Goal: Information Seeking & Learning: Learn about a topic

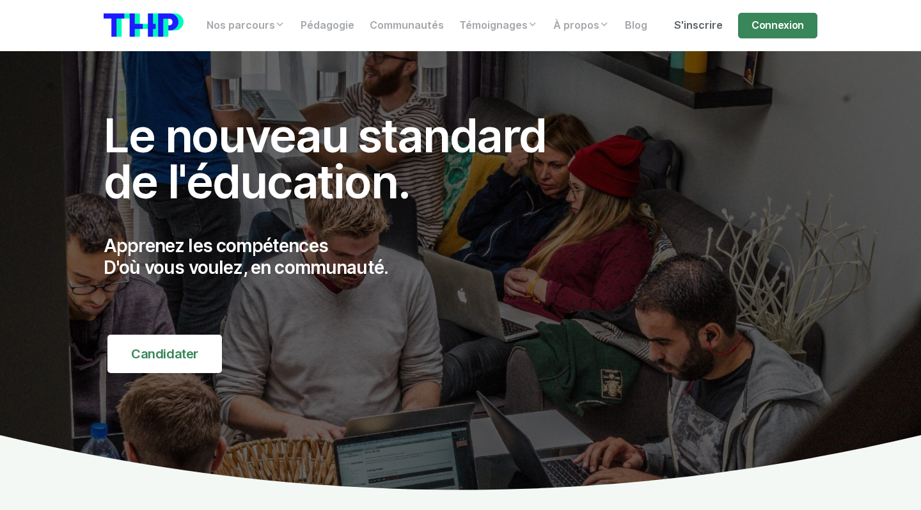
click at [700, 22] on link "S'inscrire" at bounding box center [698, 26] width 64 height 26
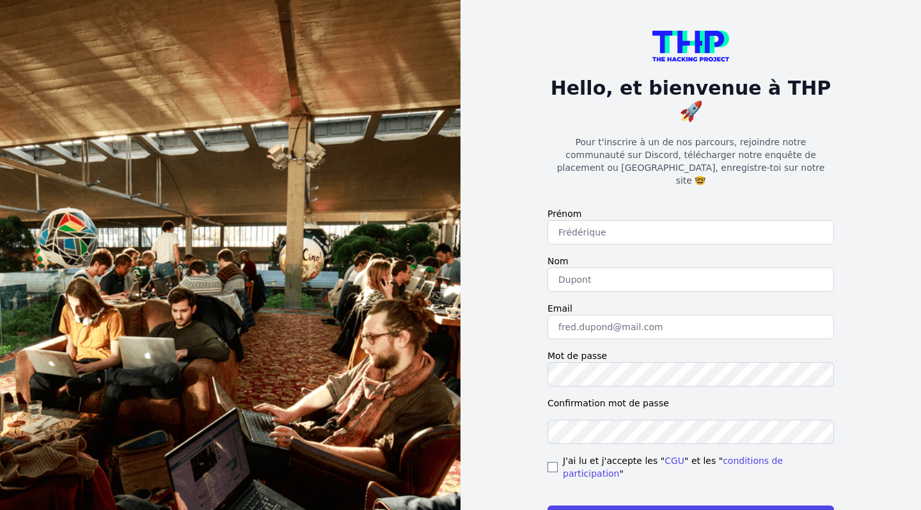
click at [667, 212] on form "Prénom Nom Email Mot de passe Confirmation mot de passe J'ai lu et j'accepte le…" at bounding box center [690, 368] width 286 height 322
click at [651, 260] on form "Prénom Nom Email Mot de passe Confirmation mot de passe J'ai lu et j'accepte le…" at bounding box center [690, 368] width 286 height 322
click at [651, 220] on input "text" at bounding box center [690, 232] width 286 height 24
click at [645, 267] on input "text" at bounding box center [690, 279] width 286 height 24
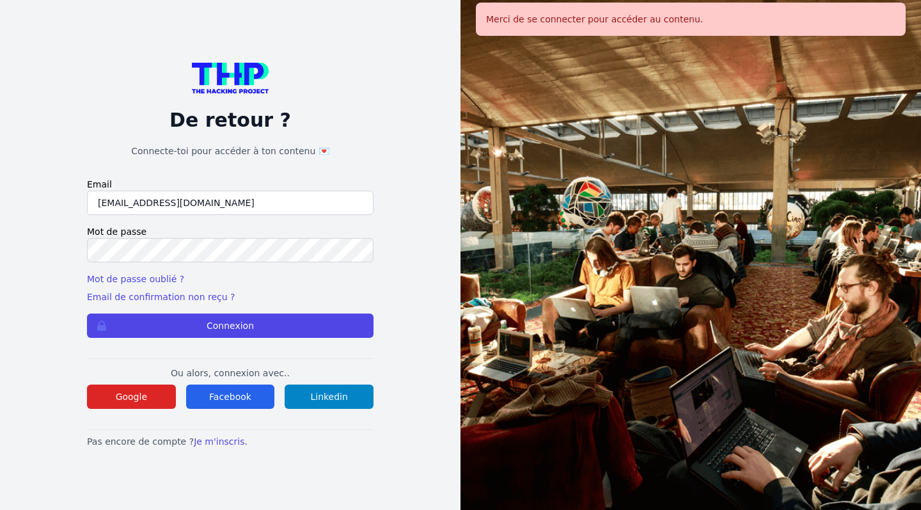
type input "[EMAIL_ADDRESS][DOMAIN_NAME]"
click at [230, 325] on button "Connexion" at bounding box center [230, 325] width 286 height 24
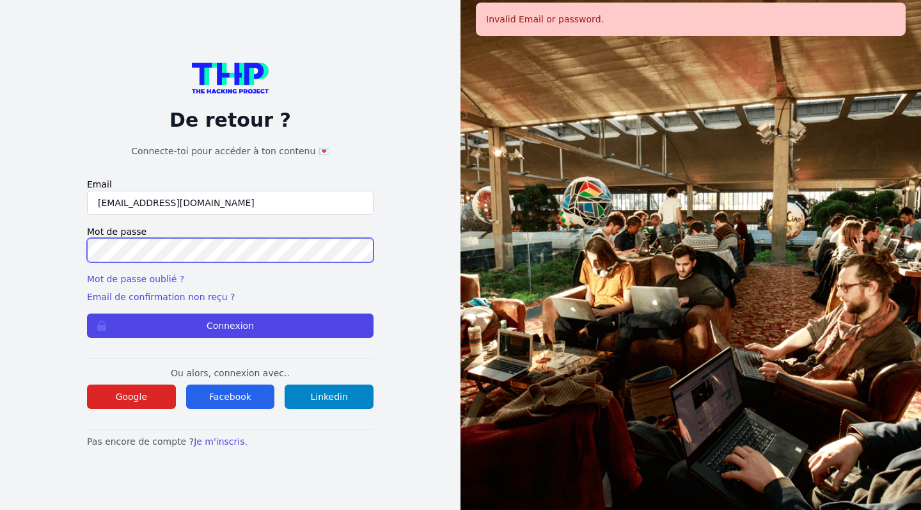
click at [230, 325] on button "Connexion" at bounding box center [230, 325] width 286 height 24
click at [145, 279] on link "Mot de passe oublié ?" at bounding box center [135, 279] width 97 height 10
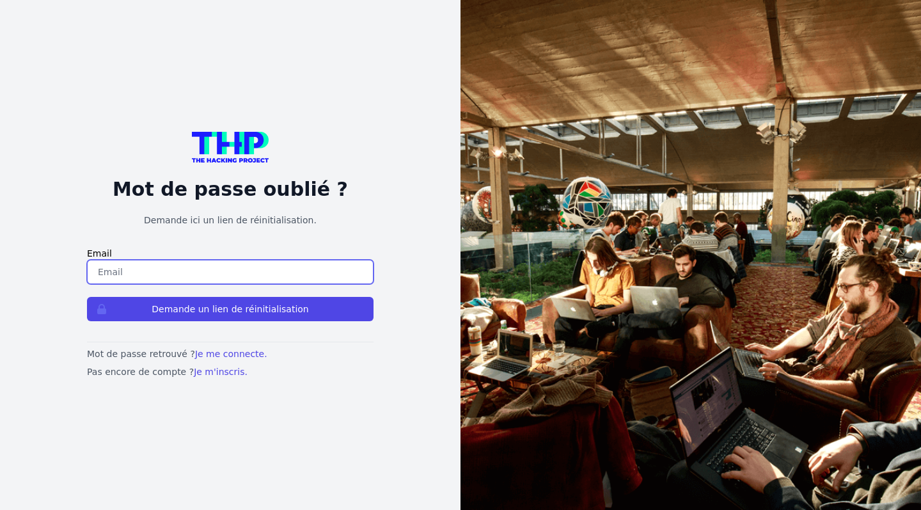
type input "[EMAIL_ADDRESS][DOMAIN_NAME]"
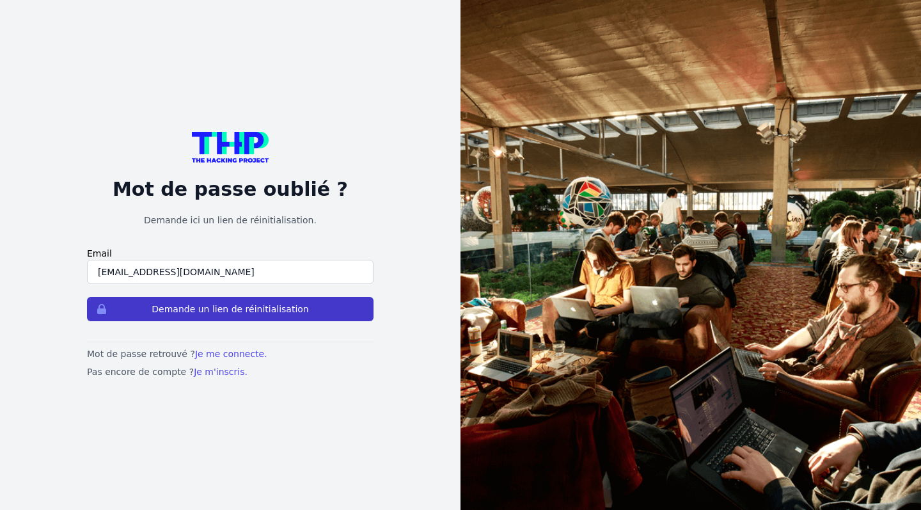
click at [176, 318] on button "Demande un lien de réinitialisation" at bounding box center [230, 309] width 286 height 24
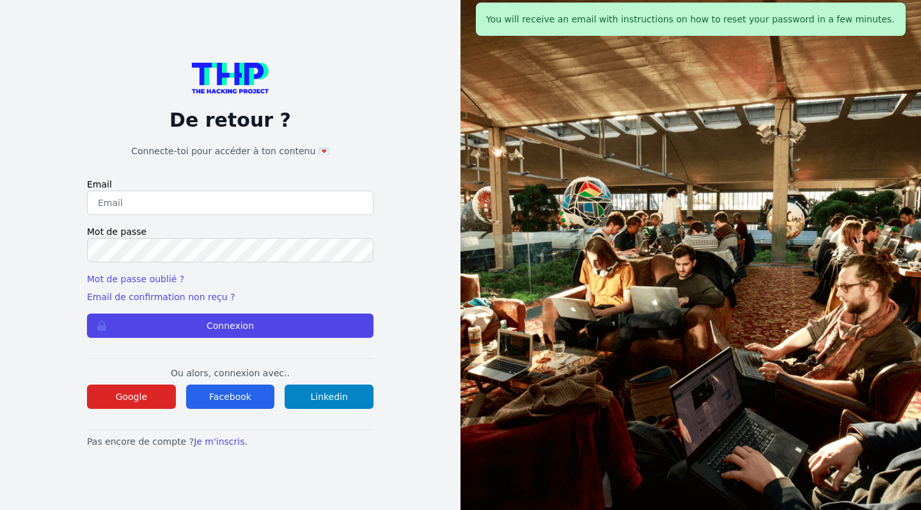
click at [758, 22] on div "You will receive an email with instructions on how to reset your password in a …" at bounding box center [691, 19] width 430 height 33
click at [241, 208] on input "email" at bounding box center [230, 203] width 286 height 24
type input "[EMAIL_ADDRESS][DOMAIN_NAME]"
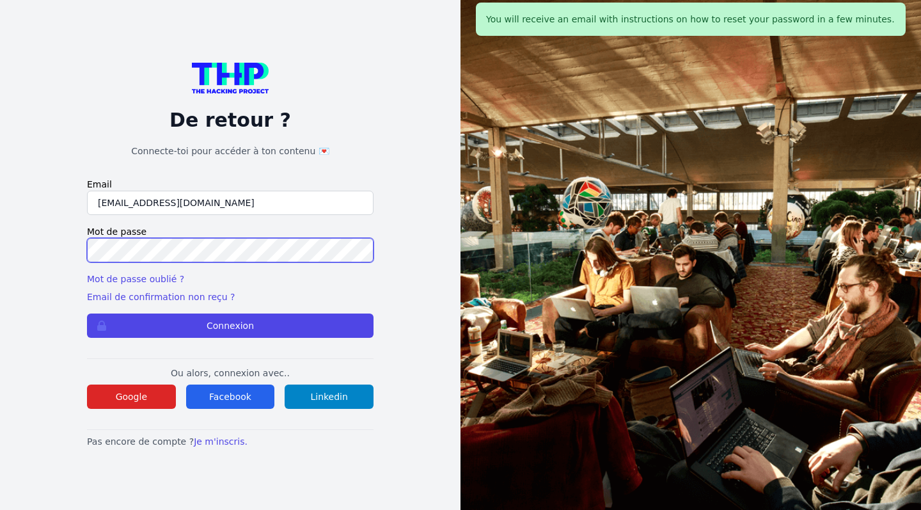
click at [230, 325] on button "Connexion" at bounding box center [230, 325] width 286 height 24
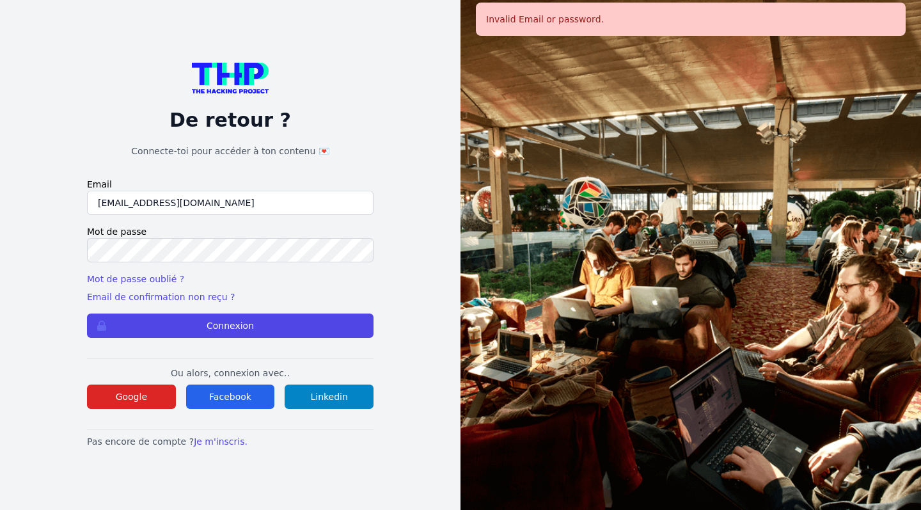
click at [242, 237] on label "Mot de passe" at bounding box center [230, 231] width 286 height 13
click at [230, 325] on button "Connexion" at bounding box center [230, 325] width 286 height 24
click at [371, 295] on div "Mot de passe oublié ? Email de confirmation non reçu ?" at bounding box center [230, 287] width 286 height 31
click at [208, 292] on link "Email de confirmation non reçu ?" at bounding box center [161, 297] width 148 height 10
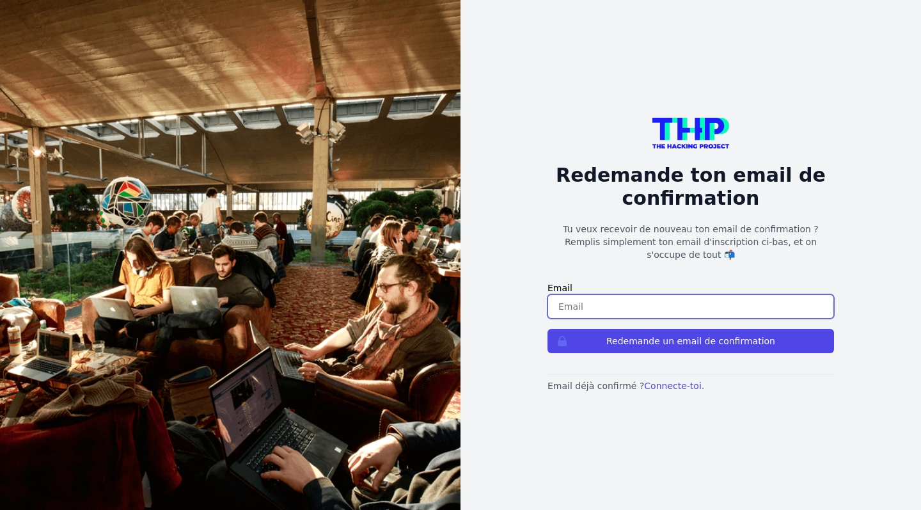
type input "[EMAIL_ADDRESS][DOMAIN_NAME]"
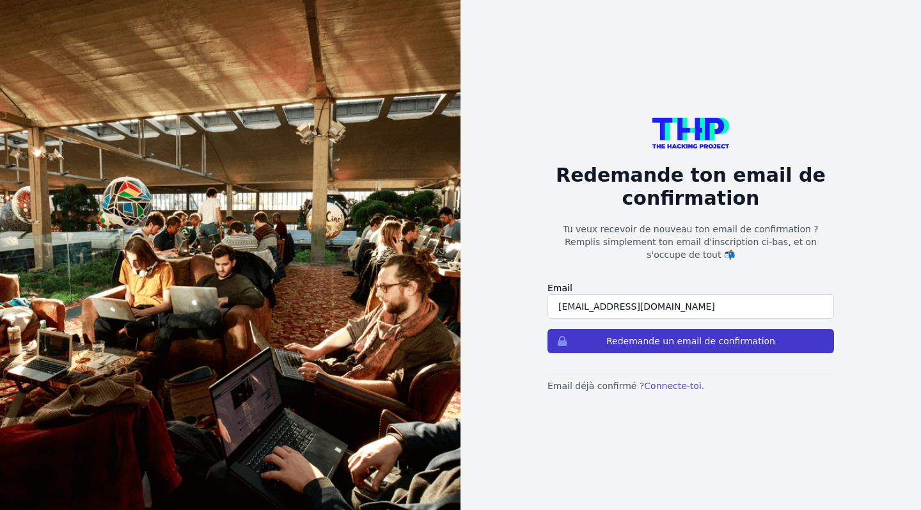
click at [624, 331] on button "Redemande un email de confirmation" at bounding box center [690, 341] width 286 height 24
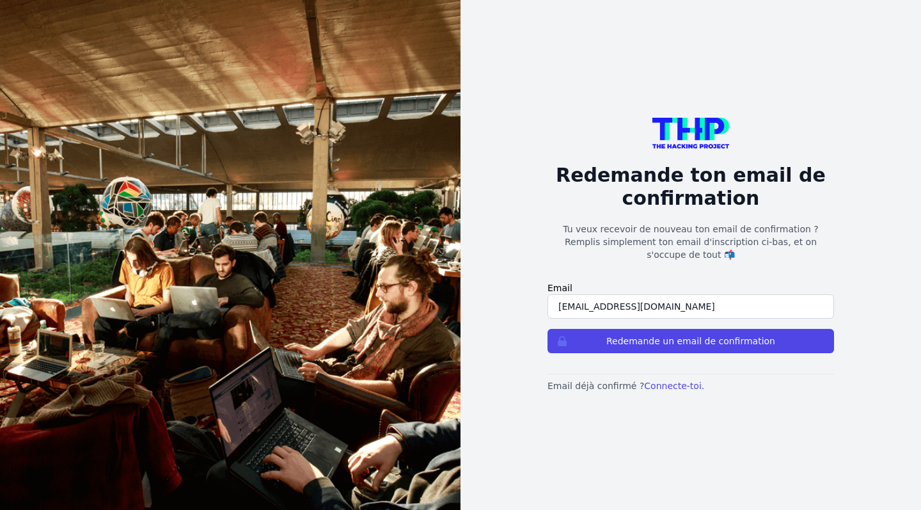
click at [680, 233] on p "Tu veux recevoir de nouveau ton email de confirmation ? Remplis simplement ton …" at bounding box center [690, 242] width 286 height 38
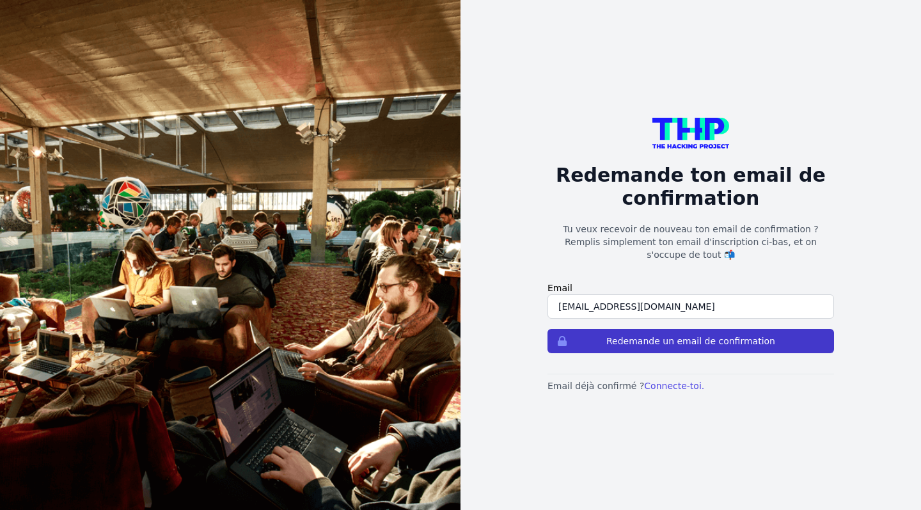
click at [625, 334] on button "Redemande un email de confirmation" at bounding box center [690, 341] width 286 height 24
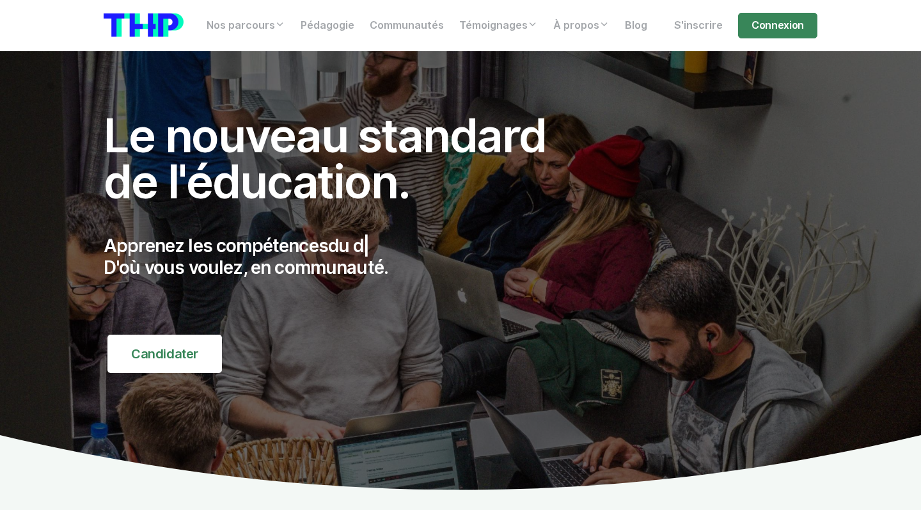
drag, startPoint x: 700, startPoint y: 22, endPoint x: 628, endPoint y: 139, distance: 137.7
click at [700, 22] on link "S'inscrire" at bounding box center [698, 26] width 64 height 26
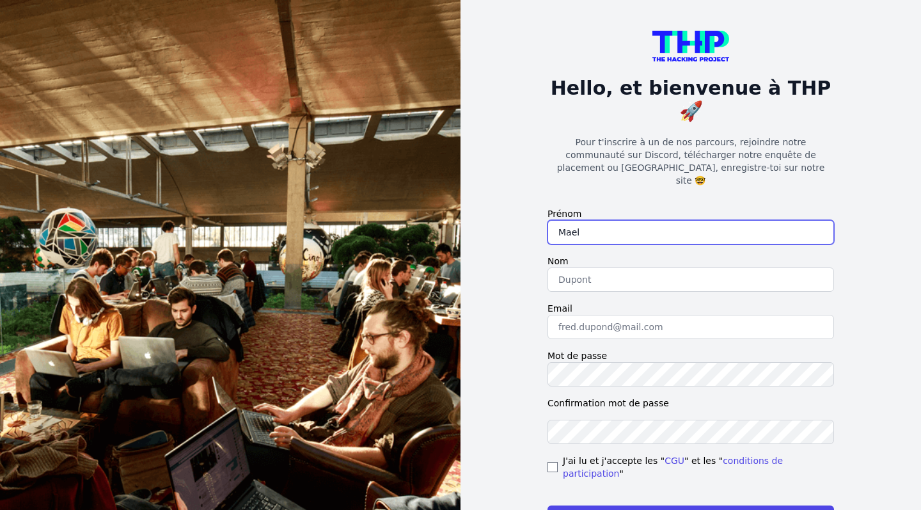
type input "Mael"
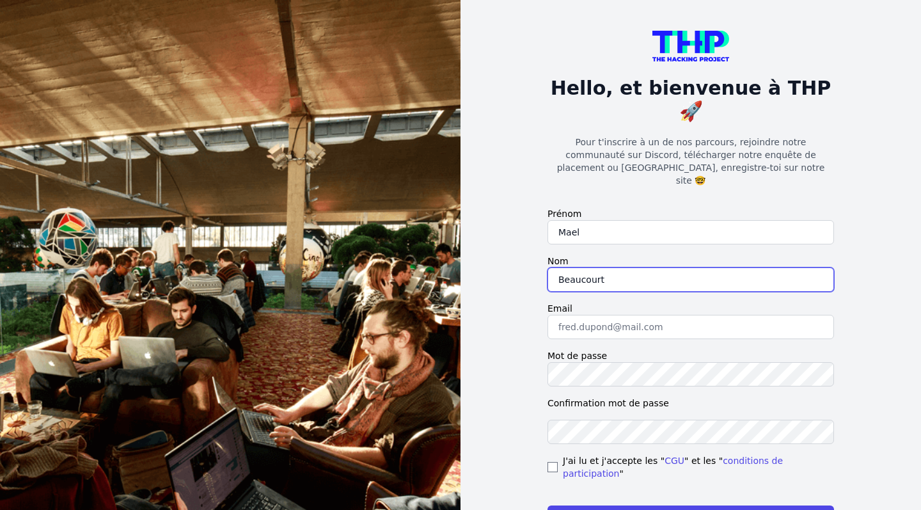
type input "Beaucourt"
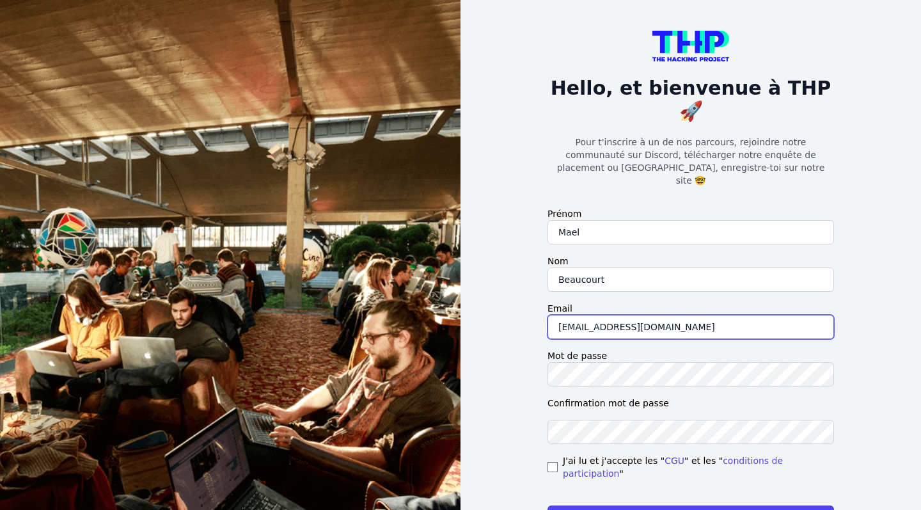
type input "[EMAIL_ADDRESS][DOMAIN_NAME]"
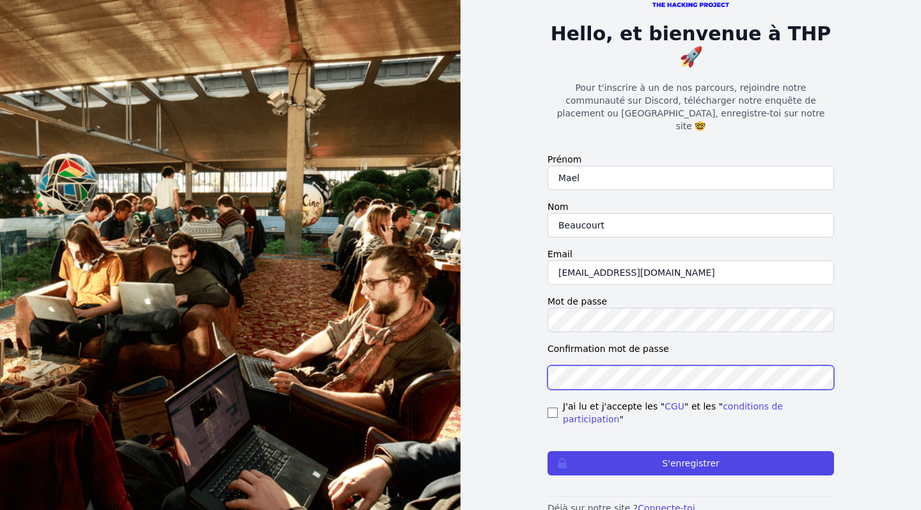
scroll to position [54, 0]
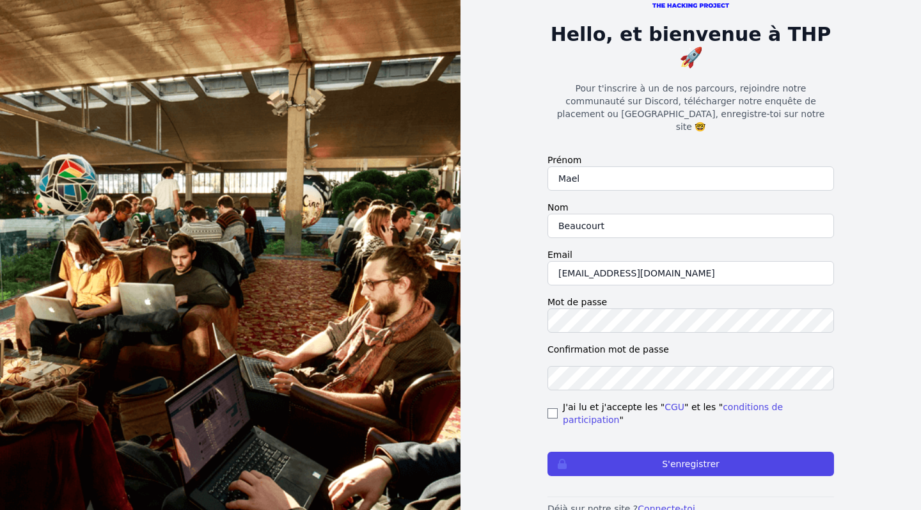
click at [553, 408] on input "checkbox" at bounding box center [552, 413] width 10 height 10
checkbox input "true"
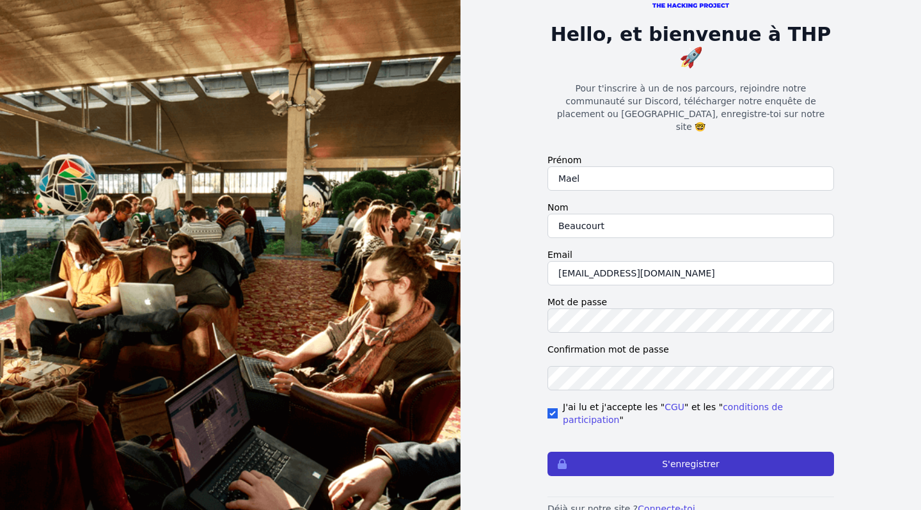
click at [609, 451] on button "S'enregistrer" at bounding box center [690, 463] width 286 height 24
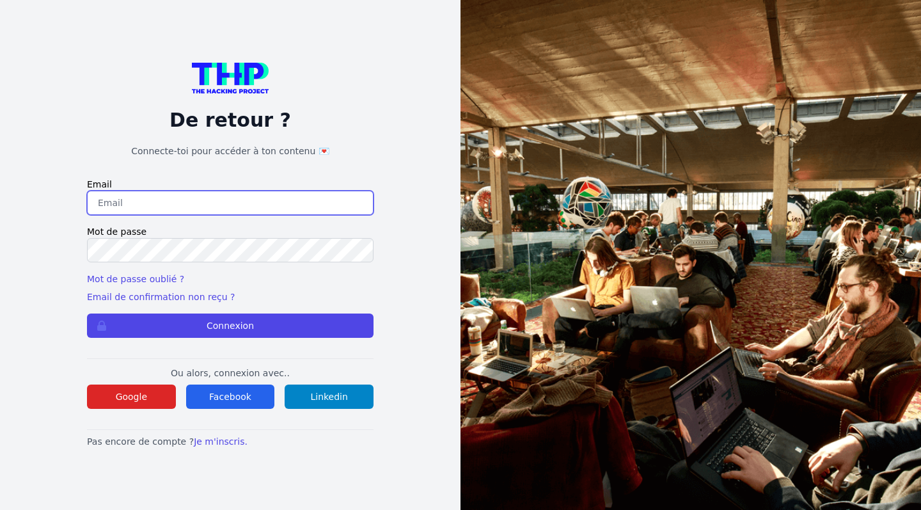
type input "[EMAIL_ADDRESS][DOMAIN_NAME]"
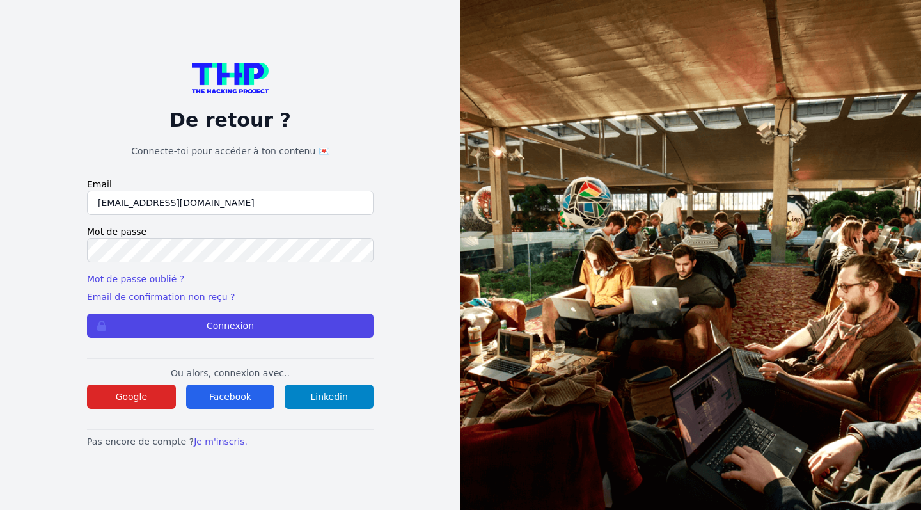
click at [169, 338] on div "De retour ? Connecte-toi pour accéder à ton contenu 💌 Email maelbeaucourt@live.…" at bounding box center [230, 255] width 286 height 385
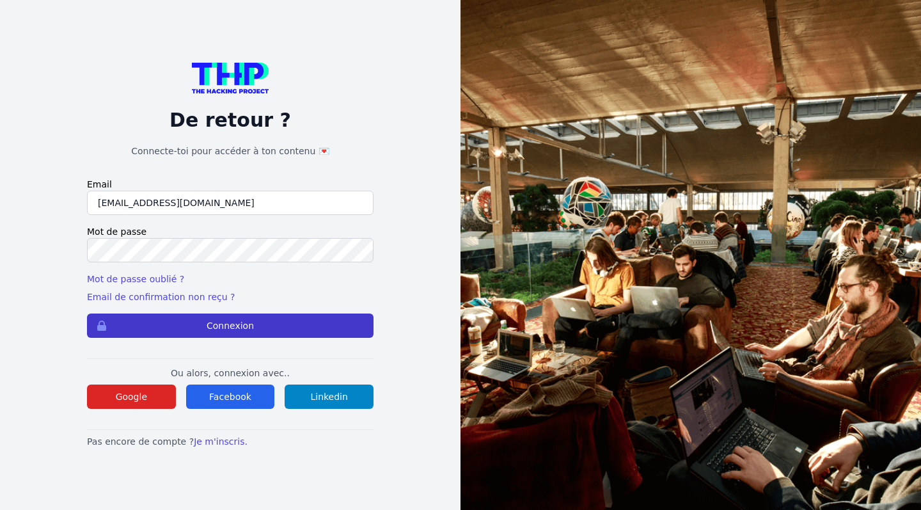
click at [176, 327] on button "Connexion" at bounding box center [230, 325] width 286 height 24
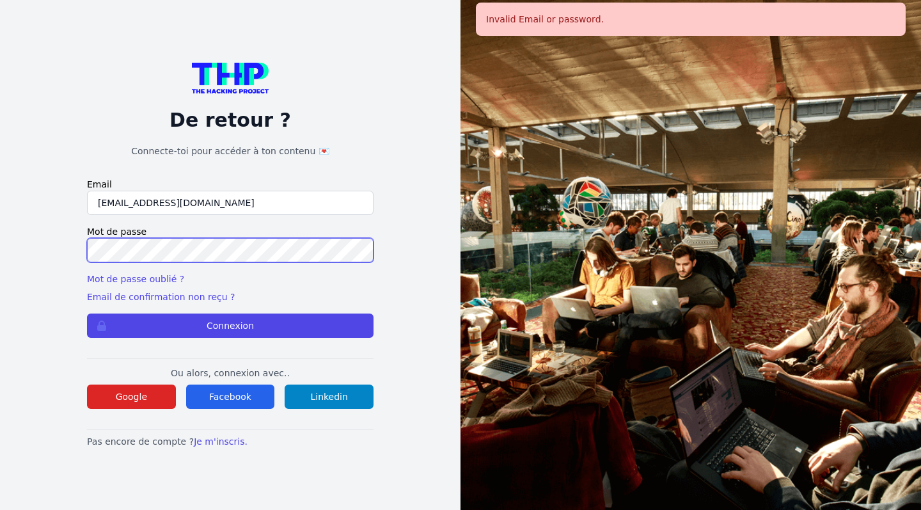
click at [230, 325] on button "Connexion" at bounding box center [230, 325] width 286 height 24
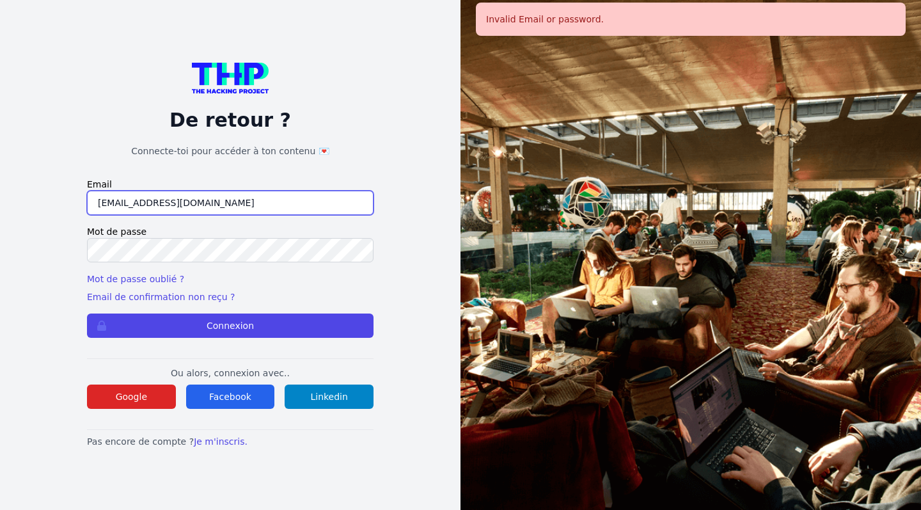
click at [207, 198] on input "[EMAIL_ADDRESS][DOMAIN_NAME]" at bounding box center [230, 203] width 286 height 24
click at [310, 274] on div "Mot de passe oublié ? Email de confirmation non reçu ?" at bounding box center [230, 287] width 286 height 31
click at [148, 279] on link "Mot de passe oublié ?" at bounding box center [135, 279] width 97 height 10
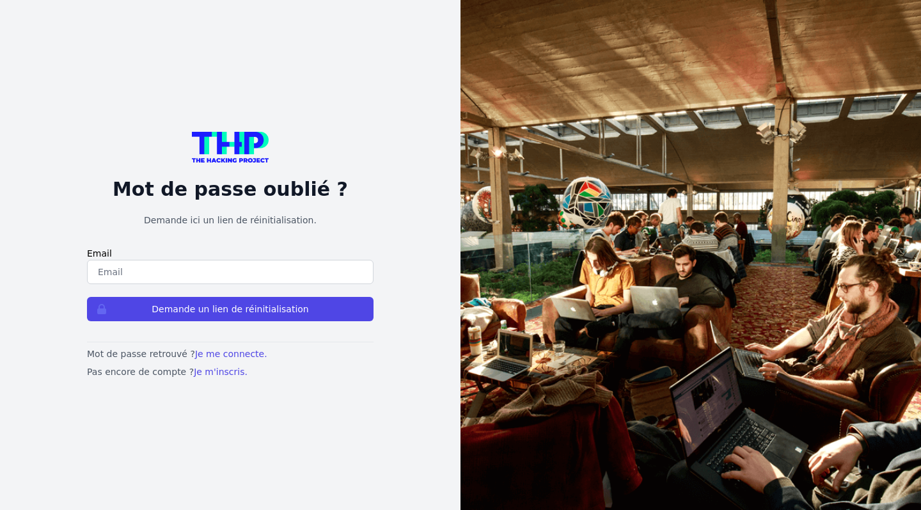
click at [274, 278] on input "email" at bounding box center [230, 272] width 286 height 24
type input "[EMAIL_ADDRESS][DOMAIN_NAME]"
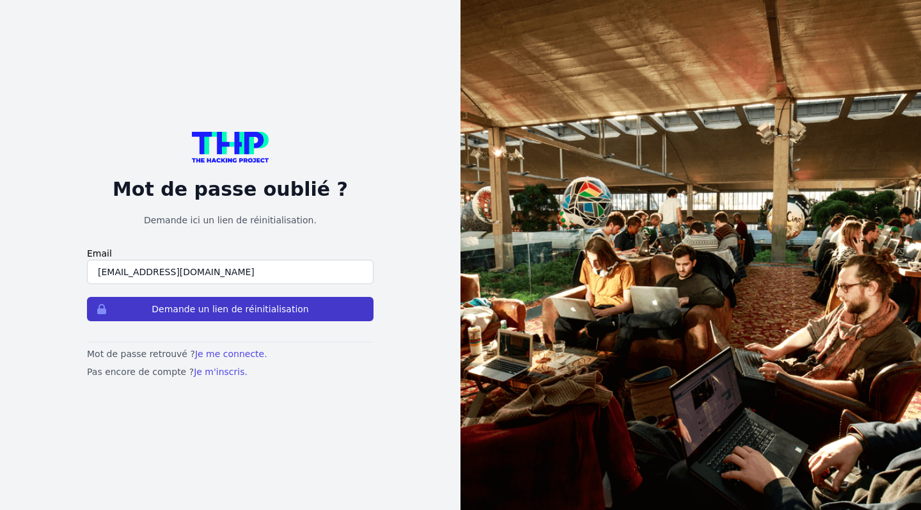
click at [166, 310] on button "Demande un lien de réinitialisation" at bounding box center [230, 309] width 286 height 24
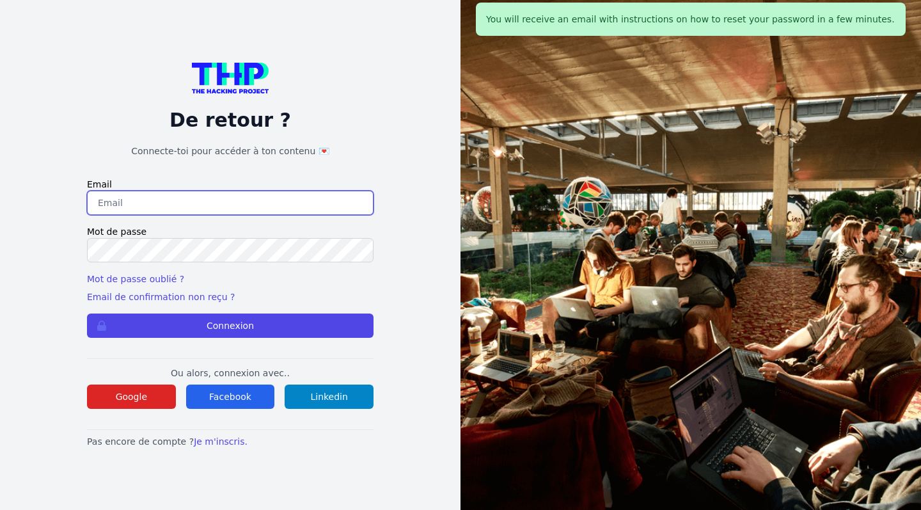
type input "[EMAIL_ADDRESS][DOMAIN_NAME]"
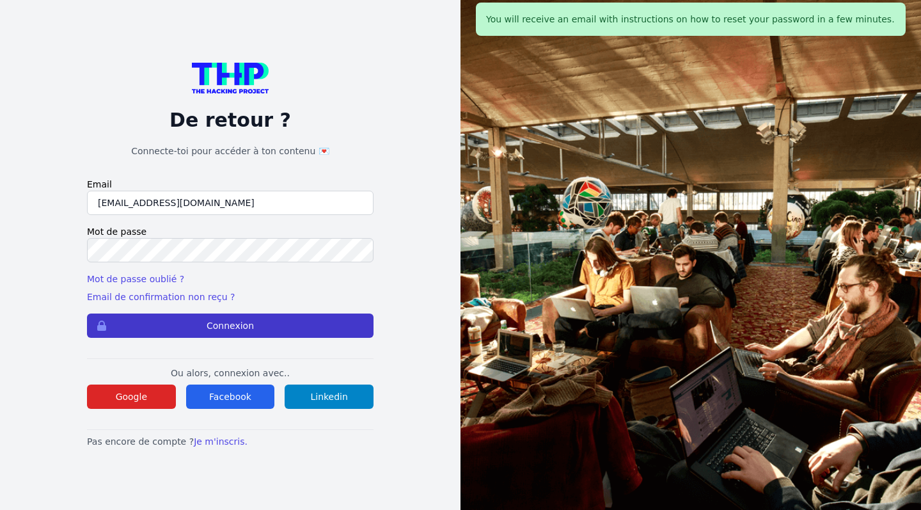
click at [199, 324] on button "Connexion" at bounding box center [230, 325] width 286 height 24
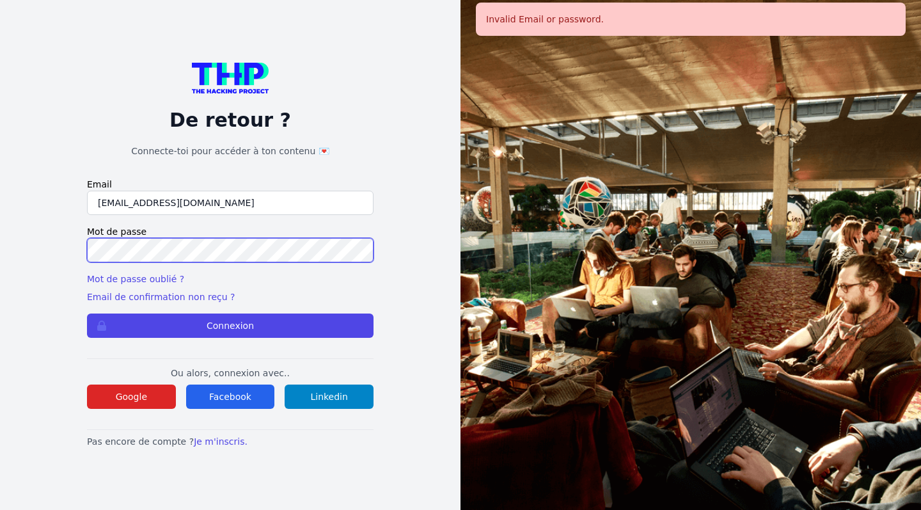
click at [230, 325] on button "Connexion" at bounding box center [230, 325] width 286 height 24
click at [155, 279] on link "Mot de passe oublié ?" at bounding box center [135, 279] width 97 height 10
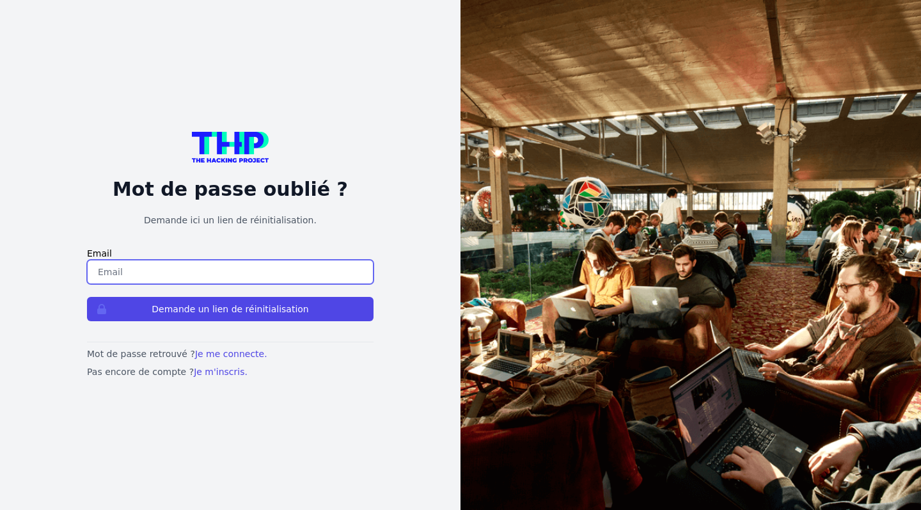
type input "[EMAIL_ADDRESS][DOMAIN_NAME]"
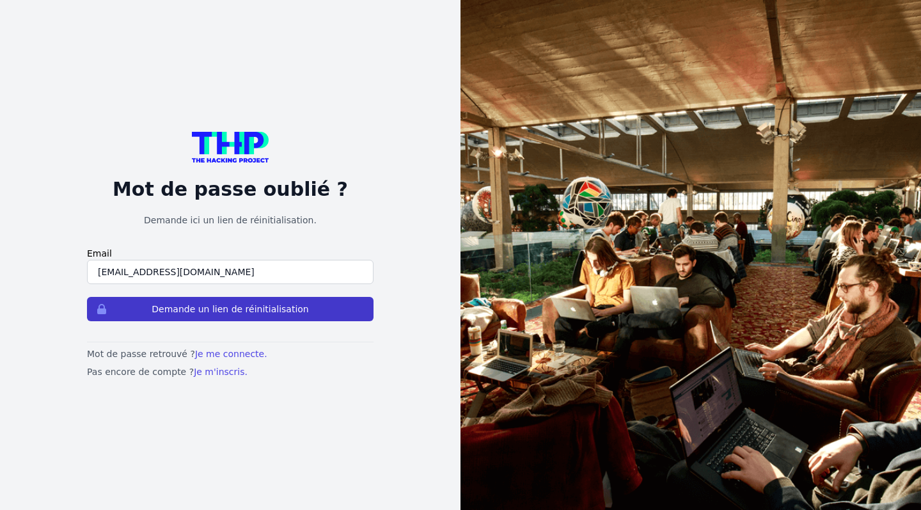
click at [146, 302] on button "Demande un lien de réinitialisation" at bounding box center [230, 309] width 286 height 24
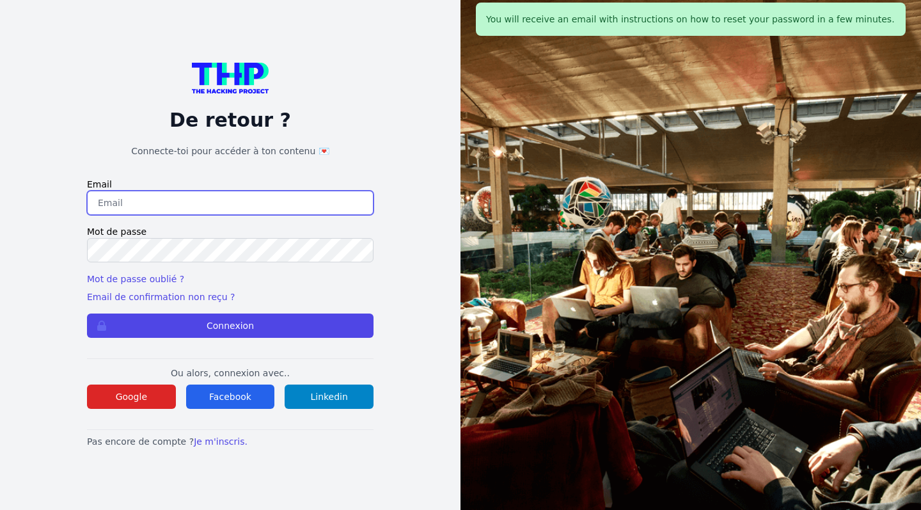
type input "[EMAIL_ADDRESS][DOMAIN_NAME]"
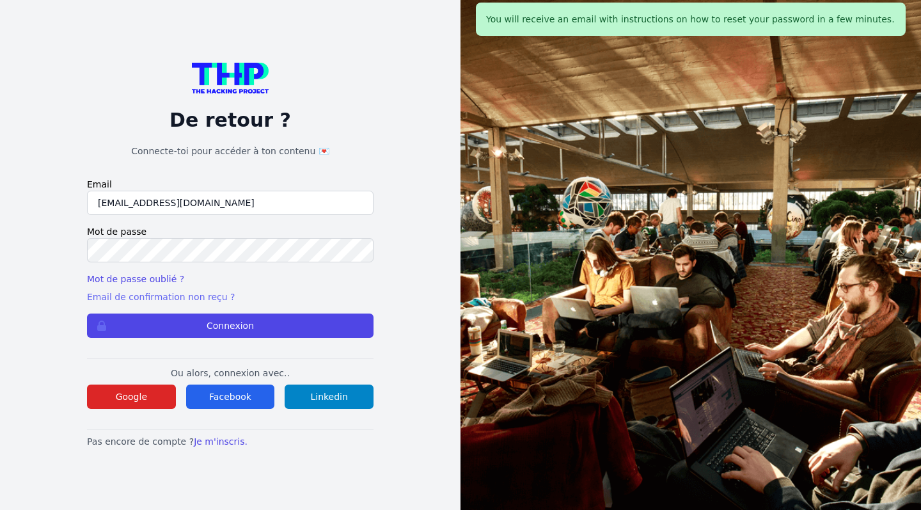
click at [150, 295] on link "Email de confirmation non reçu ?" at bounding box center [161, 297] width 148 height 10
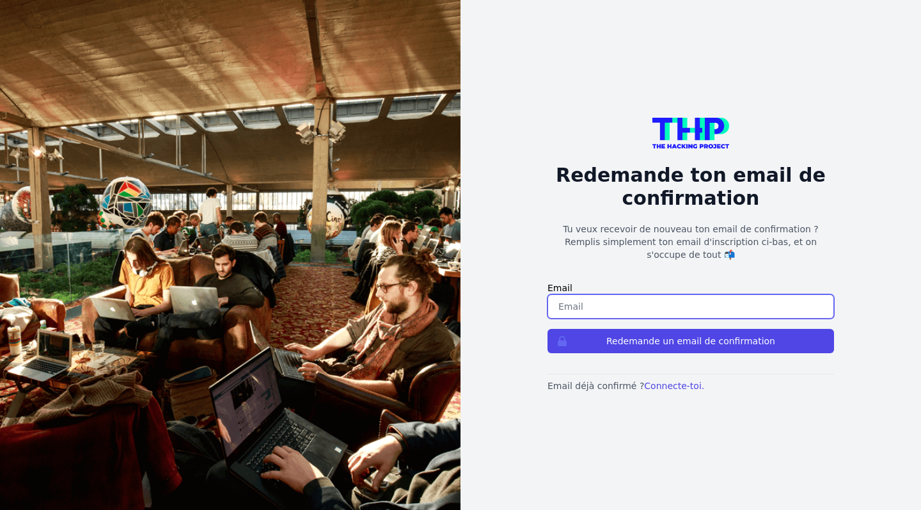
type input "[EMAIL_ADDRESS][DOMAIN_NAME]"
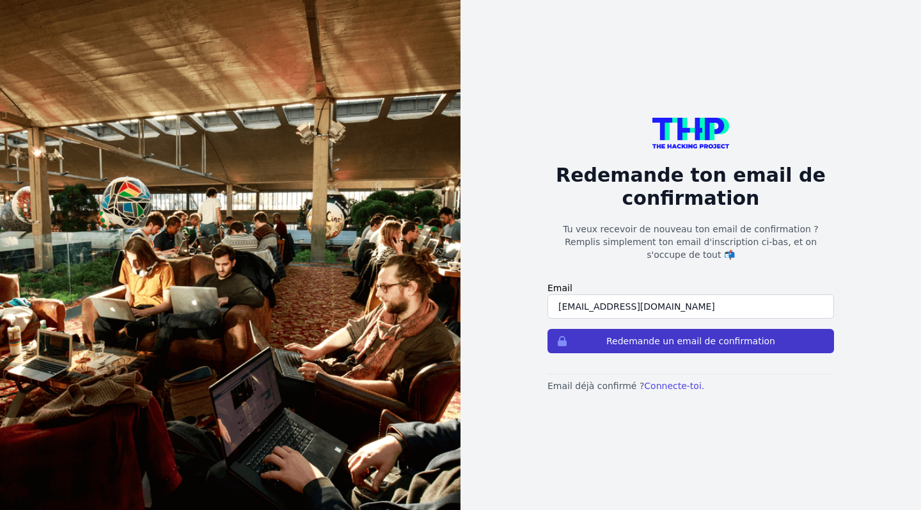
click at [641, 331] on button "Redemande un email de confirmation" at bounding box center [690, 341] width 286 height 24
click at [660, 329] on button "Redemande un email de confirmation" at bounding box center [690, 341] width 286 height 24
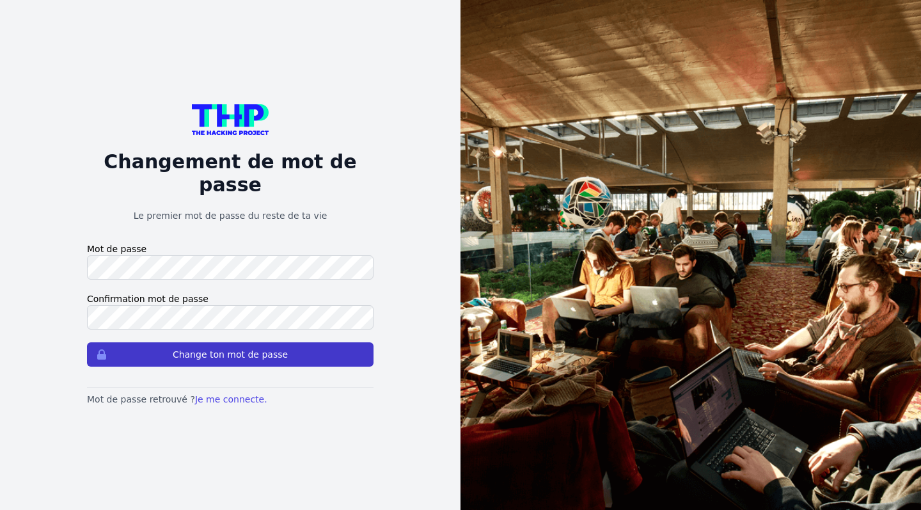
click at [103, 349] on icon "submit" at bounding box center [101, 354] width 9 height 10
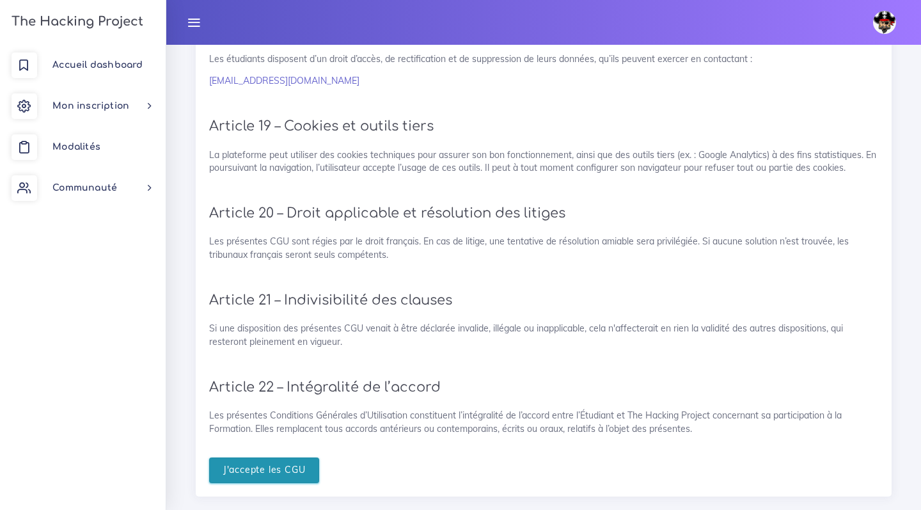
scroll to position [2650, 0]
click at [294, 459] on input "J'accepte les CGU" at bounding box center [264, 472] width 111 height 26
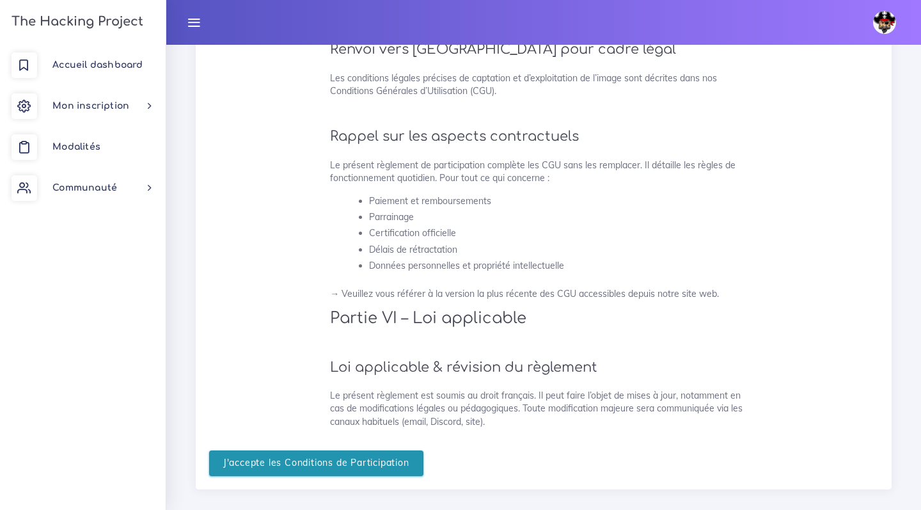
scroll to position [3185, 0]
click at [369, 451] on input "J'accepte les Conditions de Participation" at bounding box center [316, 464] width 214 height 26
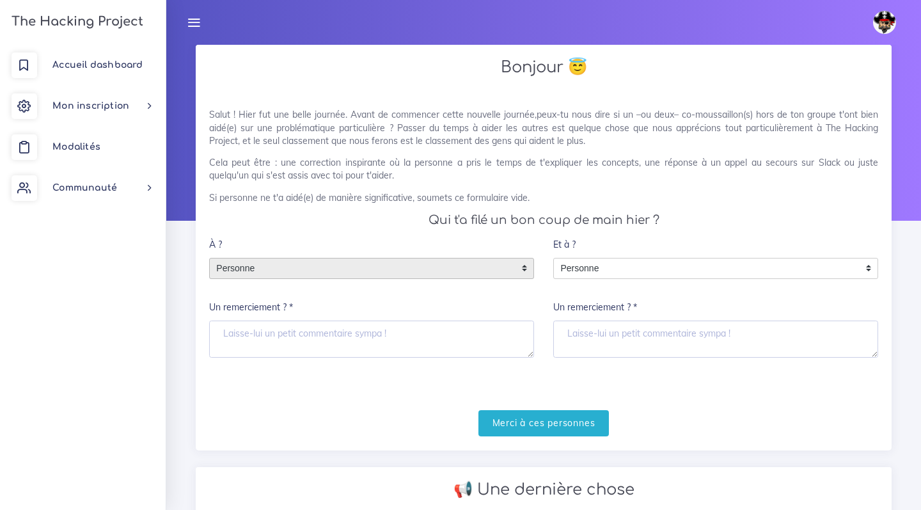
click at [379, 266] on span "Personne" at bounding box center [362, 268] width 304 height 20
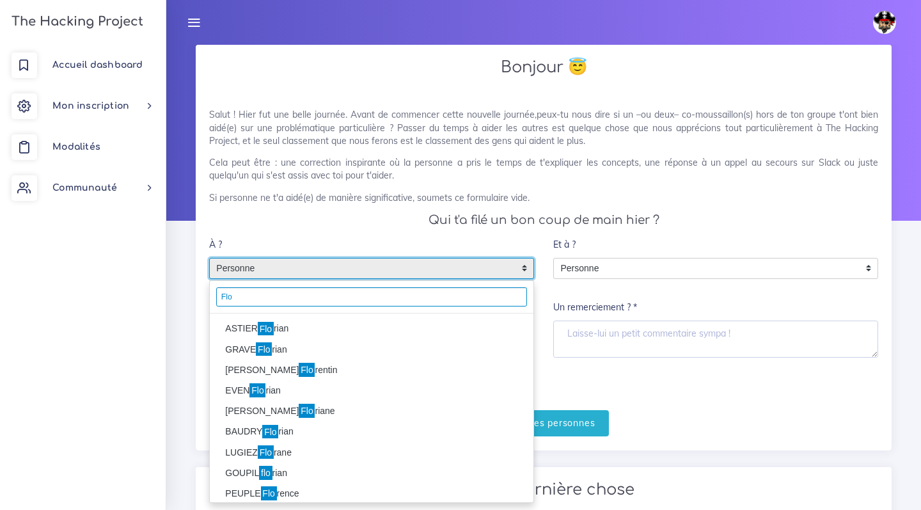
type input "Flo"
click at [357, 162] on p "Cela peut être : une correction inspirante où la personne a pris le temps de t'…" at bounding box center [543, 169] width 669 height 26
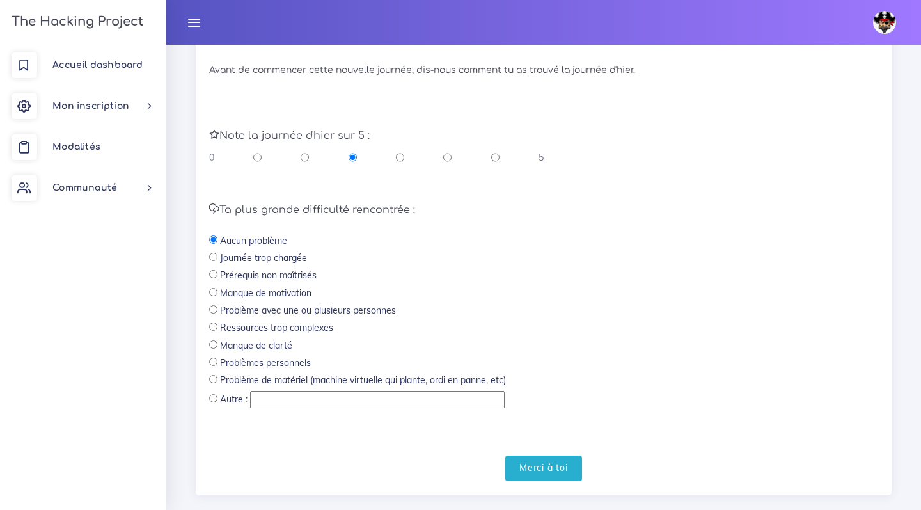
scroll to position [22, 0]
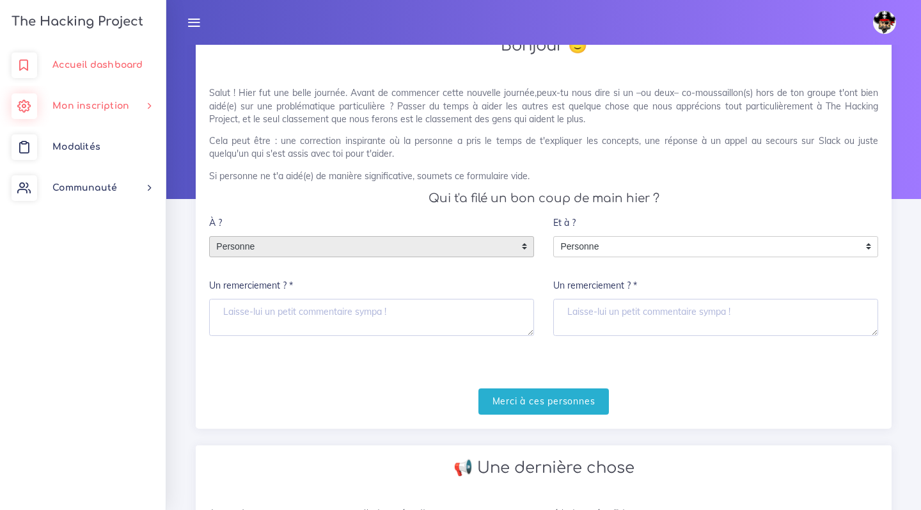
click at [108, 58] on link "Accueil dashboard" at bounding box center [83, 65] width 166 height 41
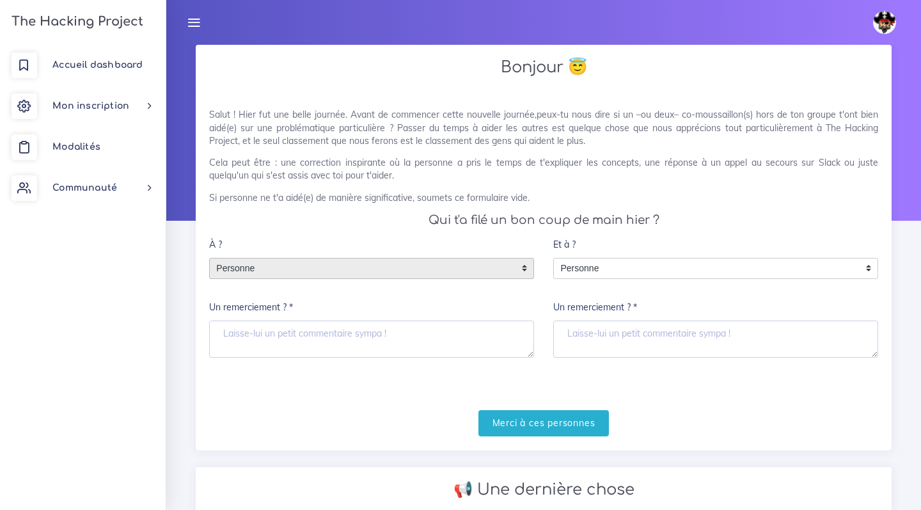
click at [349, 263] on span "Personne" at bounding box center [362, 268] width 304 height 20
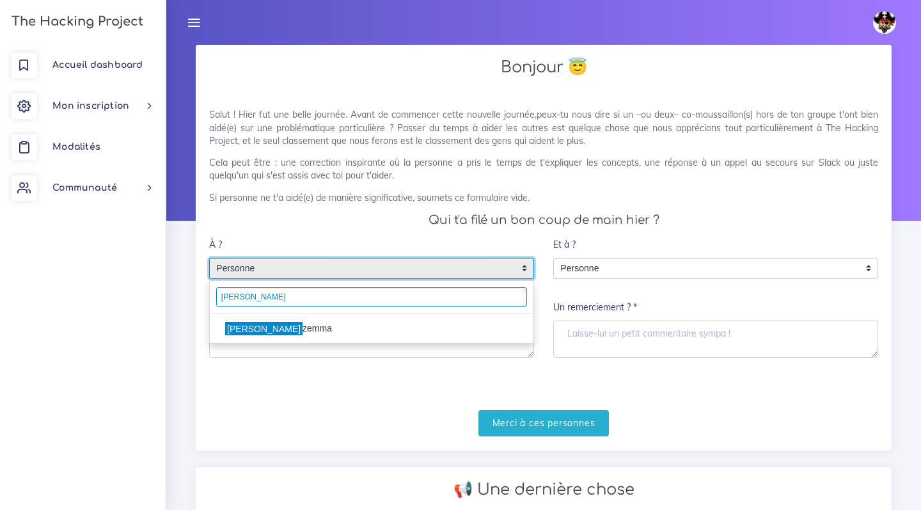
type input "Florian"
click at [400, 219] on h4 "Qui t'a filé un bon coup de main hier ?" at bounding box center [543, 220] width 669 height 14
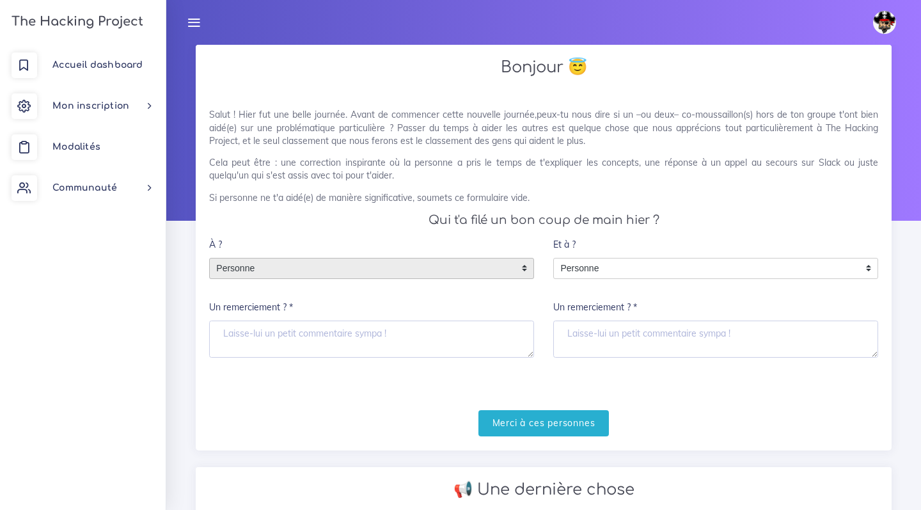
click at [593, 246] on div "Et à ? Personne Personne Personne Un remerciement ? *" at bounding box center [715, 294] width 325 height 126
click at [592, 263] on span "Personne" at bounding box center [706, 268] width 304 height 20
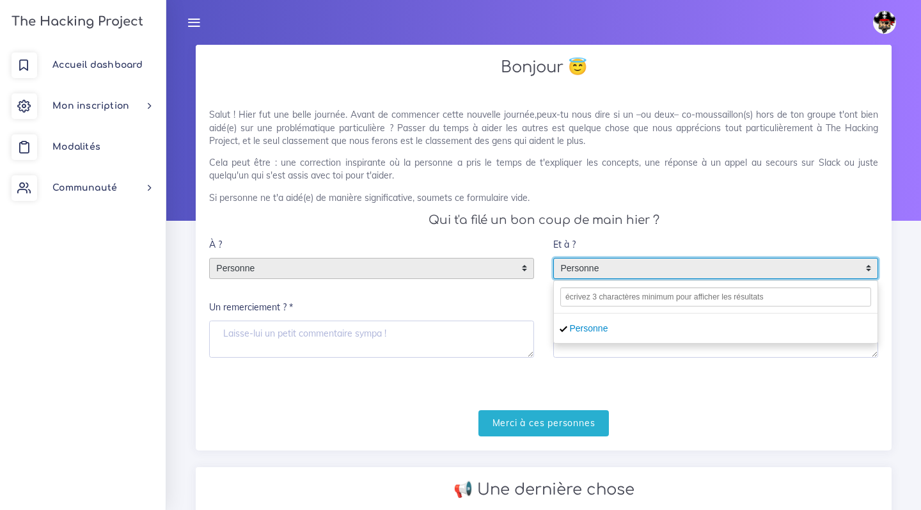
click at [455, 187] on div "Salut ! Hier fut une belle journée. Avant de commencer cette nouvelle journée,p…" at bounding box center [543, 156] width 669 height 96
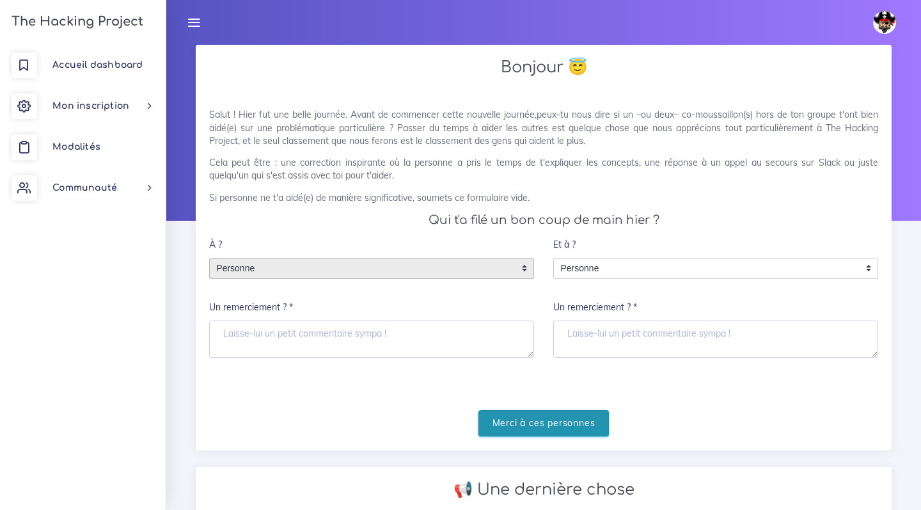
click at [576, 410] on input "Merci à ces personnes" at bounding box center [543, 423] width 131 height 26
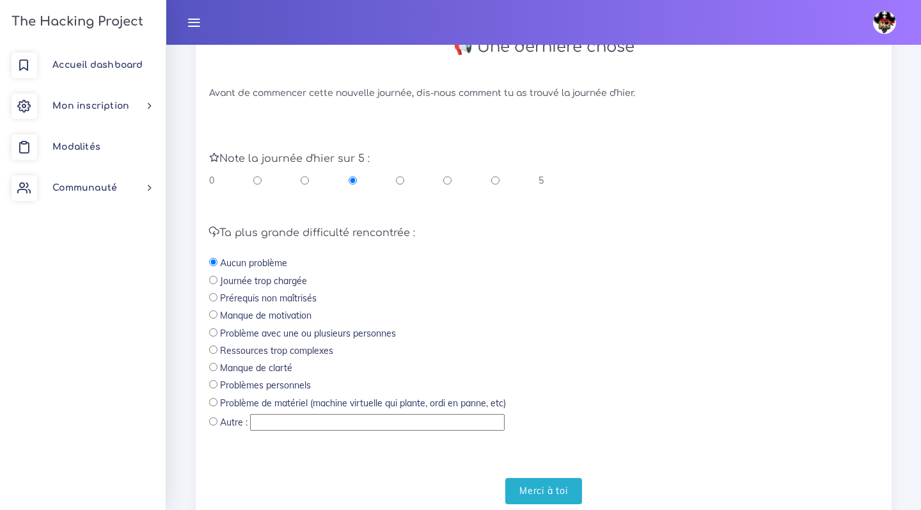
scroll to position [303, 0]
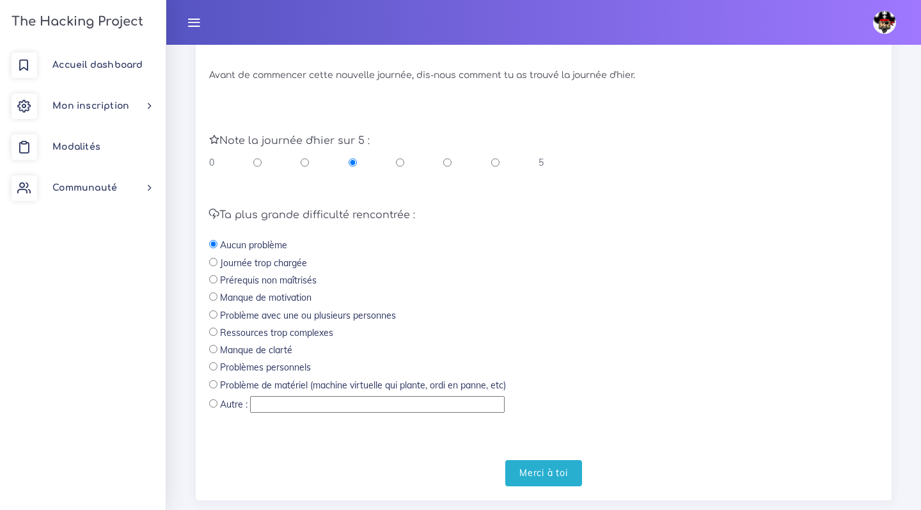
click at [489, 157] on div "0 5" at bounding box center [376, 162] width 334 height 13
click at [492, 157] on input "radio" at bounding box center [495, 162] width 8 height 13
radio input "true"
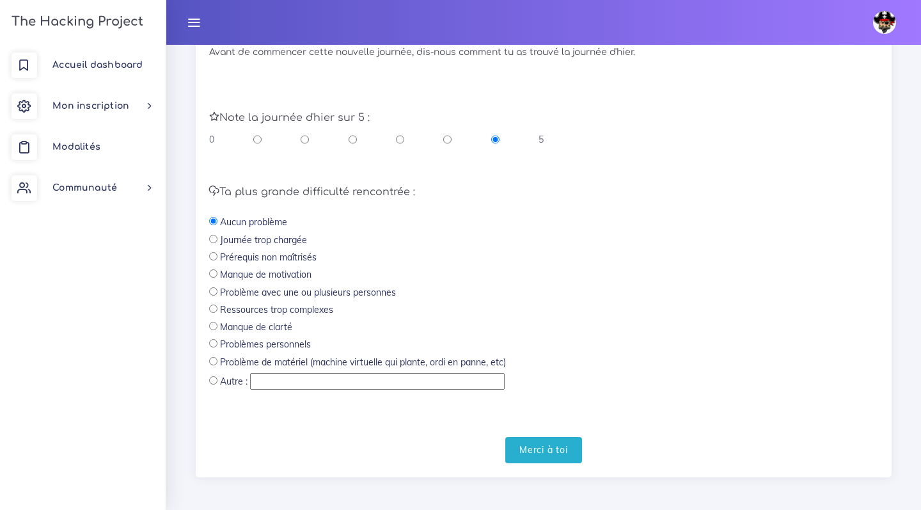
scroll to position [325, 0]
click at [543, 423] on form "Note la journée d'hier sur 5 : 0 5 Ta plus grande difficulté rencontrée : Aucun…" at bounding box center [543, 275] width 669 height 378
click at [541, 438] on input "Merci à toi" at bounding box center [543, 451] width 77 height 26
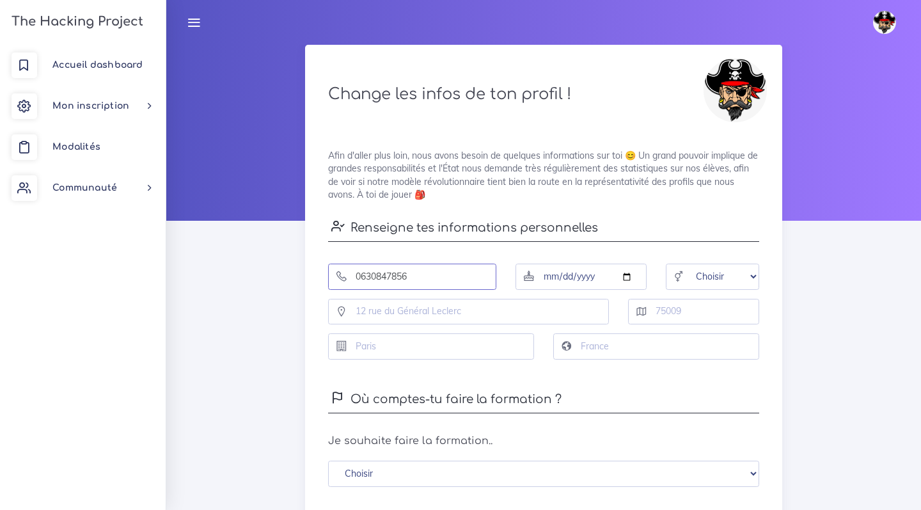
type input "0630847856"
click at [592, 263] on input "date" at bounding box center [580, 276] width 131 height 26
click at [590, 258] on div at bounding box center [581, 272] width 150 height 35
click at [593, 279] on input "date" at bounding box center [580, 276] width 131 height 26
click at [555, 275] on input "date" at bounding box center [580, 276] width 131 height 26
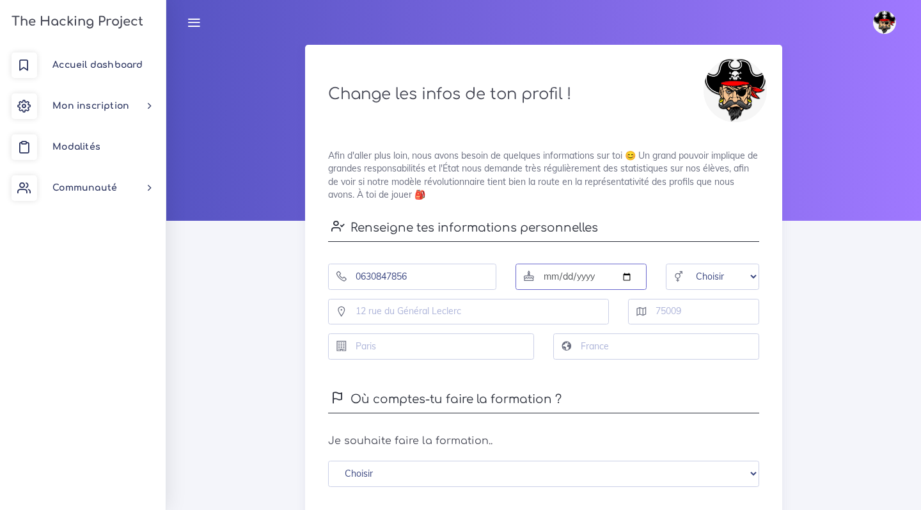
click at [576, 276] on input "date" at bounding box center [580, 276] width 131 height 26
click at [592, 274] on input "date" at bounding box center [580, 276] width 131 height 26
type input "1996-11-10"
click at [677, 281] on icon at bounding box center [678, 276] width 13 height 13
click at [677, 282] on div at bounding box center [679, 274] width 22 height 22
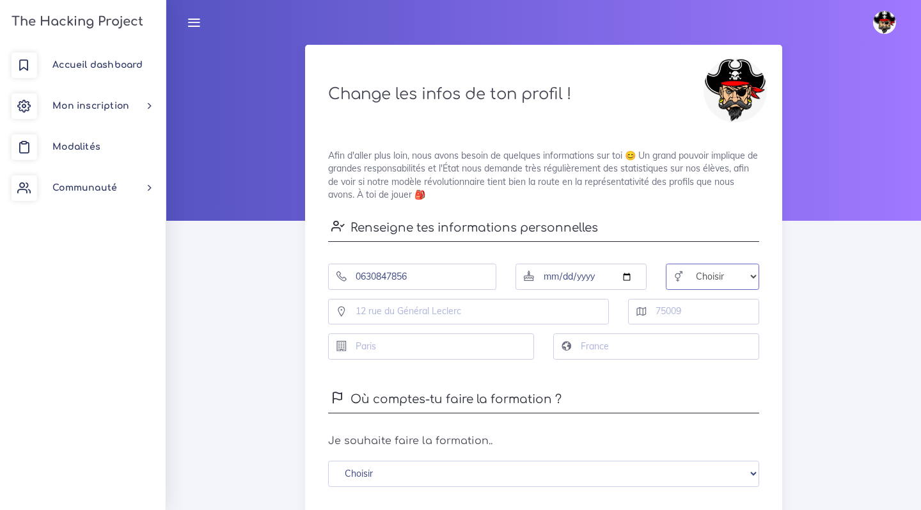
select select "male"
type input "169 Impasse Eugène Noel"
type input "76690"
type input "Clères"
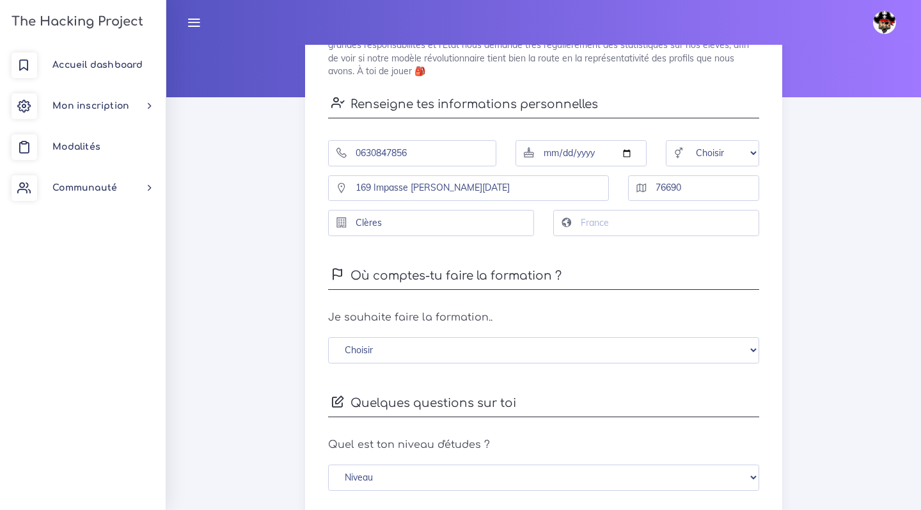
scroll to position [128, 0]
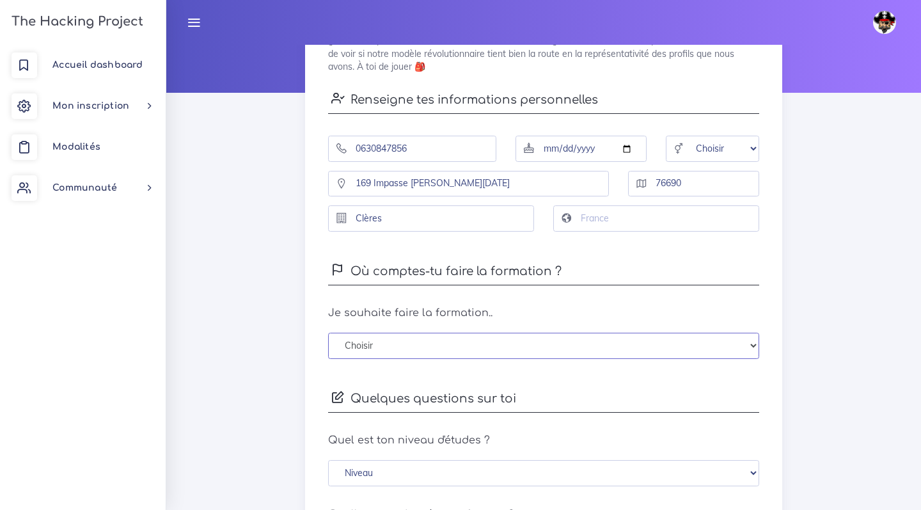
select select "0"
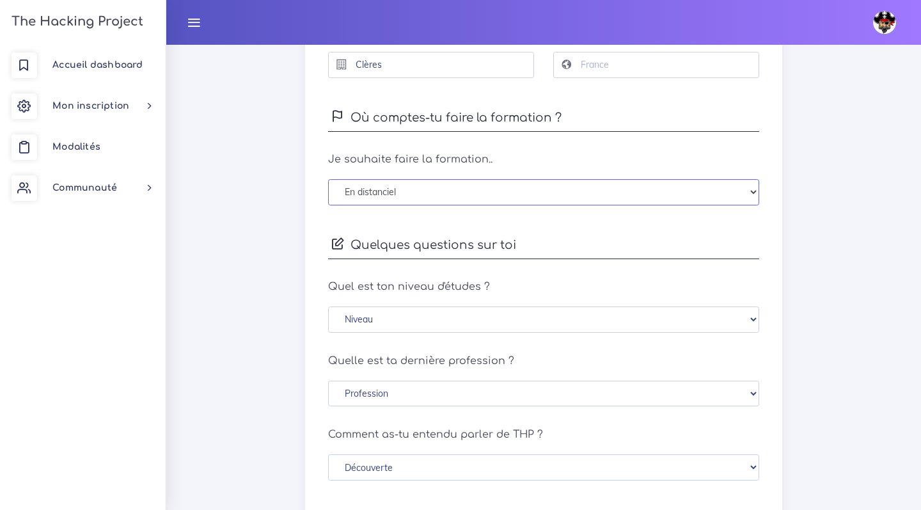
scroll to position [292, 0]
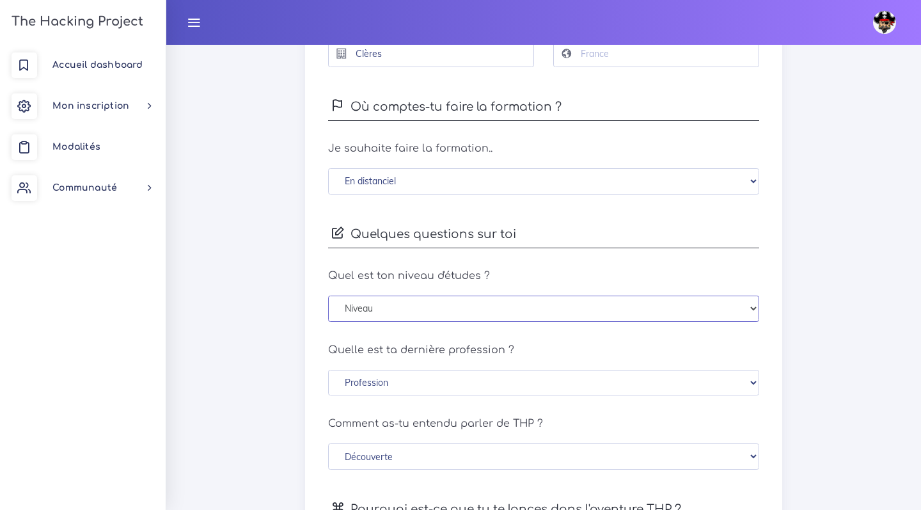
select select "bac_plus_3_4"
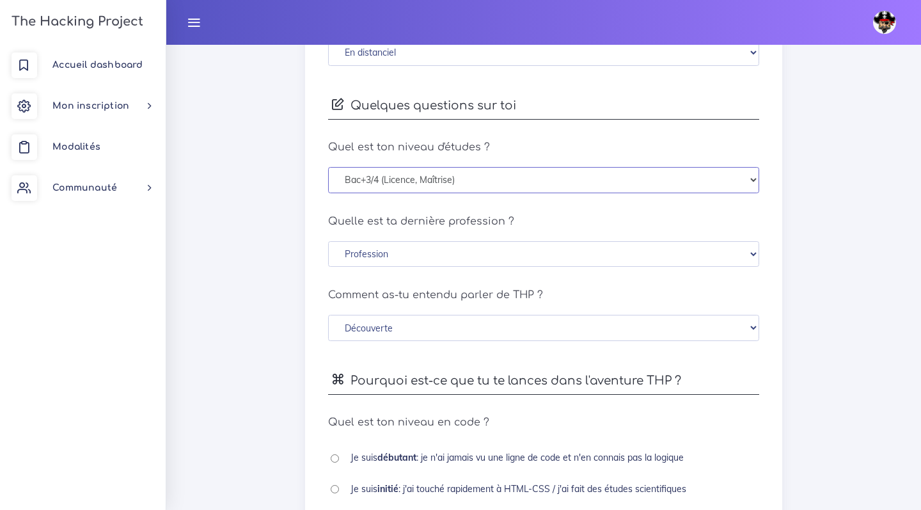
scroll to position [432, 0]
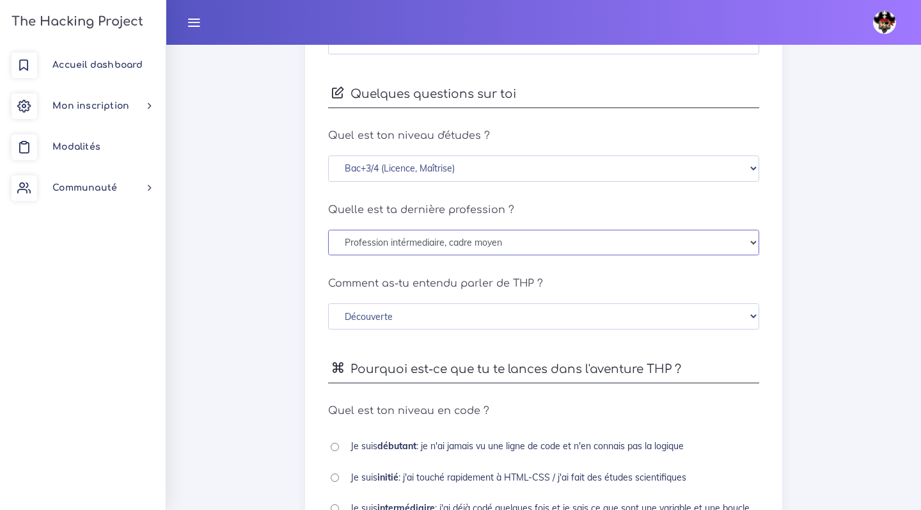
select select "cadre"
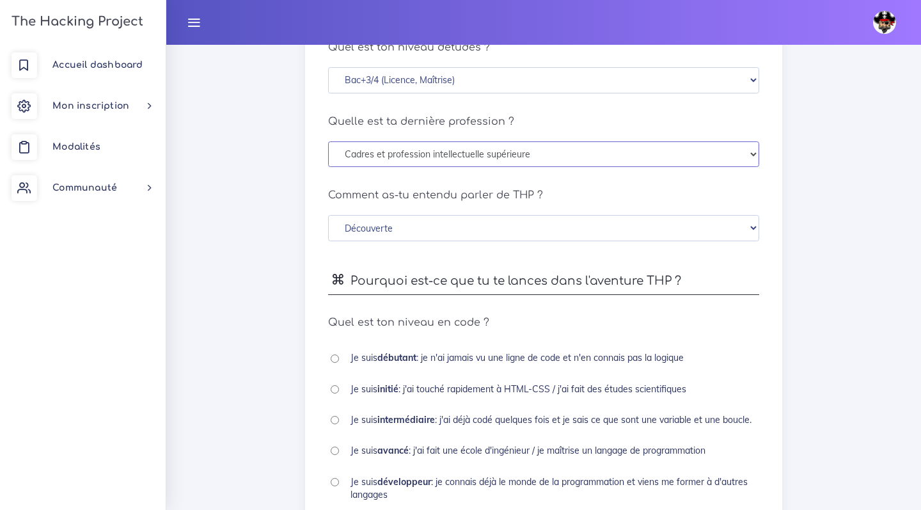
scroll to position [543, 0]
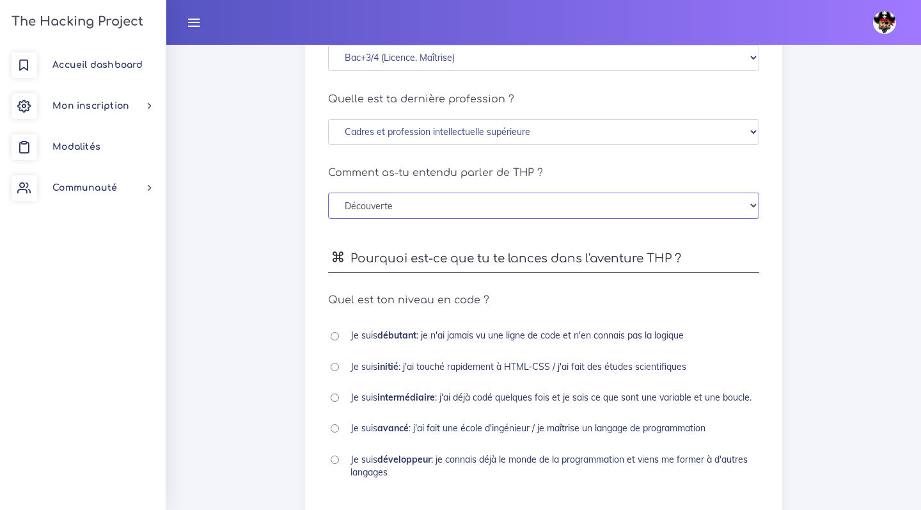
select select "pole_emploi"
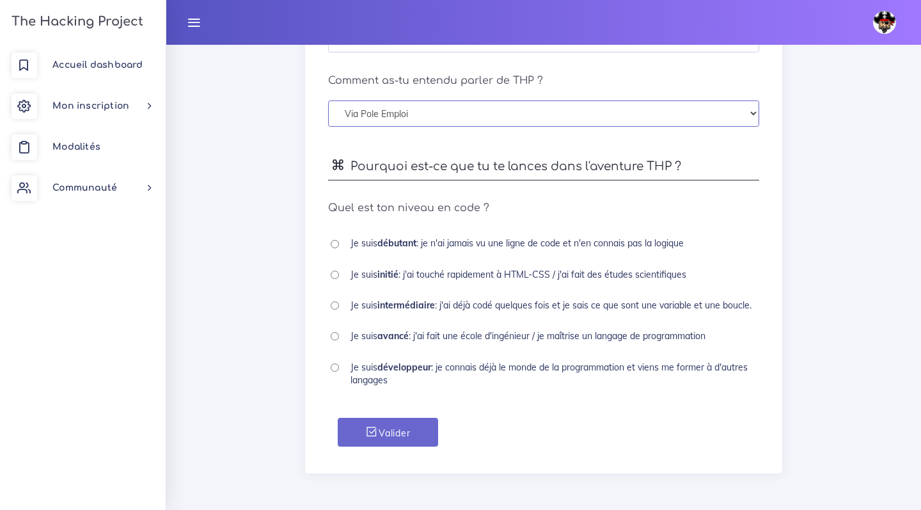
scroll to position [636, 0]
click at [392, 248] on b "débutant" at bounding box center [396, 243] width 39 height 12
click at [338, 276] on input "radio" at bounding box center [335, 274] width 8 height 8
radio input "true"
click at [414, 426] on button "Valider" at bounding box center [388, 432] width 100 height 29
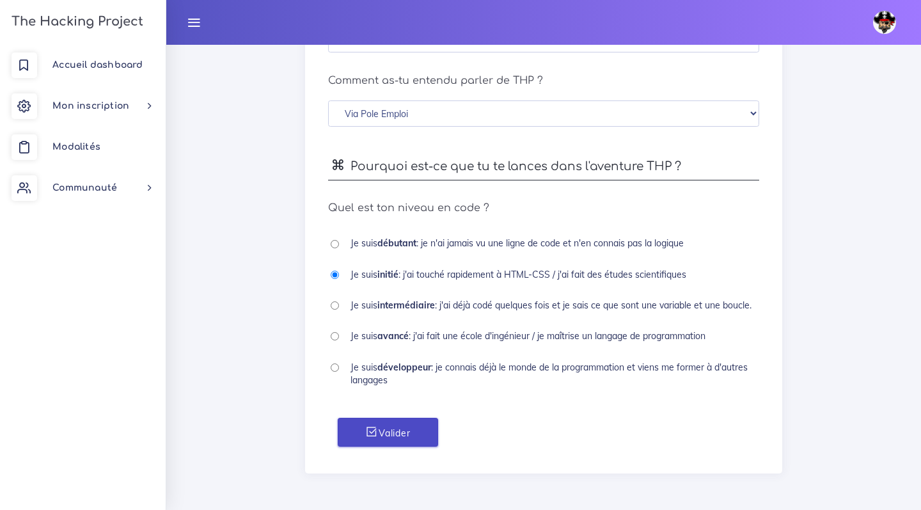
type input "France"
click at [396, 428] on button "Valider" at bounding box center [388, 432] width 100 height 29
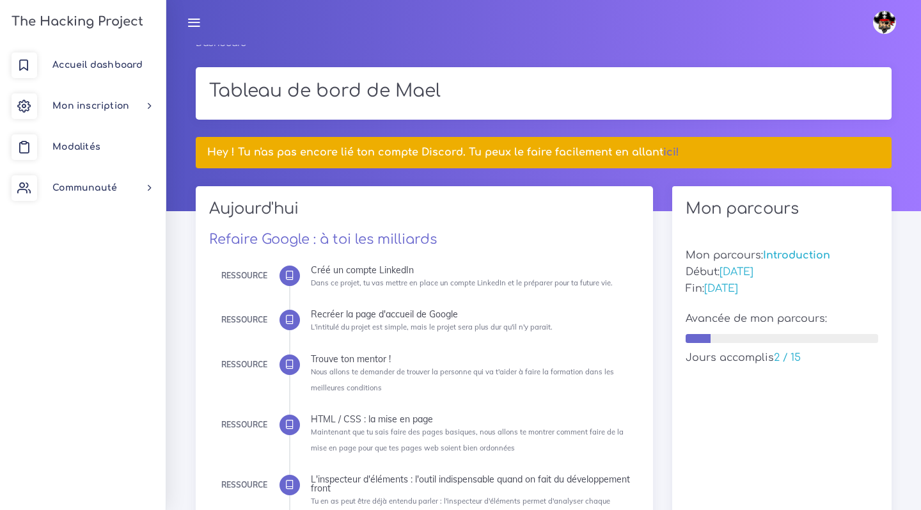
scroll to position [9, 0]
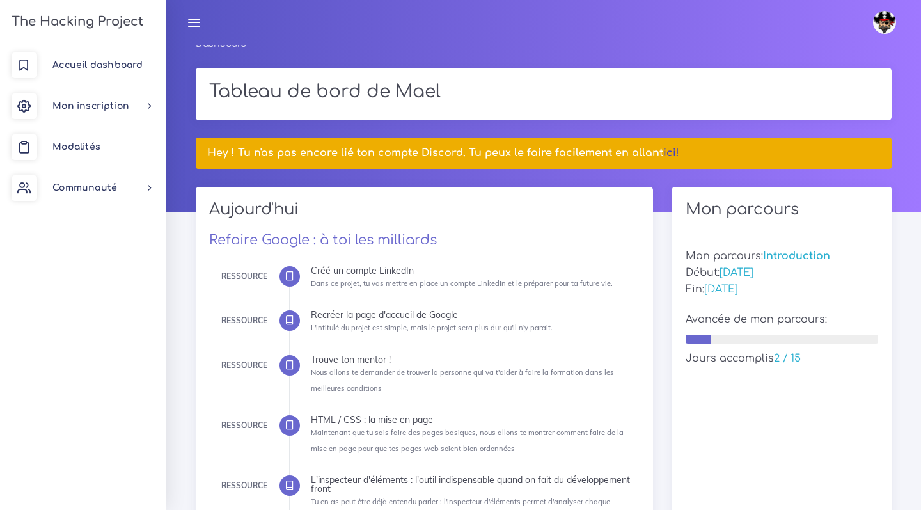
click at [666, 151] on link "ici!" at bounding box center [671, 153] width 16 height 12
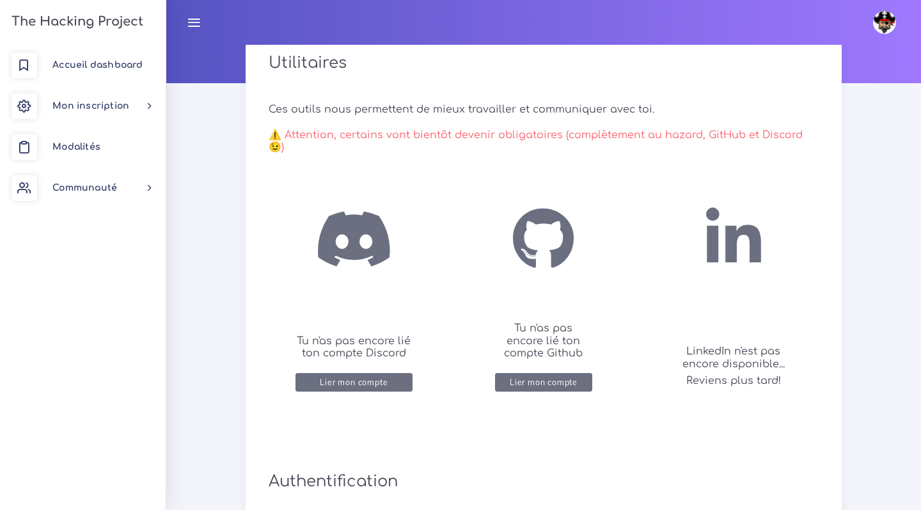
scroll to position [145, 0]
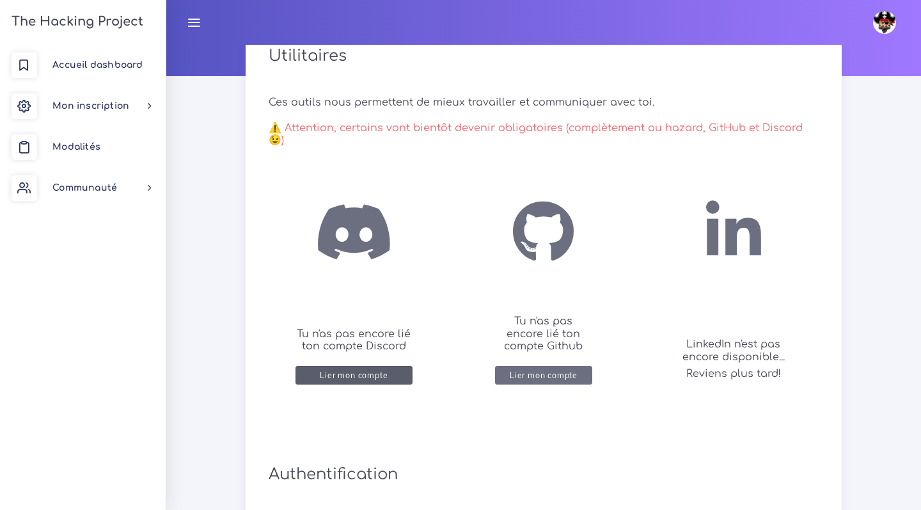
click at [351, 373] on div "Lier mon compte" at bounding box center [354, 375] width 68 height 10
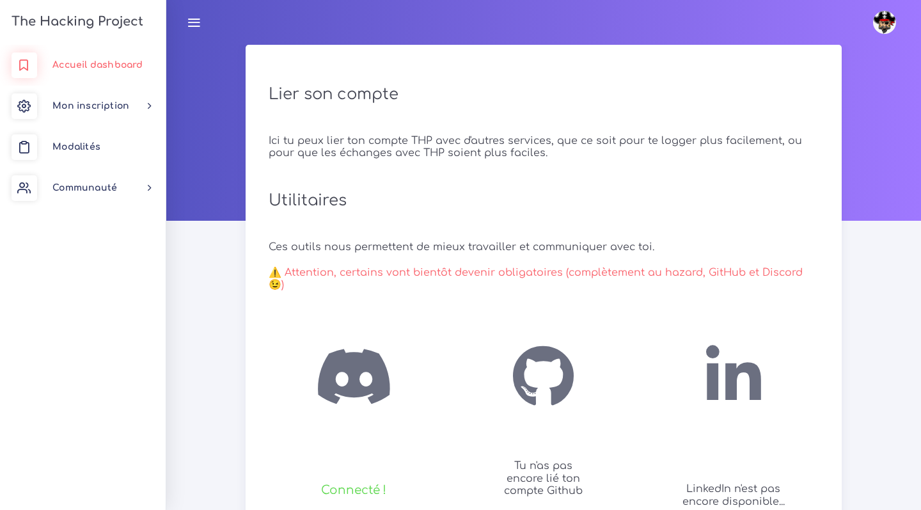
click at [105, 67] on span "Accueil dashboard" at bounding box center [97, 65] width 90 height 10
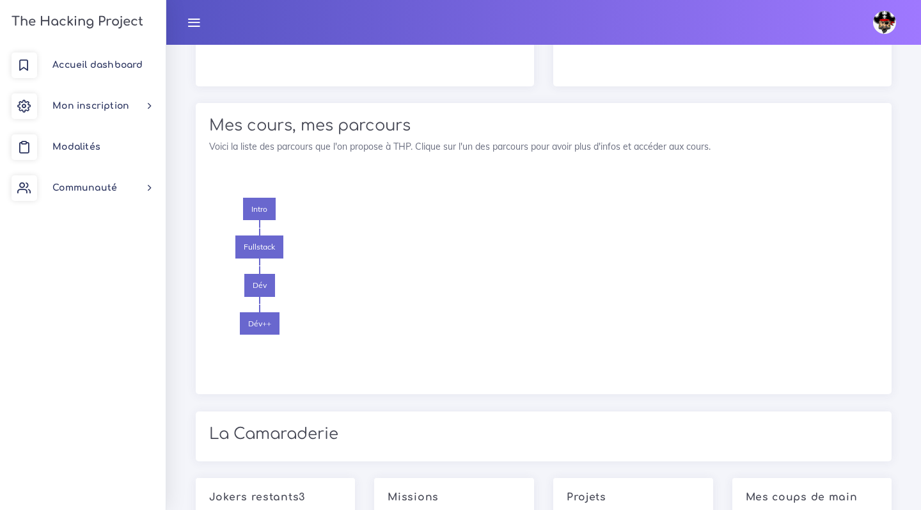
scroll to position [1558, 0]
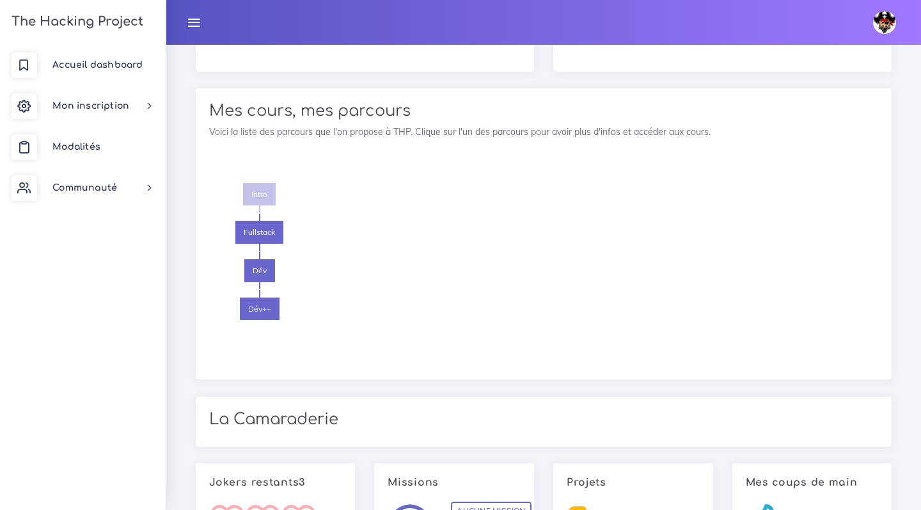
click at [255, 183] on span "Intro" at bounding box center [259, 194] width 33 height 23
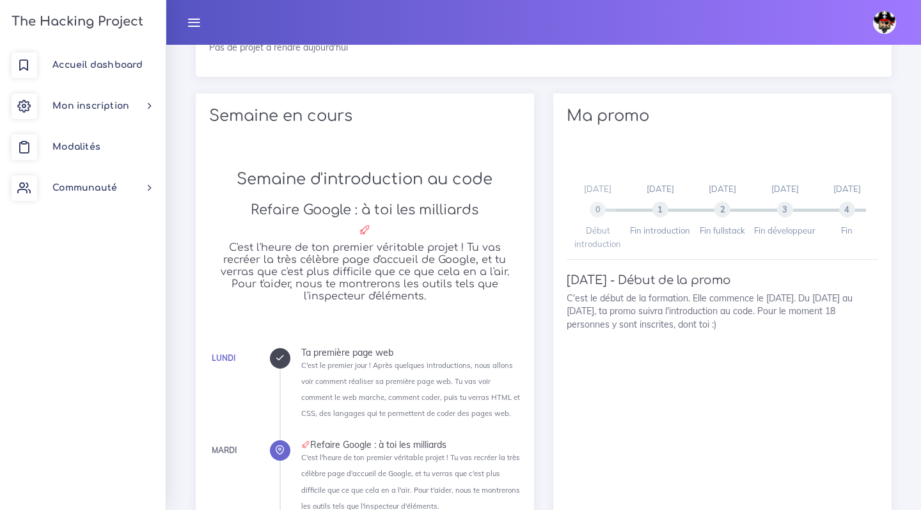
scroll to position [726, 0]
drag, startPoint x: 567, startPoint y: 249, endPoint x: 730, endPoint y: 333, distance: 182.8
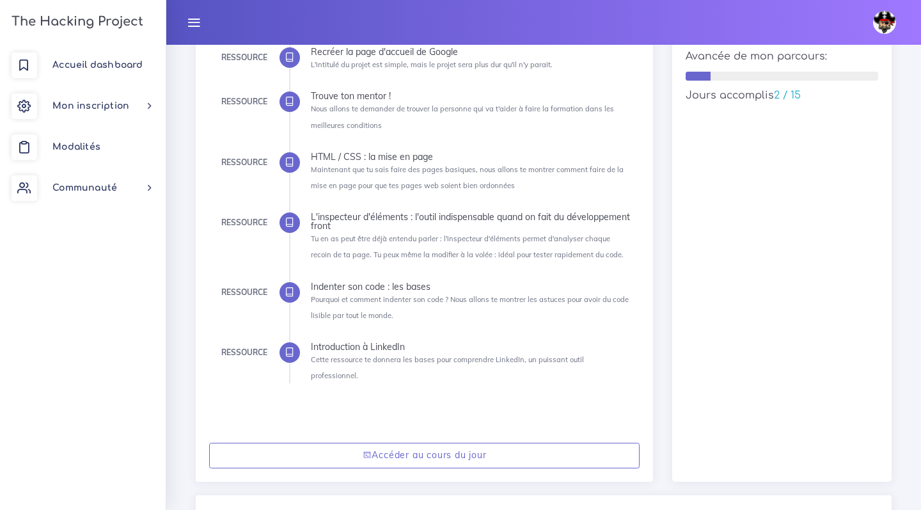
scroll to position [114, 0]
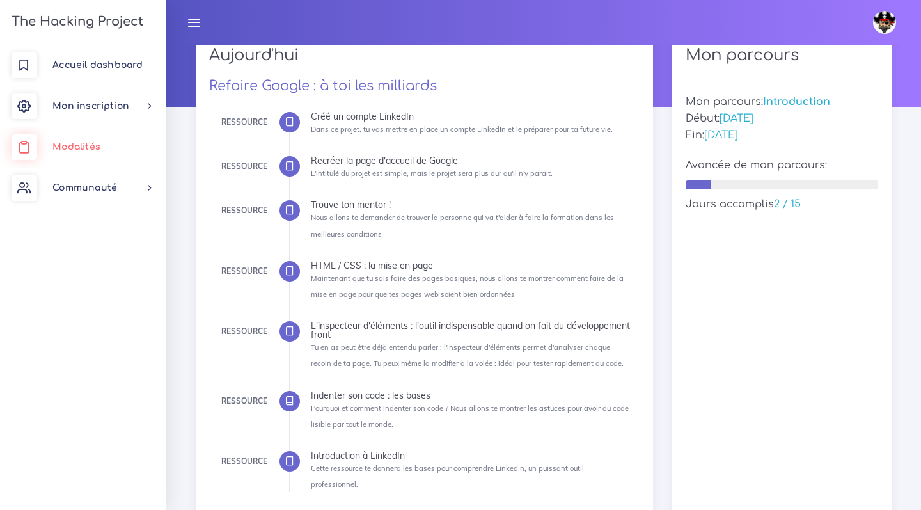
click at [53, 142] on span "Modalités" at bounding box center [76, 147] width 48 height 10
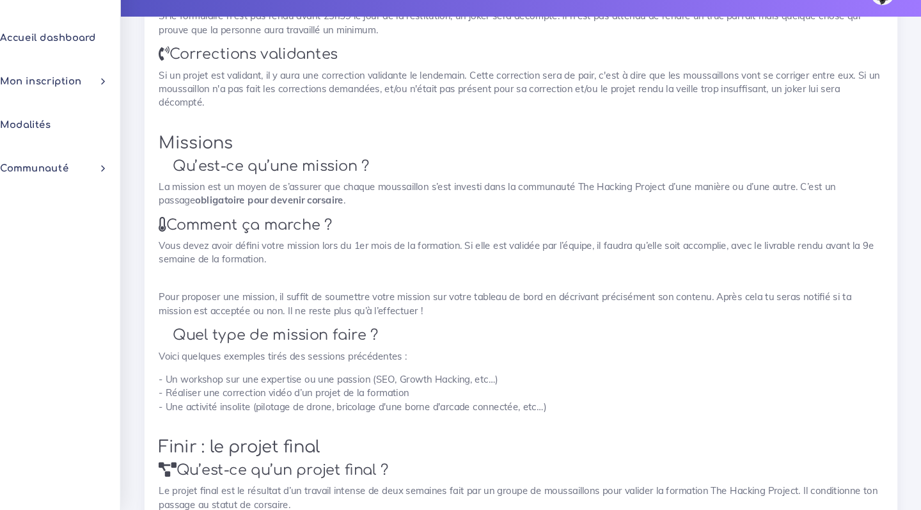
scroll to position [893, 0]
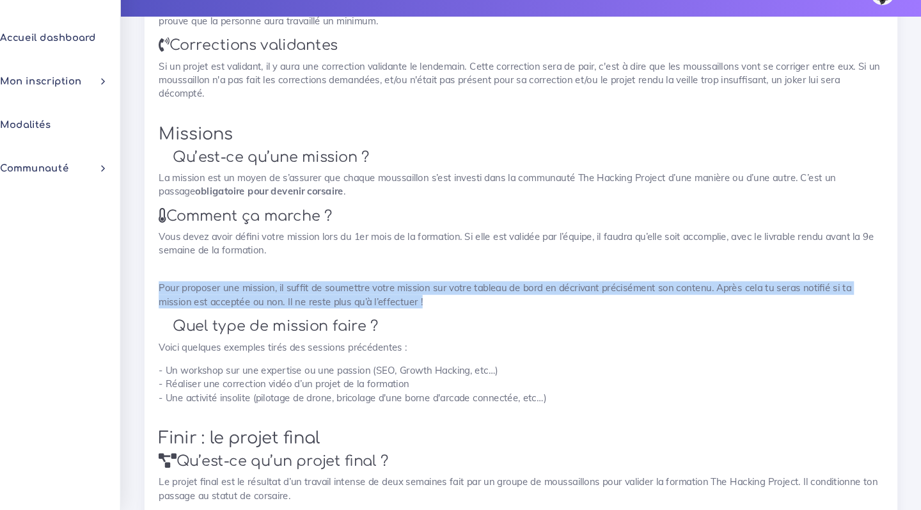
drag, startPoint x: 447, startPoint y: 223, endPoint x: 499, endPoint y: 281, distance: 78.3
click at [499, 281] on div "Ça veut dire quoi pirate ? Comment nous gérons les absences ? Comment rendre un…" at bounding box center [543, 241] width 683 height 2042
click at [499, 282] on div "Ça veut dire quoi pirate ? Comment nous gérons les absences ? Comment rendre un…" at bounding box center [543, 241] width 683 height 2042
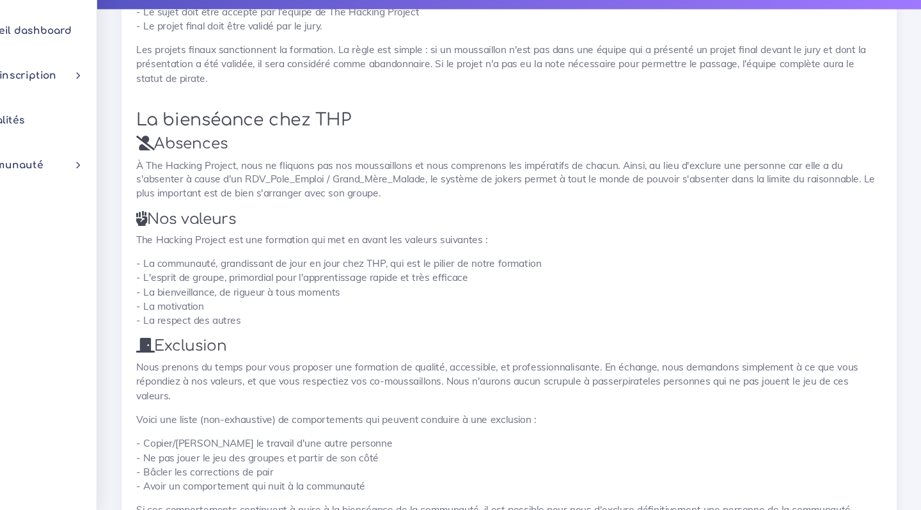
scroll to position [1610, 0]
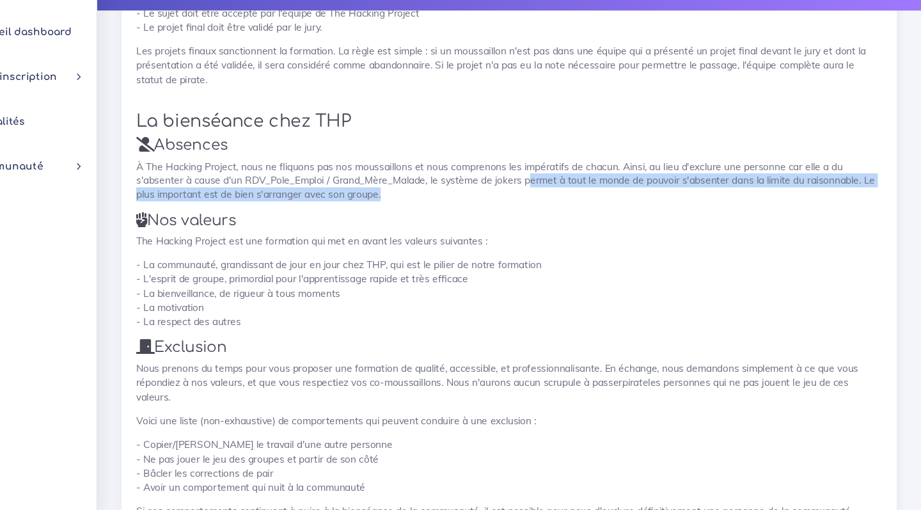
drag, startPoint x: 485, startPoint y: 141, endPoint x: 501, endPoint y: 167, distance: 31.0
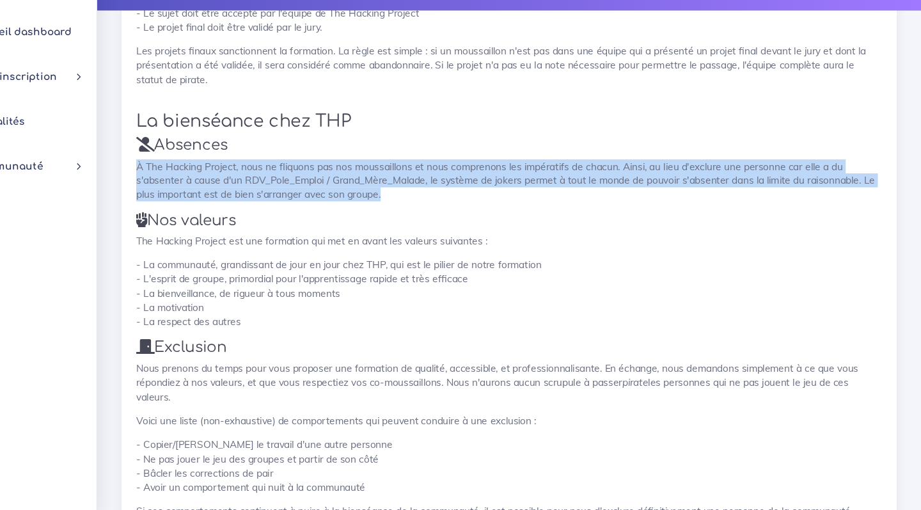
drag, startPoint x: 501, startPoint y: 168, endPoint x: 464, endPoint y: 121, distance: 60.0
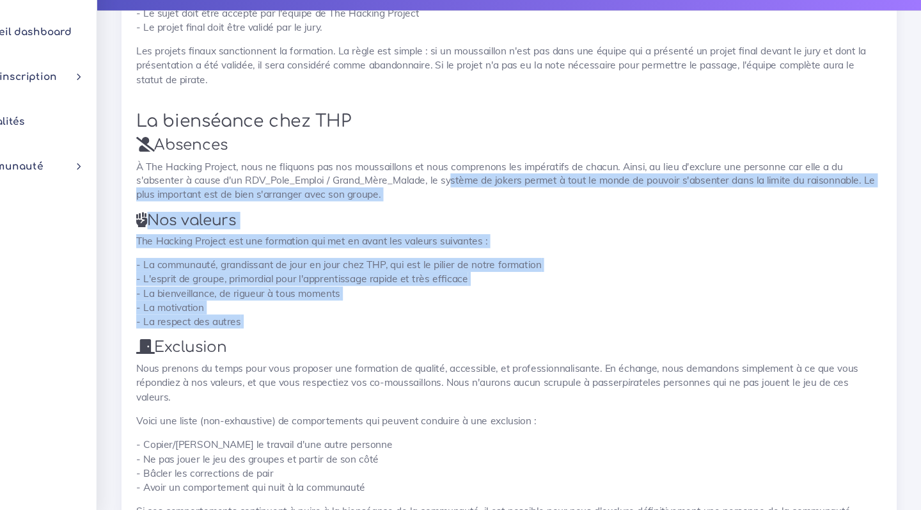
drag, startPoint x: 412, startPoint y: 139, endPoint x: 521, endPoint y: 279, distance: 177.3
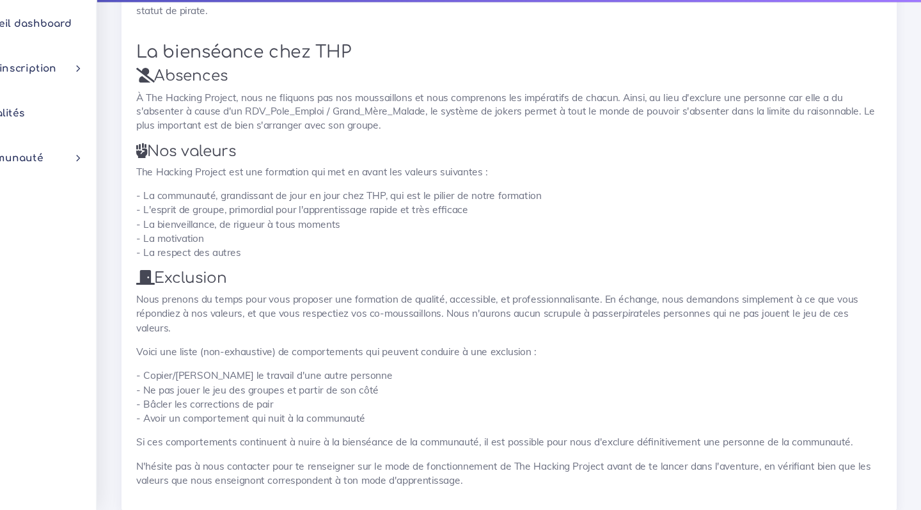
scroll to position [1666, 0]
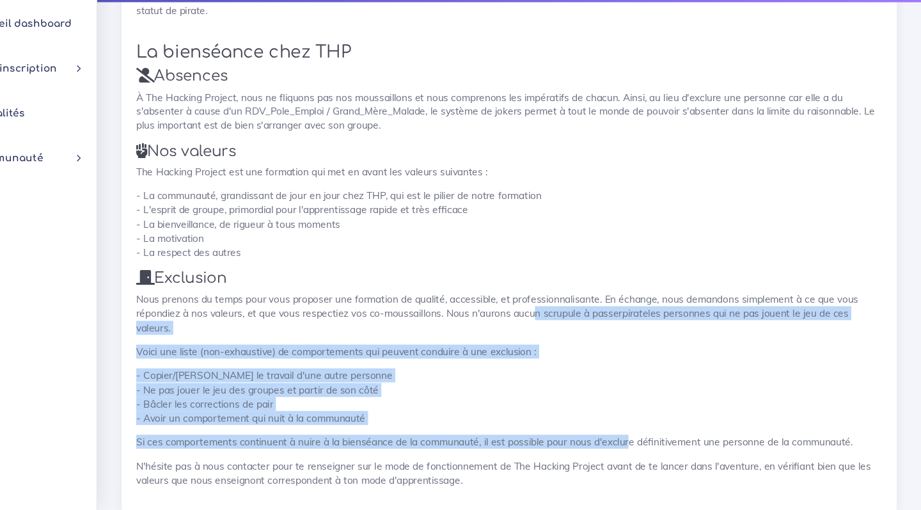
drag, startPoint x: 487, startPoint y: 262, endPoint x: 572, endPoint y: 370, distance: 137.5
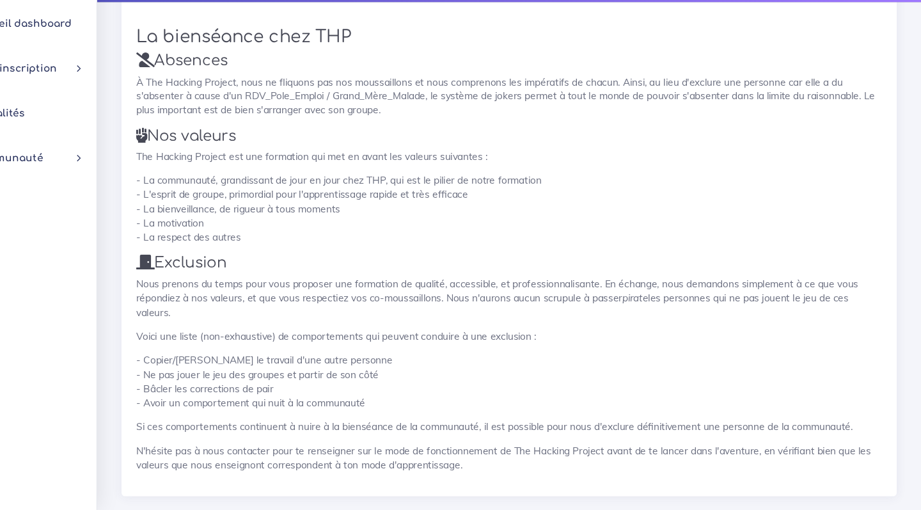
scroll to position [1680, 0]
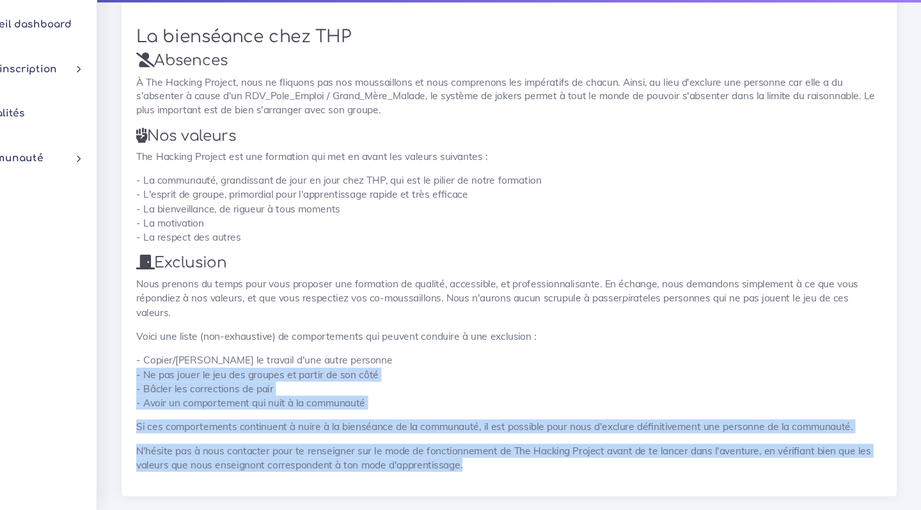
drag, startPoint x: 551, startPoint y: 313, endPoint x: 606, endPoint y: 404, distance: 106.2
click at [606, 449] on p "N'hésite pas à nous contacter pour te renseigner sur le mode de fonctionnement …" at bounding box center [543, 462] width 683 height 26
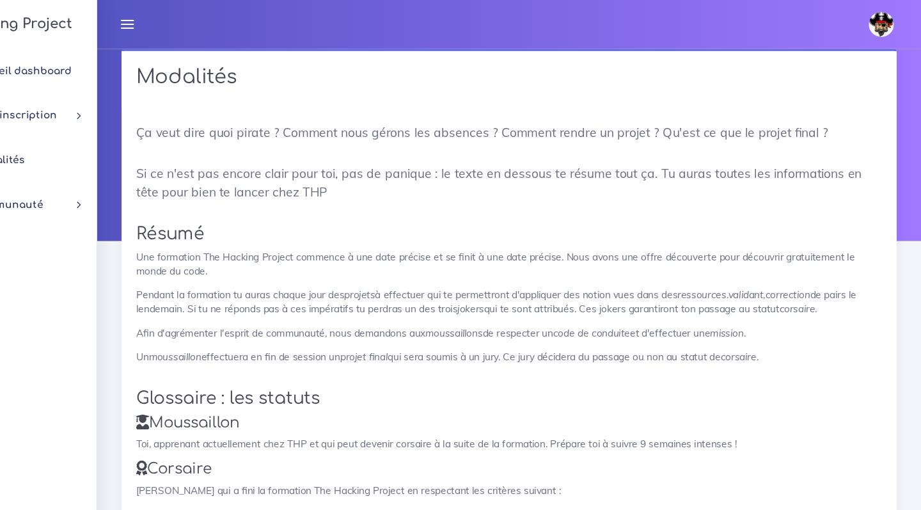
scroll to position [0, 0]
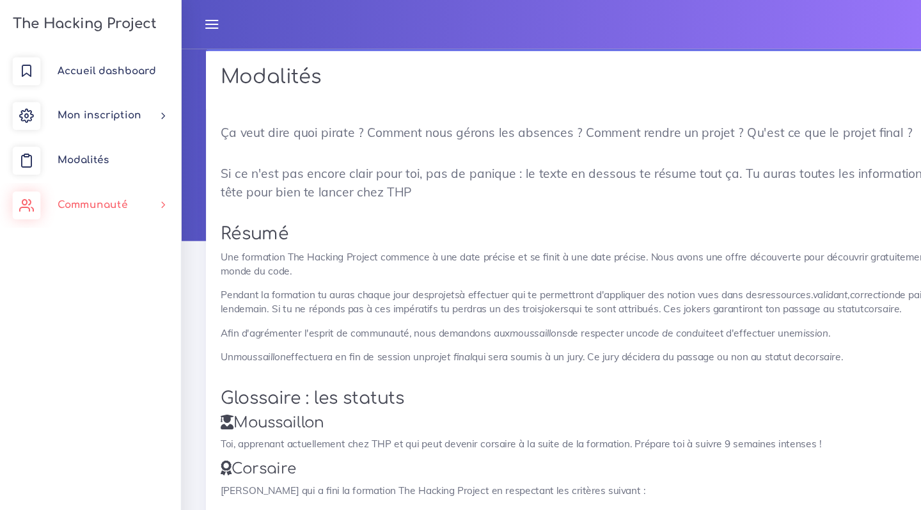
click at [86, 175] on link "Communauté" at bounding box center [83, 188] width 166 height 41
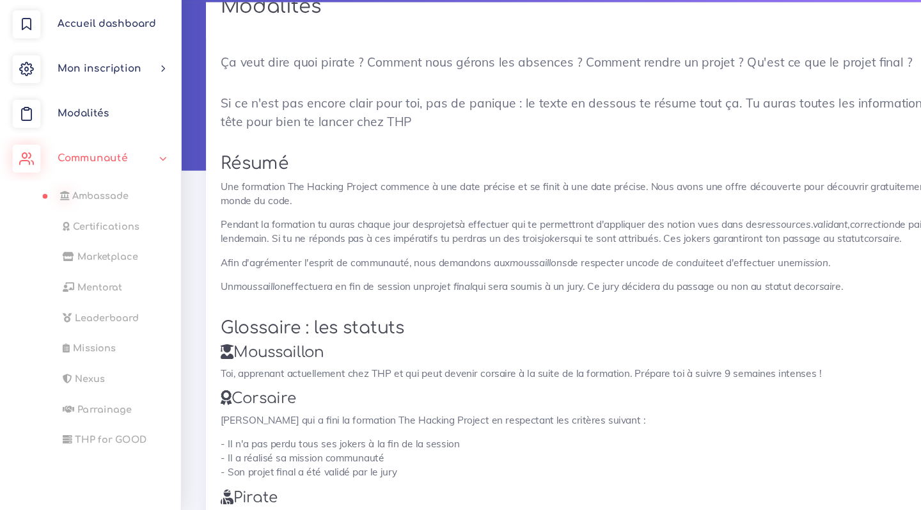
scroll to position [41, 0]
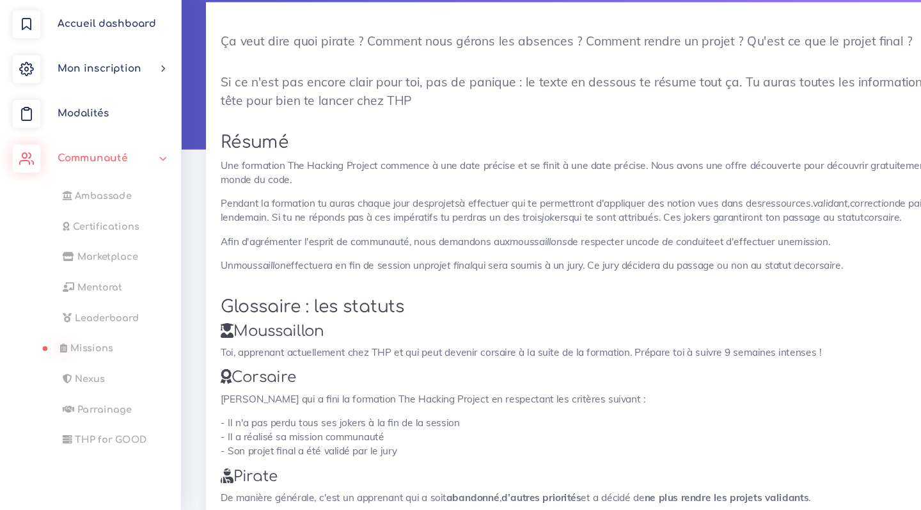
click at [96, 357] on span "Missions" at bounding box center [84, 362] width 40 height 10
click at [97, 86] on link "Mon inscription" at bounding box center [83, 106] width 166 height 41
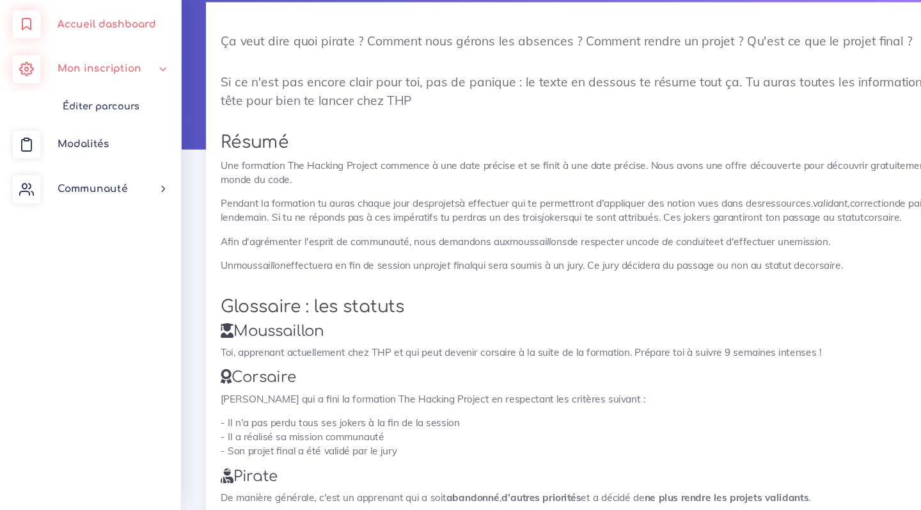
click at [101, 60] on span "Accueil dashboard" at bounding box center [97, 65] width 90 height 10
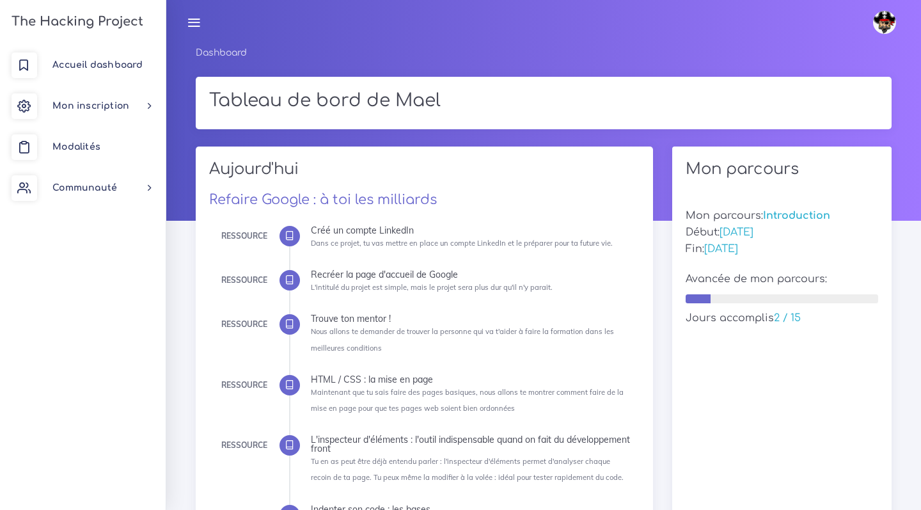
click at [881, 27] on img at bounding box center [884, 22] width 23 height 23
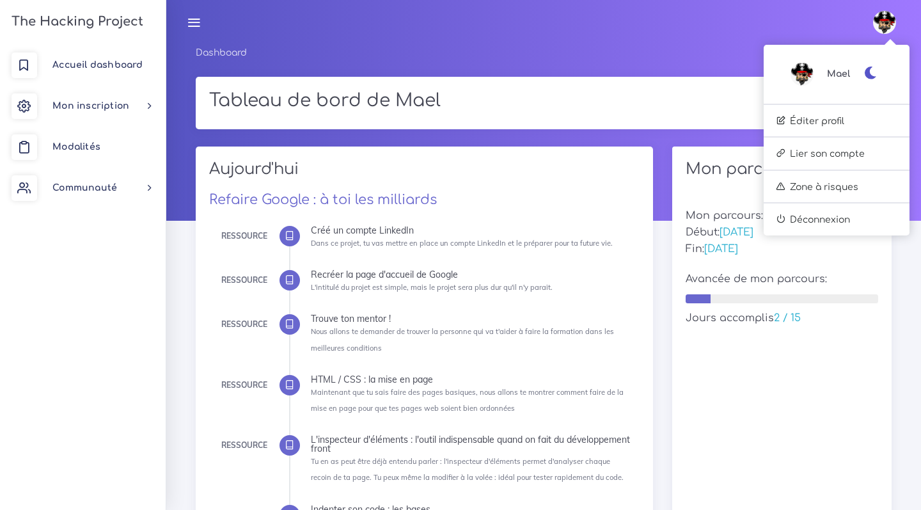
click at [881, 27] on img at bounding box center [884, 22] width 23 height 23
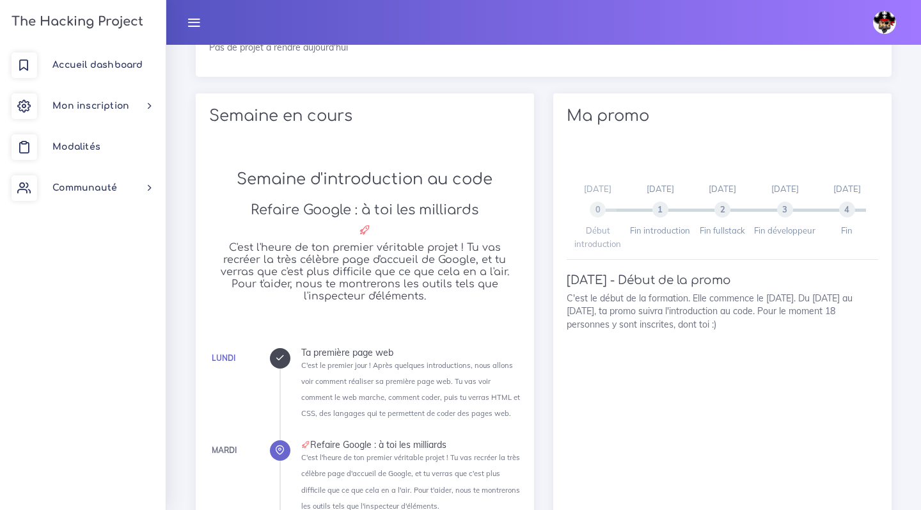
scroll to position [728, 0]
click at [446, 258] on h5 "C'est l'heure de ton premier véritable projet ! Tu vas recréer la très célèbre …" at bounding box center [364, 270] width 311 height 61
click at [357, 350] on li "Lundi Ta première page web C'est le premier jour ! Après quelques introductions…" at bounding box center [410, 384] width 219 height 74
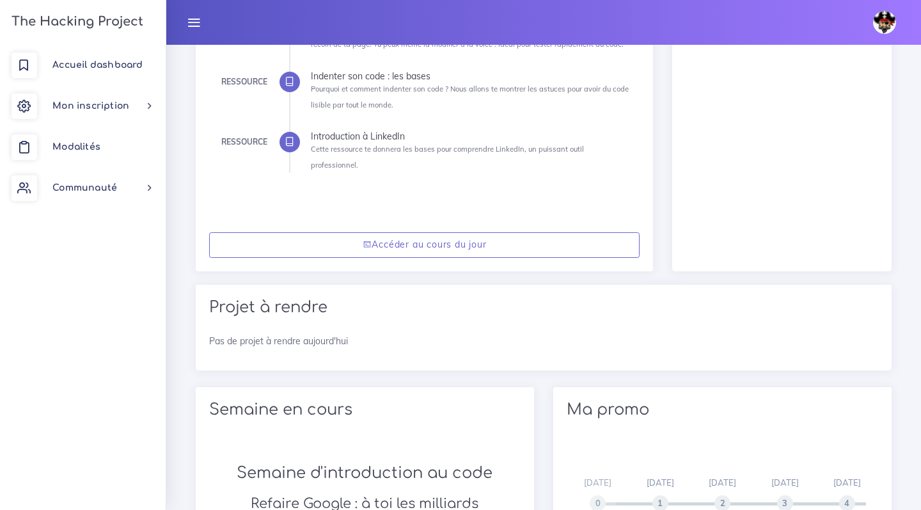
scroll to position [249, 0]
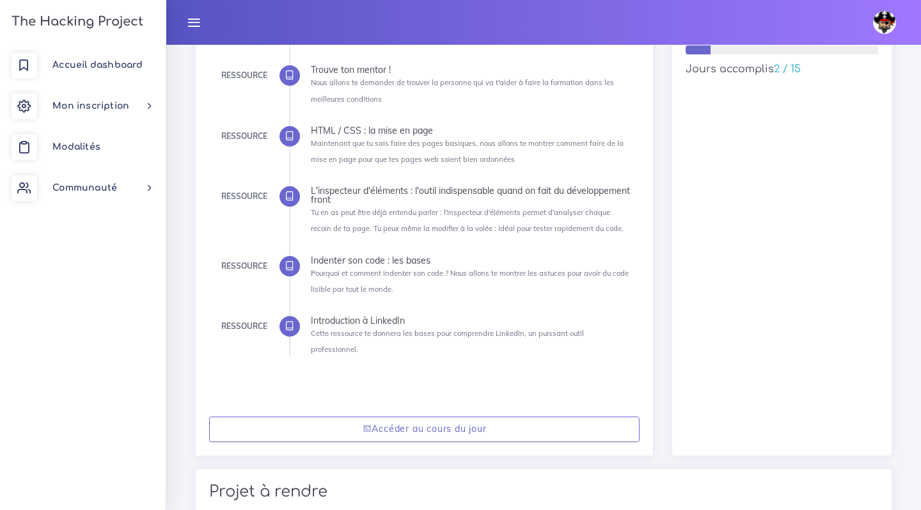
click at [196, 21] on icon at bounding box center [194, 22] width 14 height 14
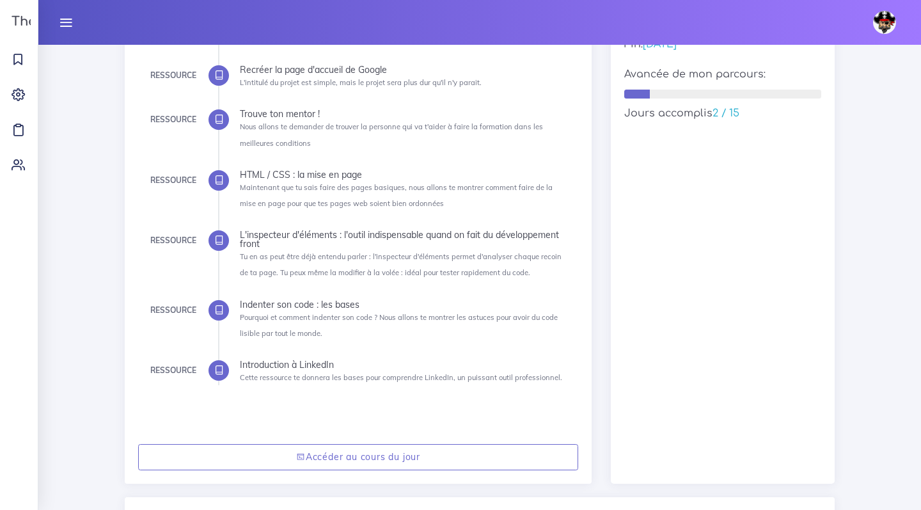
scroll to position [233, 0]
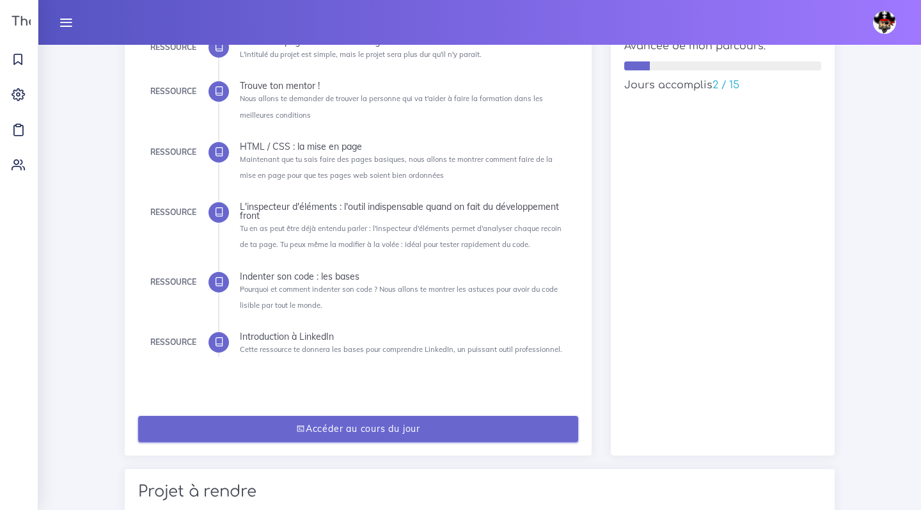
click at [291, 420] on link "Accéder au cours du jour" at bounding box center [358, 429] width 440 height 26
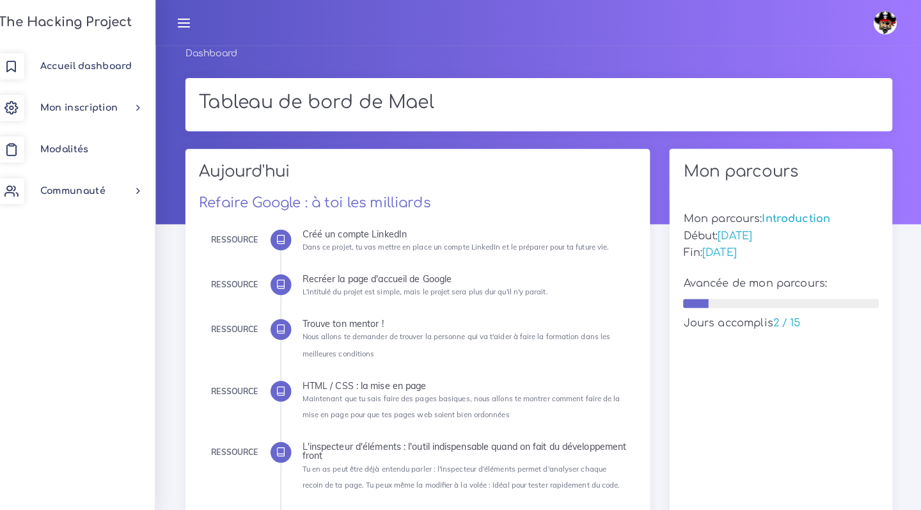
click at [322, 280] on li "Ressource Recréer la page d'accueil de Google L'intitulé du projet est simple, …" at bounding box center [471, 282] width 320 height 25
click at [323, 273] on div "Recréer la page d'accueil de Google" at bounding box center [471, 274] width 320 height 9
click at [247, 194] on link "Refaire Google : à toi les milliards" at bounding box center [323, 199] width 228 height 15
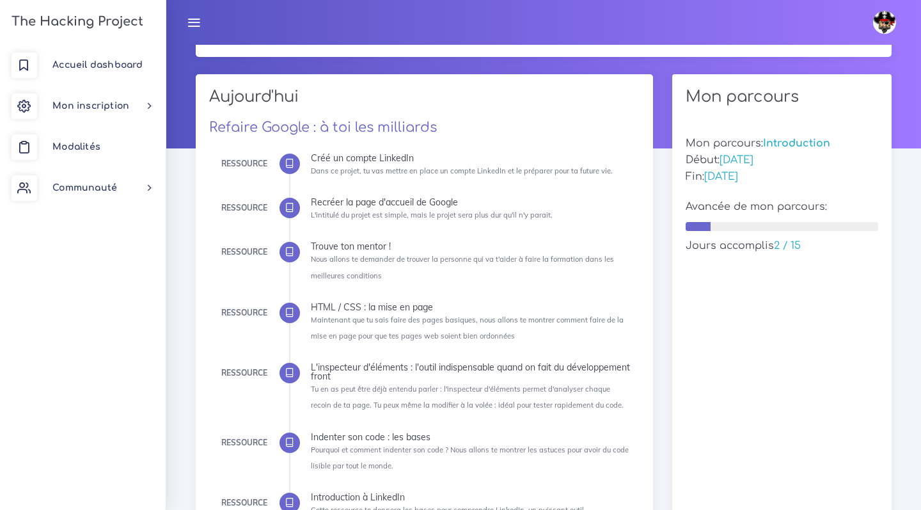
scroll to position [120, 0]
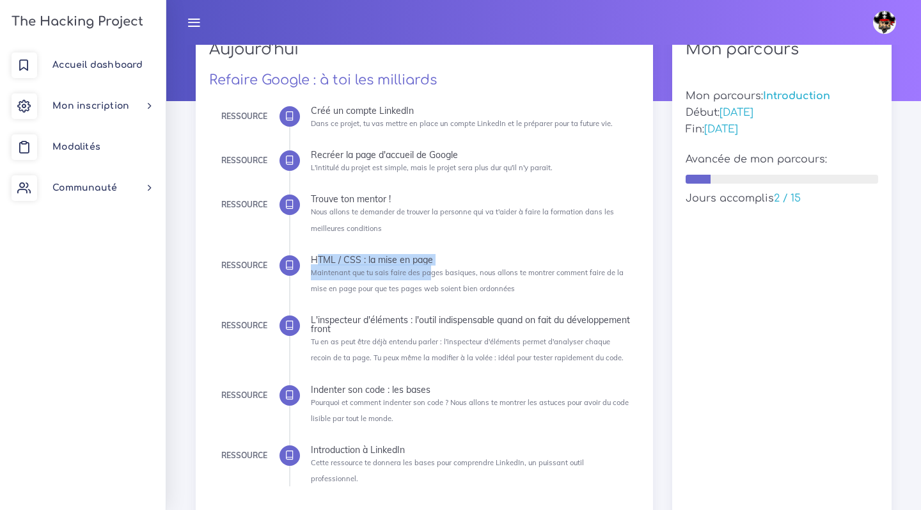
drag, startPoint x: 386, startPoint y: 245, endPoint x: 419, endPoint y: 274, distance: 44.4
click at [419, 274] on ul "Ressource Créé un compte LinkedIn Dans ce projet, tu vas mettre en place un com…" at bounding box center [459, 296] width 341 height 380
click at [425, 280] on li "Ressource HTML / CSS : la mise en page Maintenant que tu sais faire des pages b…" at bounding box center [471, 275] width 320 height 41
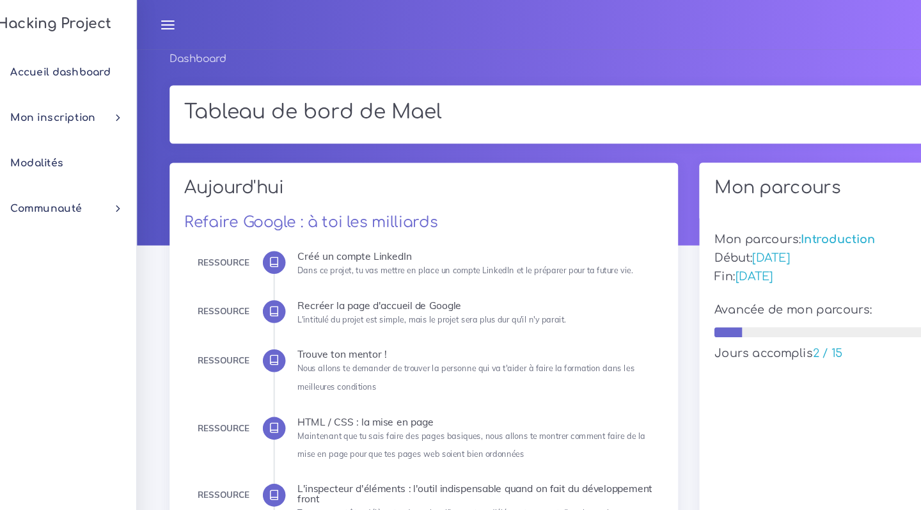
scroll to position [0, 0]
click at [61, 67] on span "Accueil dashboard" at bounding box center [97, 65] width 90 height 10
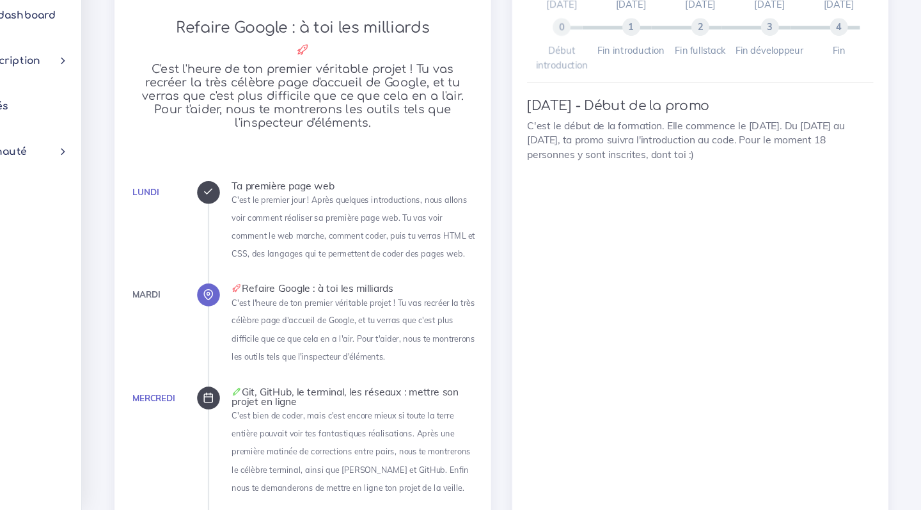
scroll to position [861, 0]
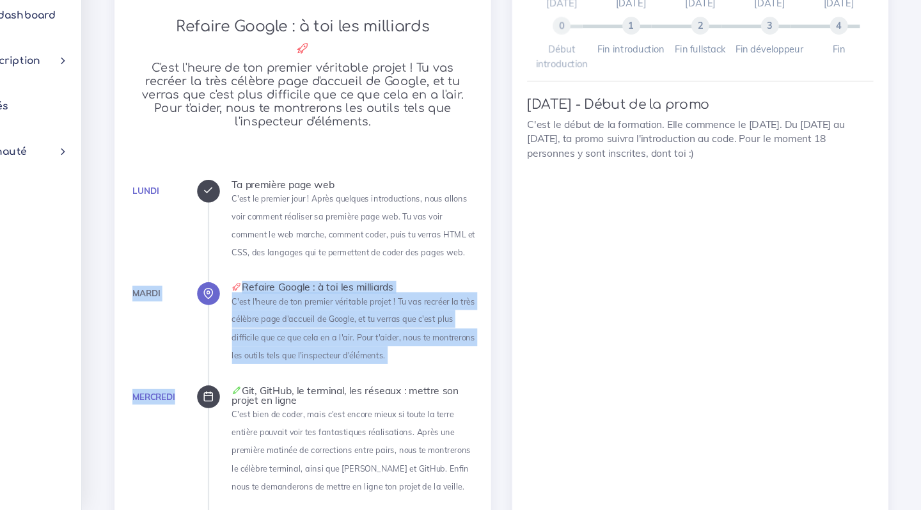
drag, startPoint x: 269, startPoint y: 210, endPoint x: 379, endPoint y: 310, distance: 148.4
click at [383, 315] on ul "Lundi Ta première page web C'est le premier jour ! Après quelques introductions…" at bounding box center [399, 468] width 241 height 510
click at [379, 310] on ul "Lundi Ta première page web C'est le premier jour ! Après quelques introductions…" at bounding box center [399, 467] width 241 height 510
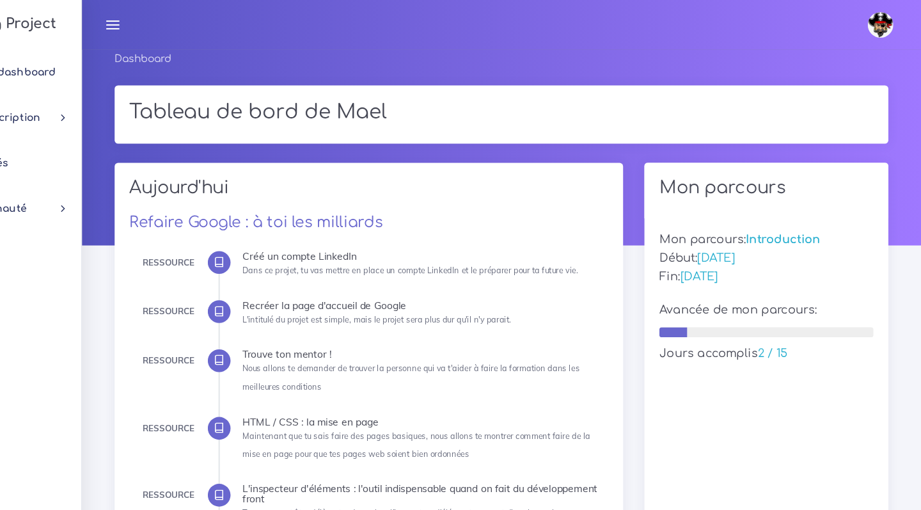
scroll to position [0, 0]
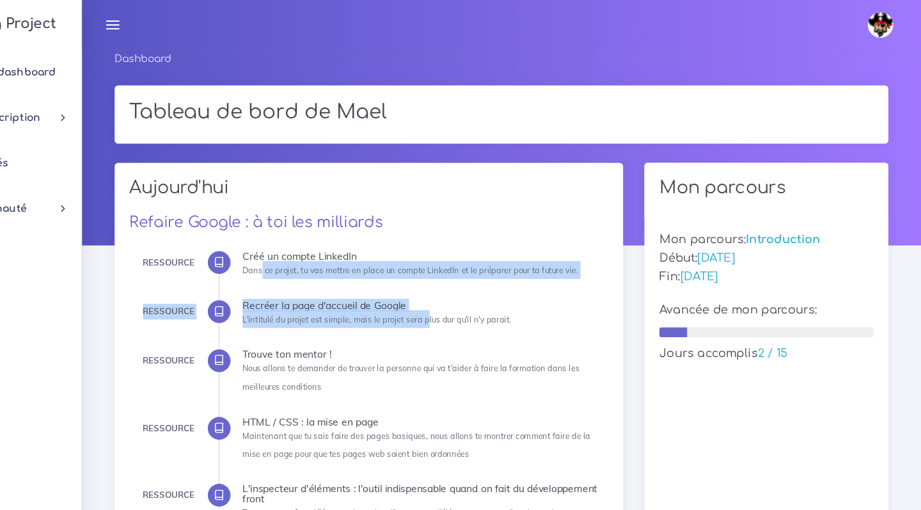
drag, startPoint x: 230, startPoint y: 235, endPoint x: 376, endPoint y: 283, distance: 153.3
click at [376, 283] on ul "Ressource Créé un compte LinkedIn Dans ce projet, tu vas mettre en place un com…" at bounding box center [459, 416] width 341 height 380
click at [376, 283] on small "L'intitulé du projet est simple, mais le projet sera plus dur qu'il n'y parait." at bounding box center [432, 287] width 242 height 9
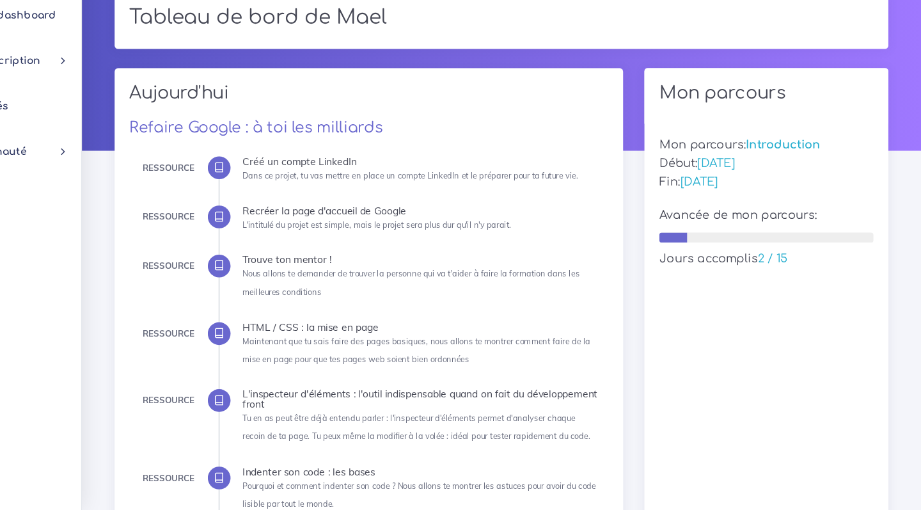
scroll to position [36, 0]
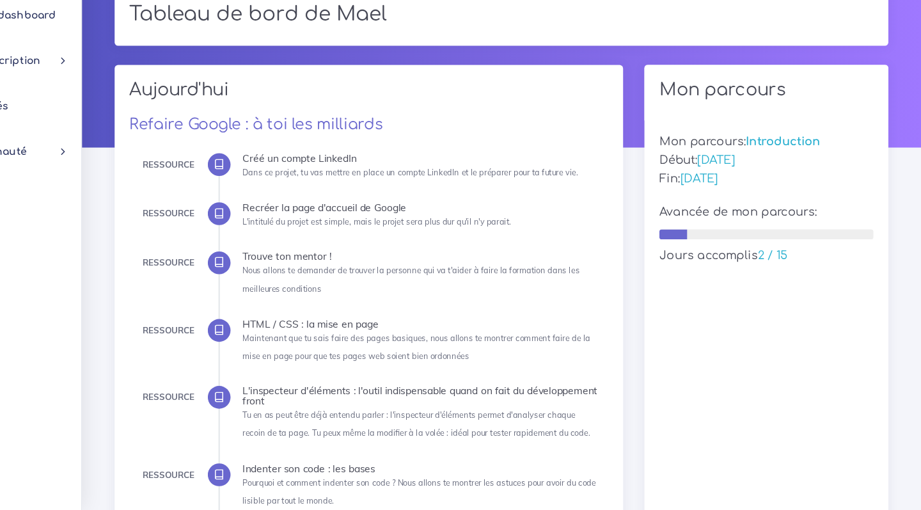
click at [285, 239] on icon at bounding box center [290, 244] width 10 height 10
drag, startPoint x: 218, startPoint y: 284, endPoint x: 362, endPoint y: 400, distance: 184.7
click at [311, 338] on li "Ressource HTML / CSS : la mise en page Maintenant que tu sais faire des pages b…" at bounding box center [471, 358] width 320 height 41
click at [338, 420] on small "Tu en as peut être déjà entendu parler : l'inspecteur d'éléments permet d'analy…" at bounding box center [467, 432] width 313 height 25
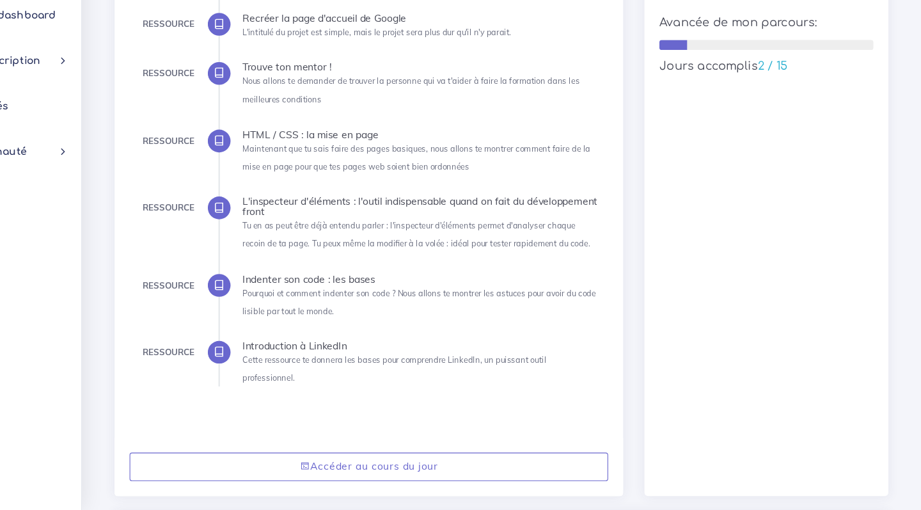
scroll to position [209, 0]
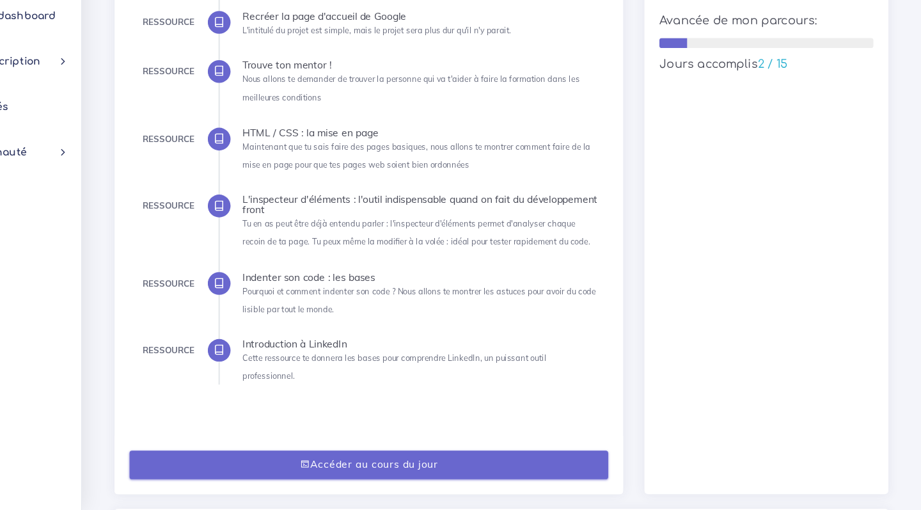
click at [301, 456] on link "Accéder au cours du jour" at bounding box center [424, 469] width 431 height 26
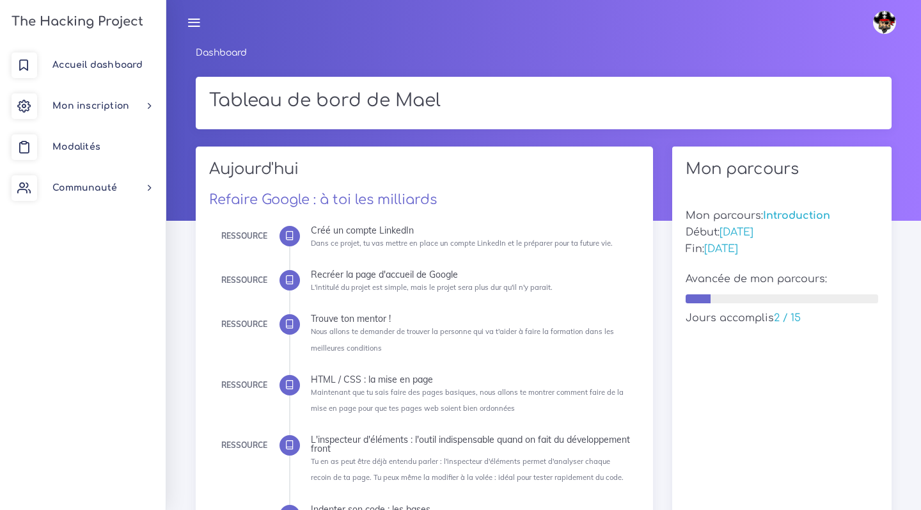
drag, startPoint x: 209, startPoint y: 49, endPoint x: 228, endPoint y: 49, distance: 18.5
click at [227, 49] on link "Dashboard" at bounding box center [221, 53] width 51 height 10
click at [228, 49] on link "Dashboard" at bounding box center [221, 53] width 51 height 10
click at [129, 65] on span "Accueil dashboard" at bounding box center [97, 65] width 90 height 10
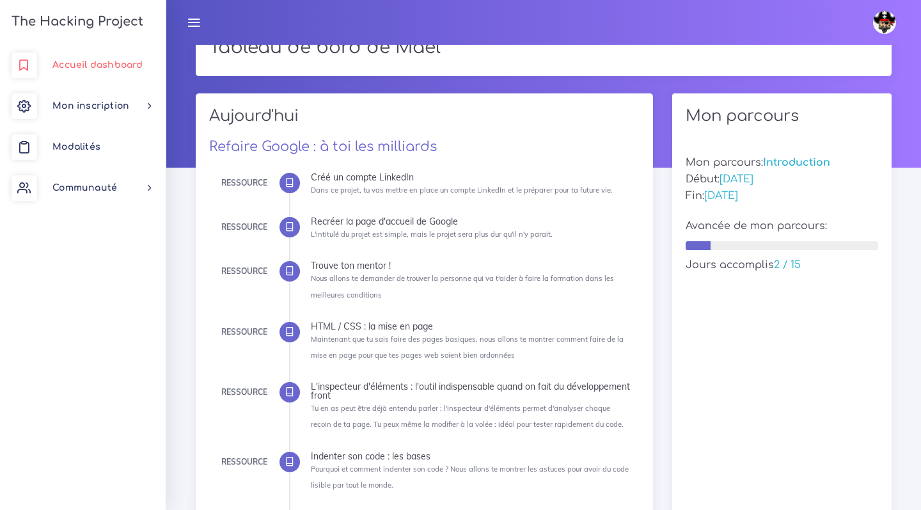
scroll to position [53, 0]
click at [104, 67] on span "Accueil dashboard" at bounding box center [97, 65] width 90 height 10
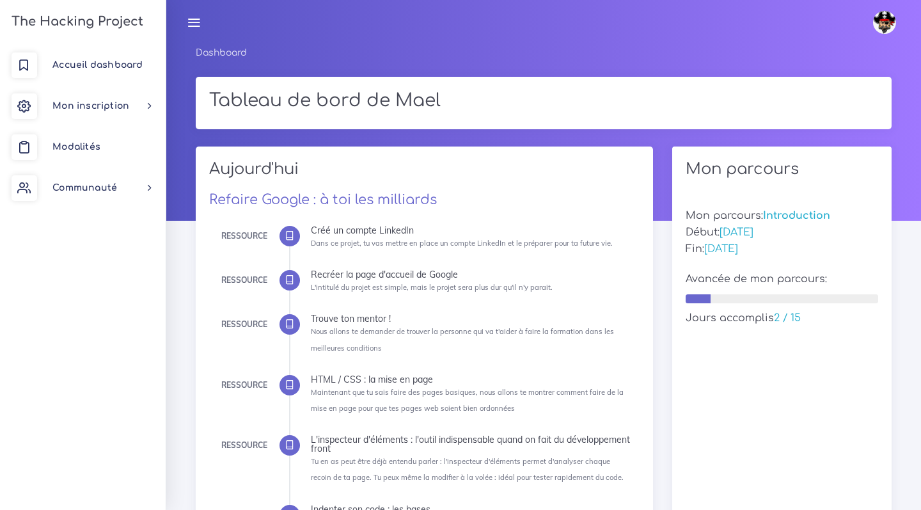
click at [196, 23] on icon at bounding box center [194, 22] width 14 height 14
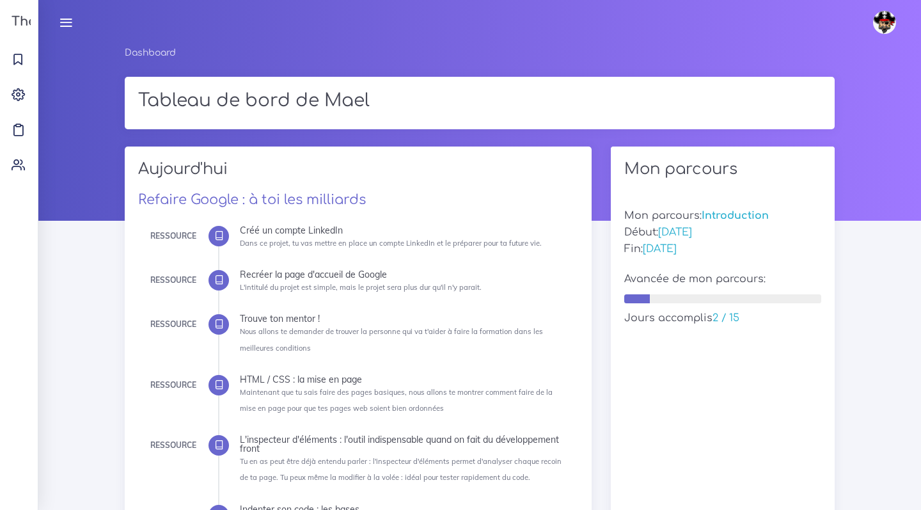
click at [67, 23] on icon at bounding box center [66, 22] width 14 height 14
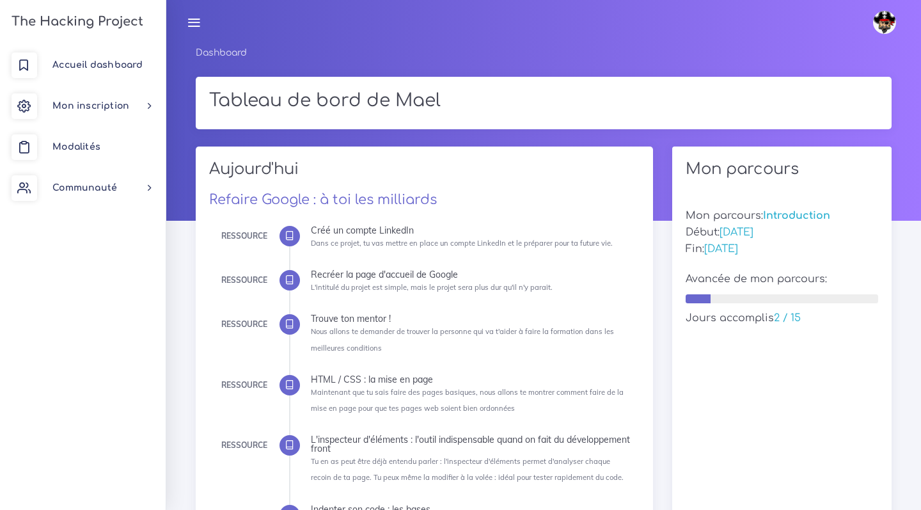
click at [340, 210] on div "[DATE] Refaire Google : à toi les milliards Ressource Créé un compte LinkedIn D…" at bounding box center [425, 398] width 458 height 505
click at [340, 189] on div "Aujourd'hui Refaire Google : à toi les milliards Ressource Créé un compte Linke…" at bounding box center [425, 398] width 458 height 505
click at [336, 194] on link "Refaire Google : à toi les milliards" at bounding box center [323, 199] width 228 height 15
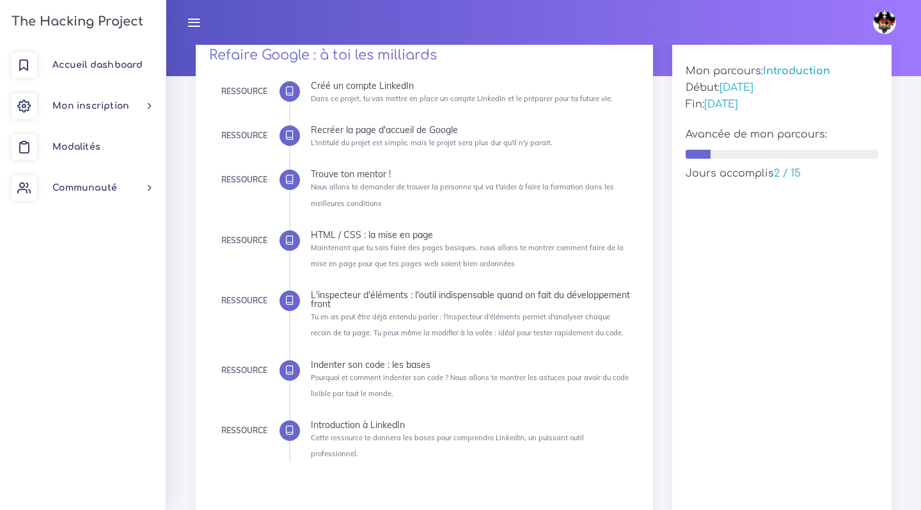
scroll to position [144, 0]
click at [286, 91] on icon at bounding box center [290, 92] width 10 height 10
click at [249, 88] on div "Ressource" at bounding box center [244, 92] width 46 height 14
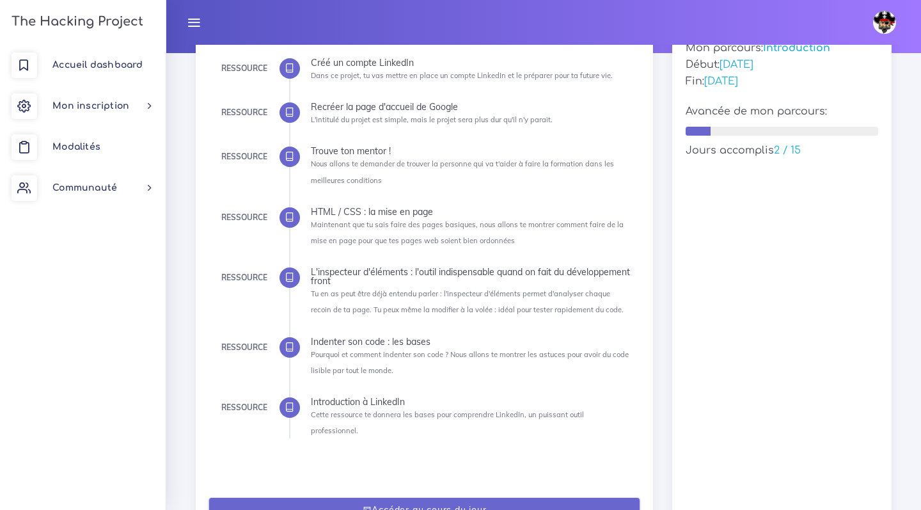
scroll to position [166, 0]
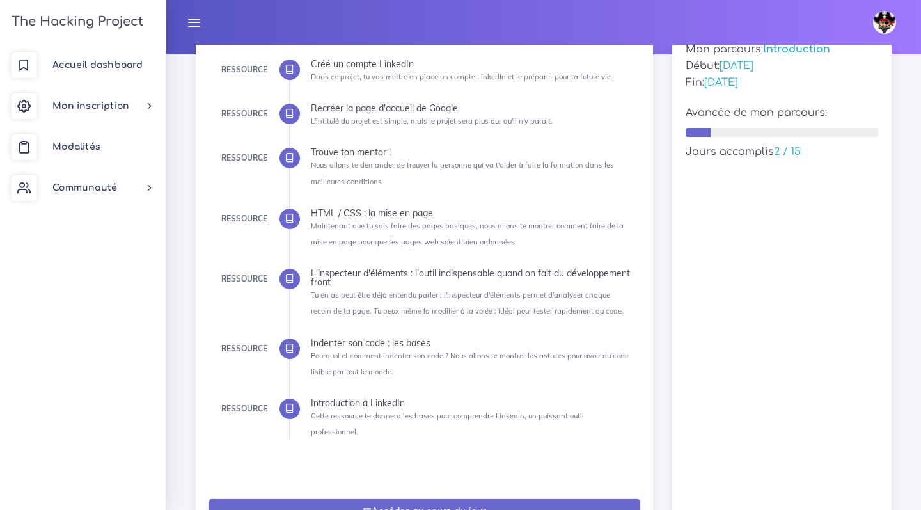
click at [411, 499] on link "Accéder au cours du jour" at bounding box center [424, 512] width 431 height 26
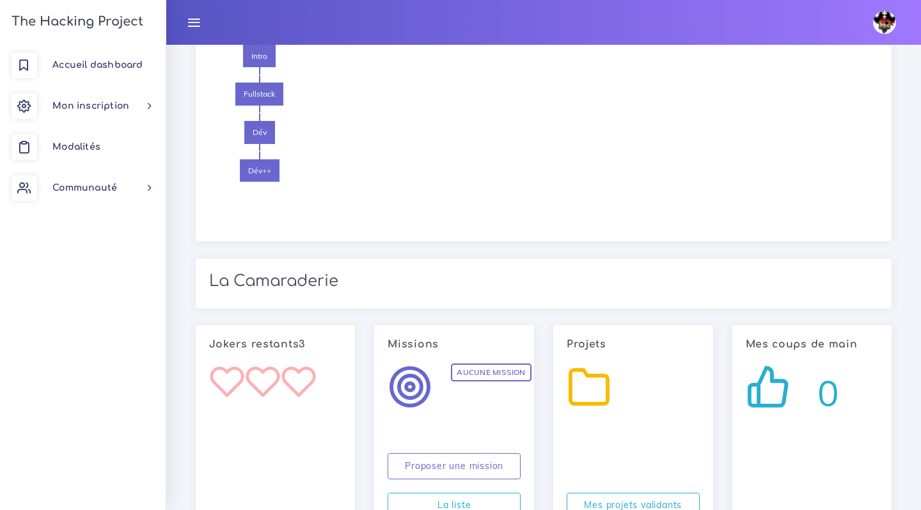
scroll to position [1696, 0]
click at [316, 272] on h2 "La Camaraderie" at bounding box center [543, 281] width 669 height 19
drag, startPoint x: 214, startPoint y: 338, endPoint x: 320, endPoint y: 338, distance: 105.5
click at [320, 364] on ul at bounding box center [275, 383] width 133 height 38
click at [313, 338] on h6 "Jokers restants 3" at bounding box center [275, 344] width 133 height 12
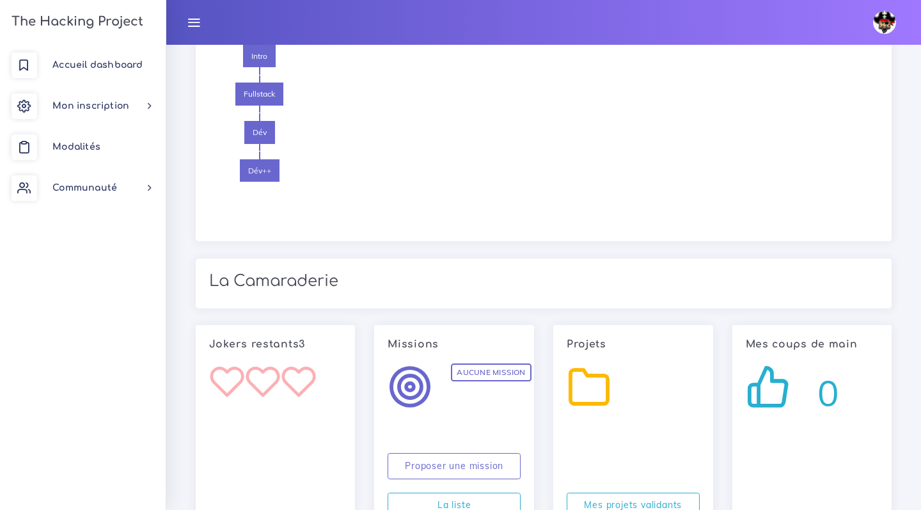
click at [304, 272] on h2 "La Camaraderie" at bounding box center [543, 281] width 669 height 19
click at [459, 201] on div "Mes cours, mes parcours Voici la liste des parcours que l'on propose à THP. Cli…" at bounding box center [544, 95] width 696 height 291
click at [778, 377] on div "0" at bounding box center [812, 391] width 133 height 55
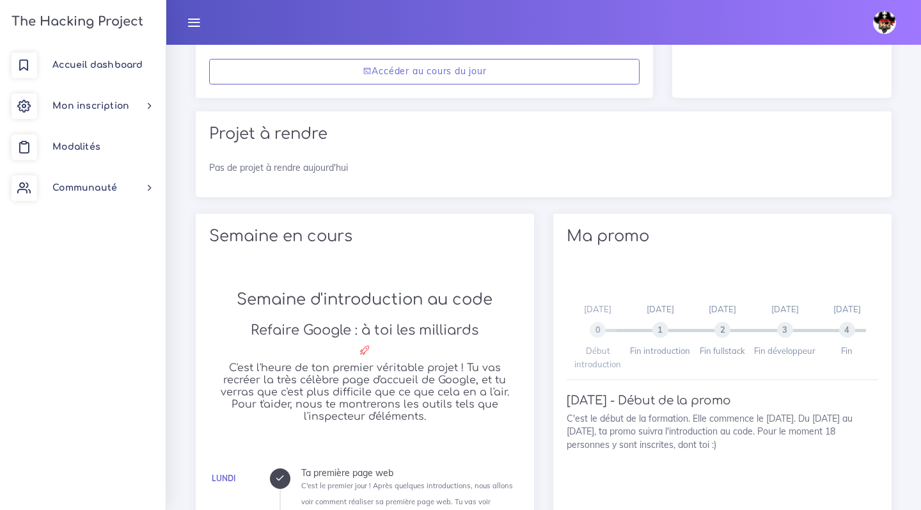
scroll to position [377, 0]
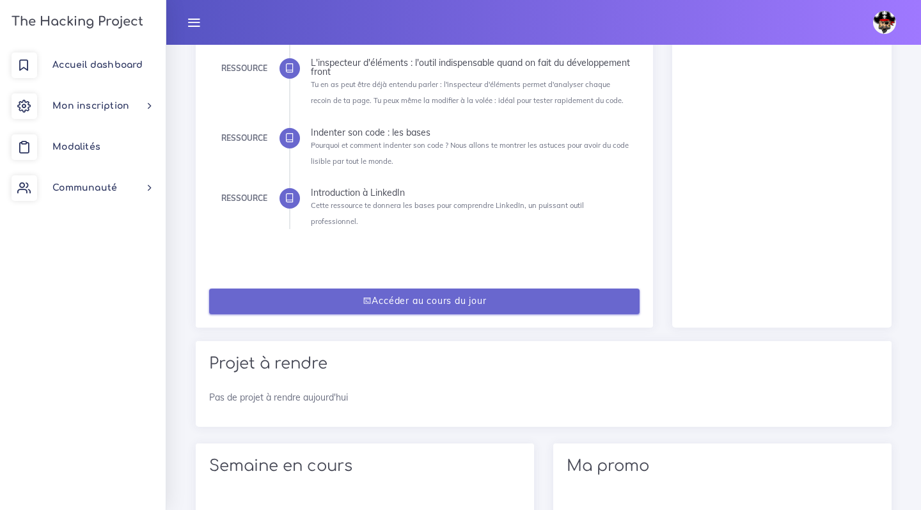
click at [447, 294] on link "Accéder au cours du jour" at bounding box center [424, 301] width 431 height 26
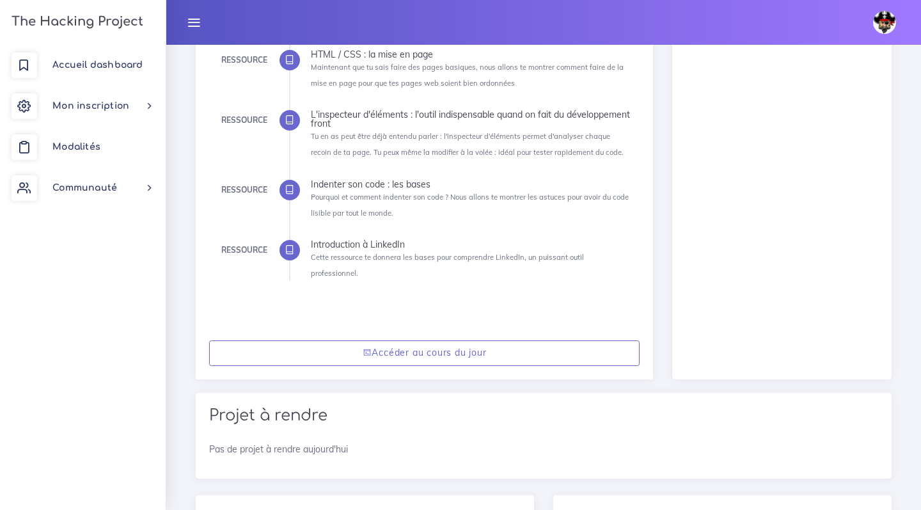
scroll to position [321, 0]
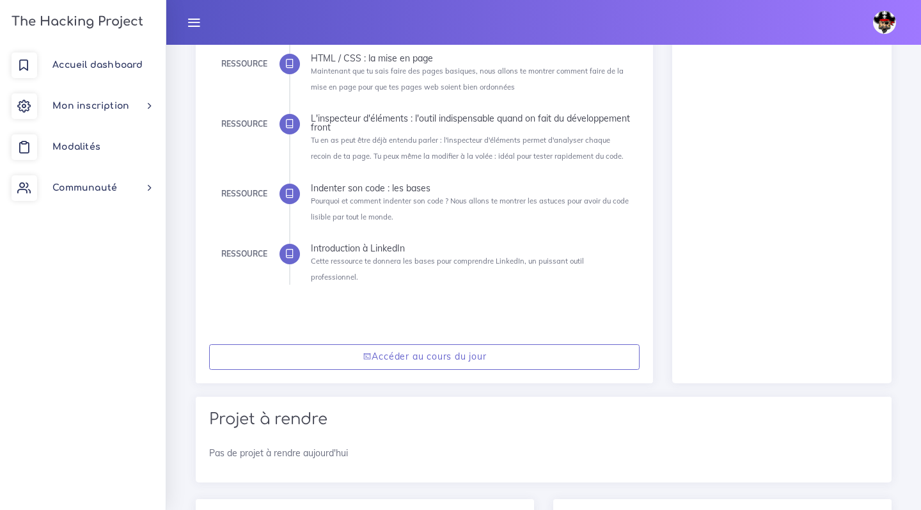
drag, startPoint x: 246, startPoint y: 425, endPoint x: 348, endPoint y: 434, distance: 102.1
click at [348, 434] on div "Projet à rendre Pas de projet à rendre [DATE]" at bounding box center [544, 439] width 696 height 86
click at [349, 446] on p "Pas de projet à rendre aujourd'hui" at bounding box center [543, 452] width 669 height 13
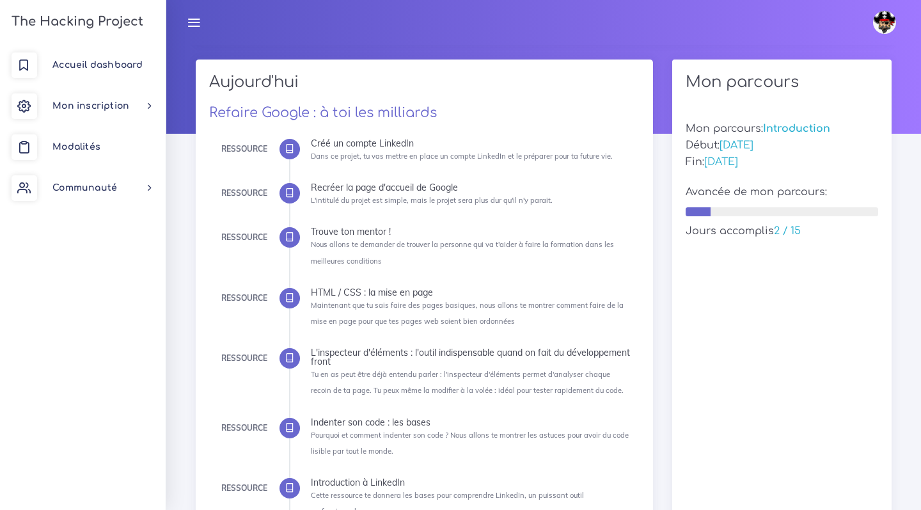
scroll to position [72, 0]
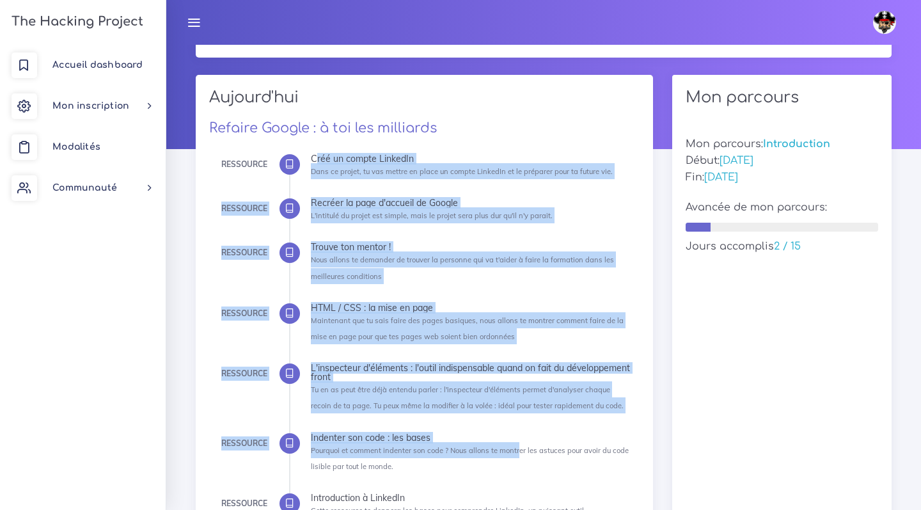
drag, startPoint x: 349, startPoint y: 135, endPoint x: 512, endPoint y: 451, distance: 356.4
click at [512, 451] on div "[DATE] Refaire Google : à toi les milliards Ressource Créé un compte LinkedIn D…" at bounding box center [425, 327] width 458 height 505
click at [512, 451] on small "Pourquoi et comment indenter son code ? Nous allons te montrer les astuces pour…" at bounding box center [470, 458] width 318 height 25
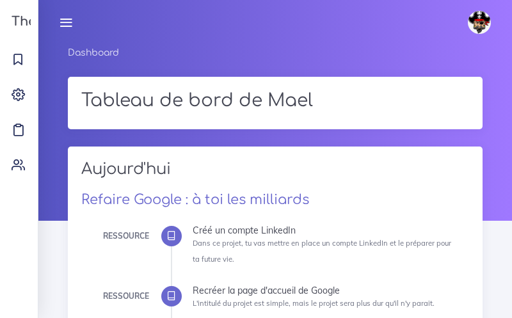
scroll to position [0, 0]
click at [21, 54] on icon at bounding box center [18, 58] width 13 height 13
click at [67, 15] on icon at bounding box center [66, 22] width 14 height 14
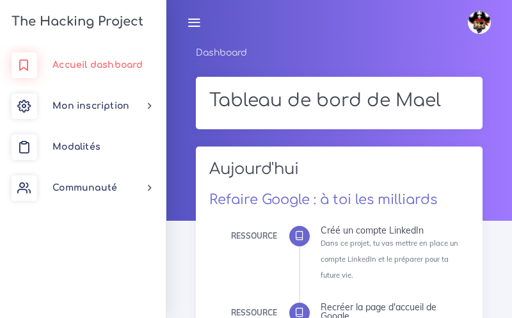
click at [88, 69] on span "Accueil dashboard" at bounding box center [97, 65] width 90 height 10
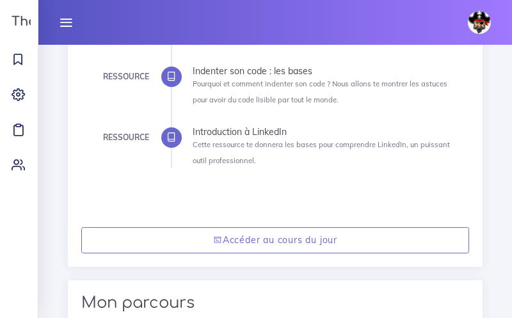
scroll to position [508, 0]
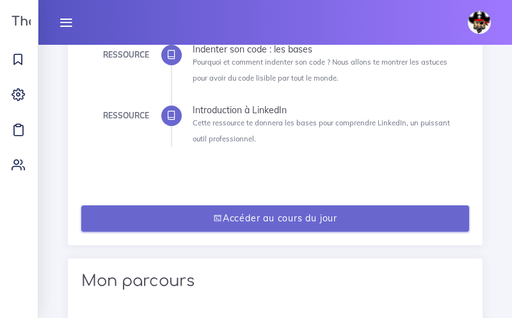
click at [302, 205] on link "Accéder au cours du jour" at bounding box center [275, 218] width 388 height 26
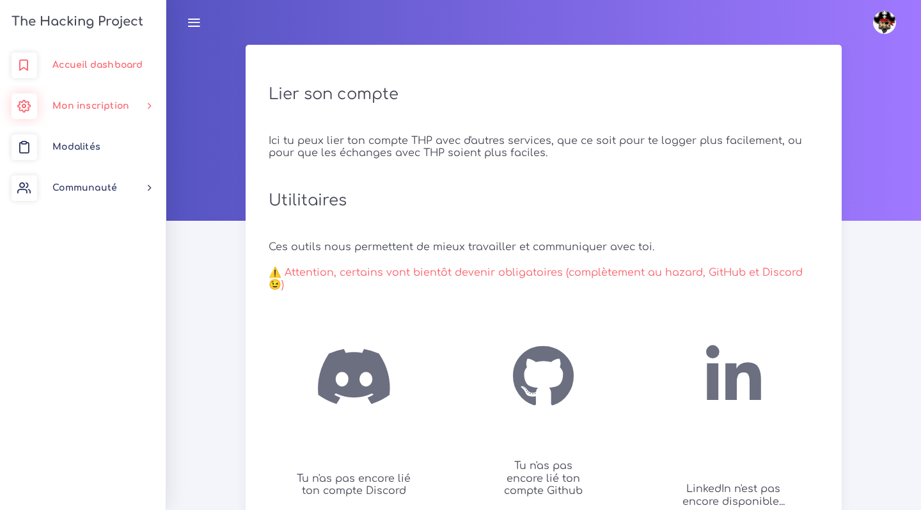
scroll to position [145, 0]
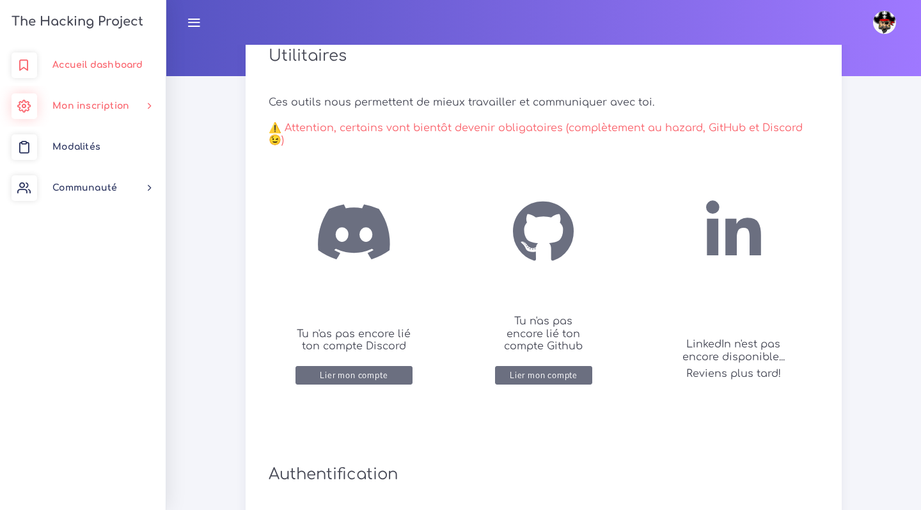
click at [91, 52] on link "Accueil dashboard" at bounding box center [83, 65] width 166 height 41
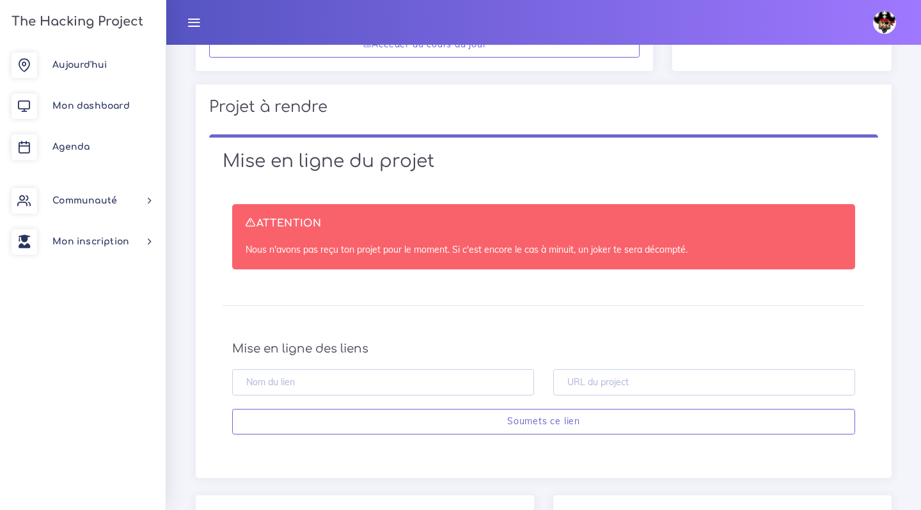
scroll to position [613, 0]
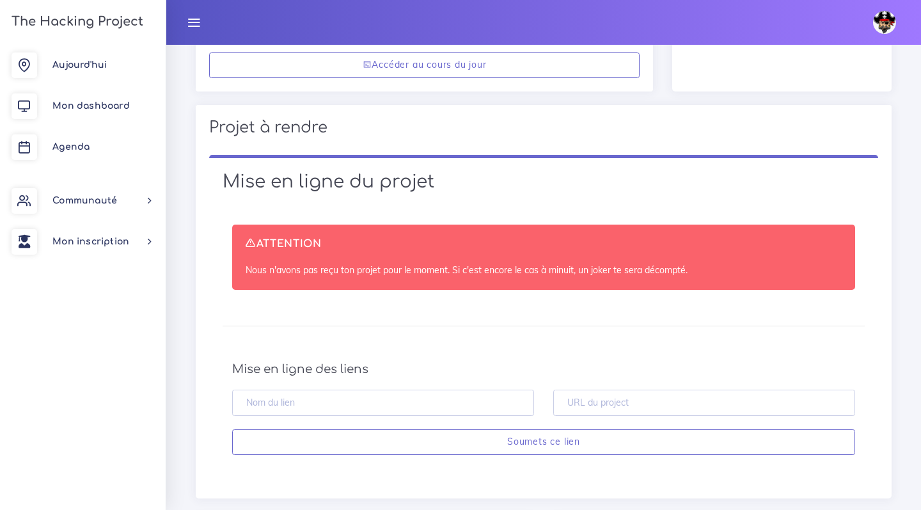
drag, startPoint x: 487, startPoint y: 233, endPoint x: 710, endPoint y: 258, distance: 223.9
click at [704, 256] on div "ATTENTION Nous n'avons pas reçu ton projet pour le moment. Si c'est encore le c…" at bounding box center [543, 256] width 623 height 65
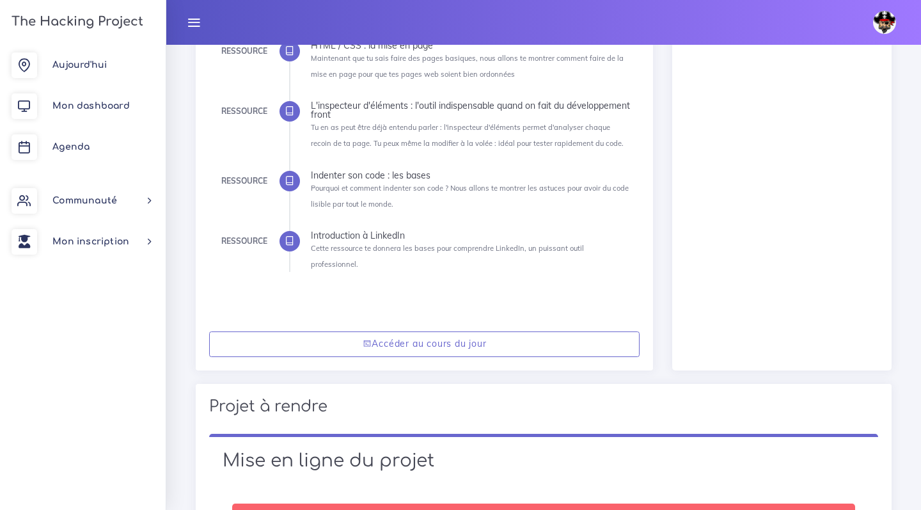
scroll to position [822, 0]
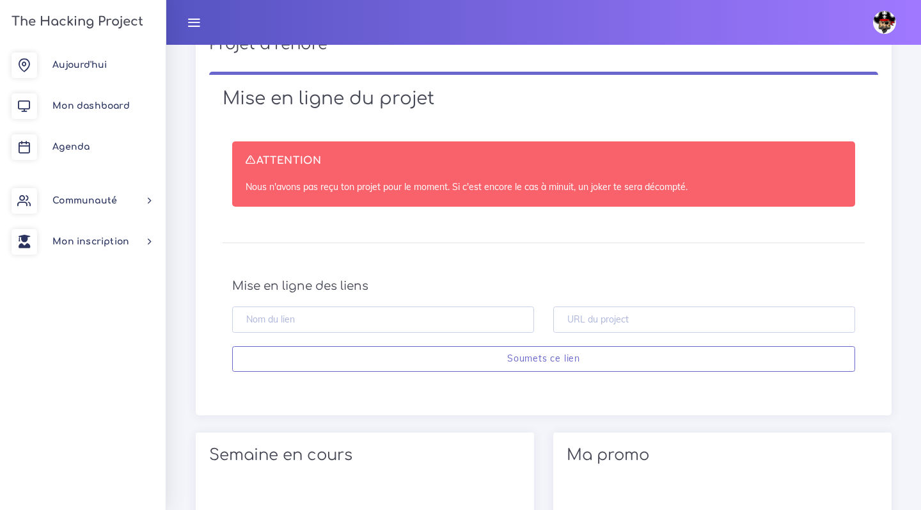
scroll to position [1102, 0]
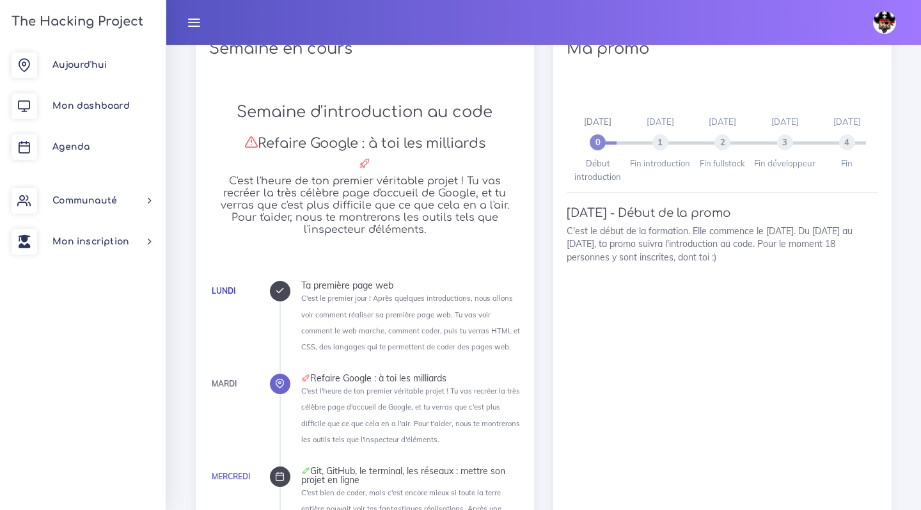
click at [215, 286] on link "Lundi" at bounding box center [224, 291] width 24 height 10
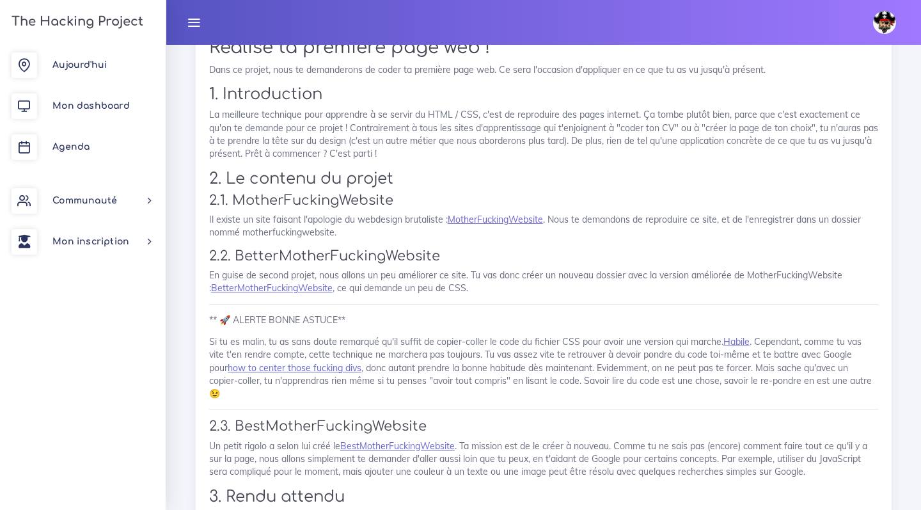
scroll to position [801, 0]
click at [503, 214] on link "MotherFuckingWebsite" at bounding box center [495, 220] width 95 height 12
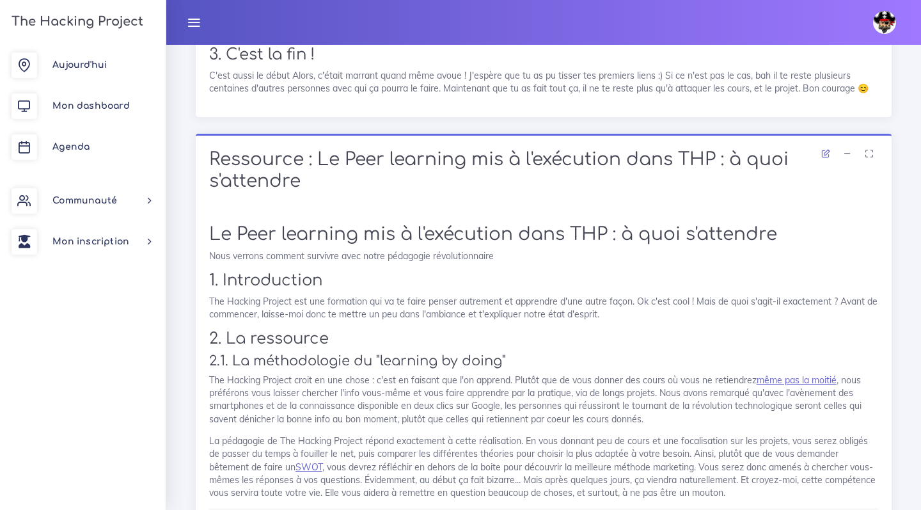
scroll to position [3673, 0]
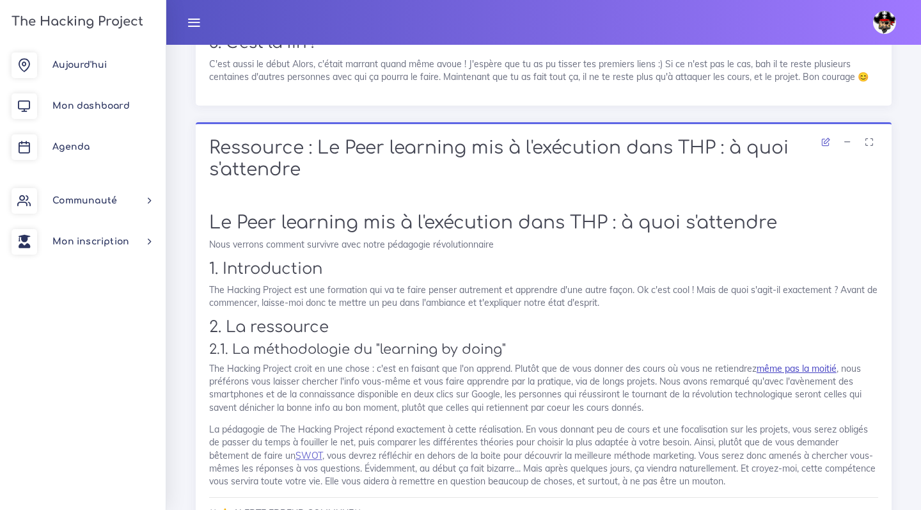
click at [780, 363] on link "même pas la moitié" at bounding box center [797, 369] width 80 height 12
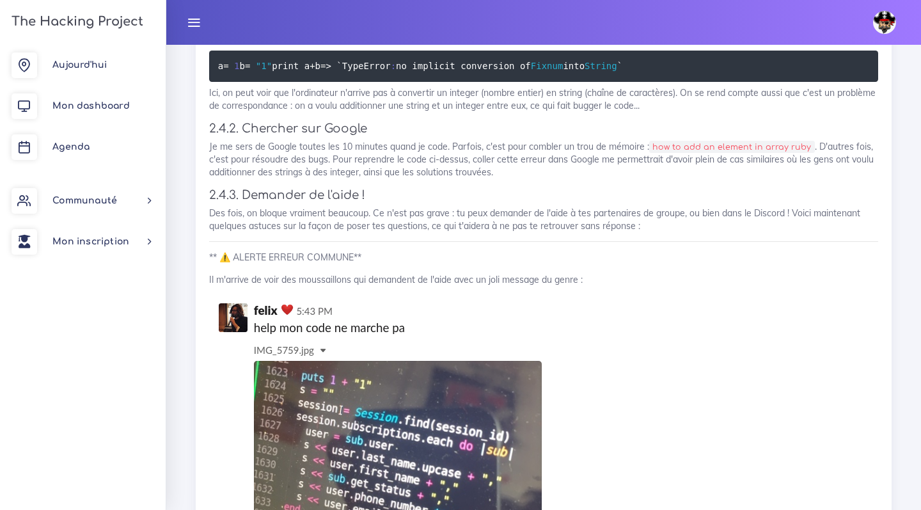
scroll to position [4873, 0]
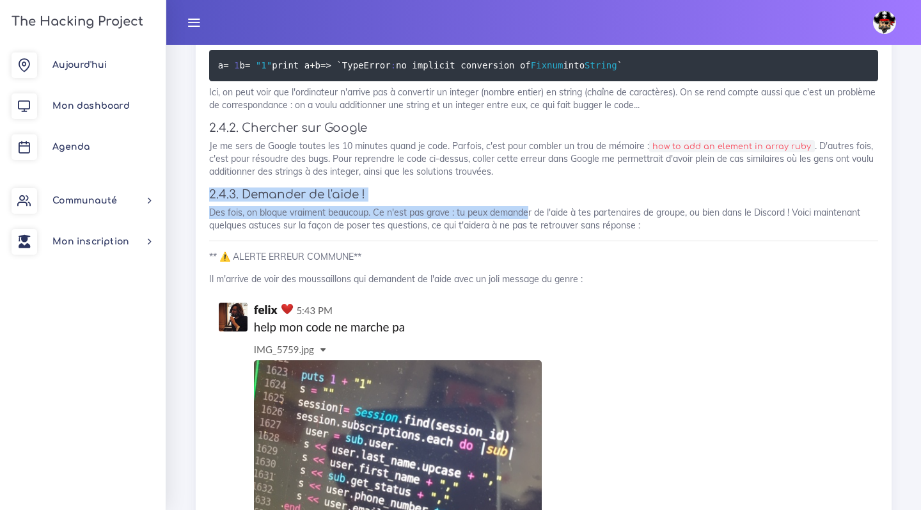
drag, startPoint x: 415, startPoint y: 153, endPoint x: 526, endPoint y: 185, distance: 115.6
click at [526, 206] on p "Des fois, on bloque vraiment beaucoup. Ce n'est pas grave : tu peux demander de…" at bounding box center [543, 219] width 669 height 26
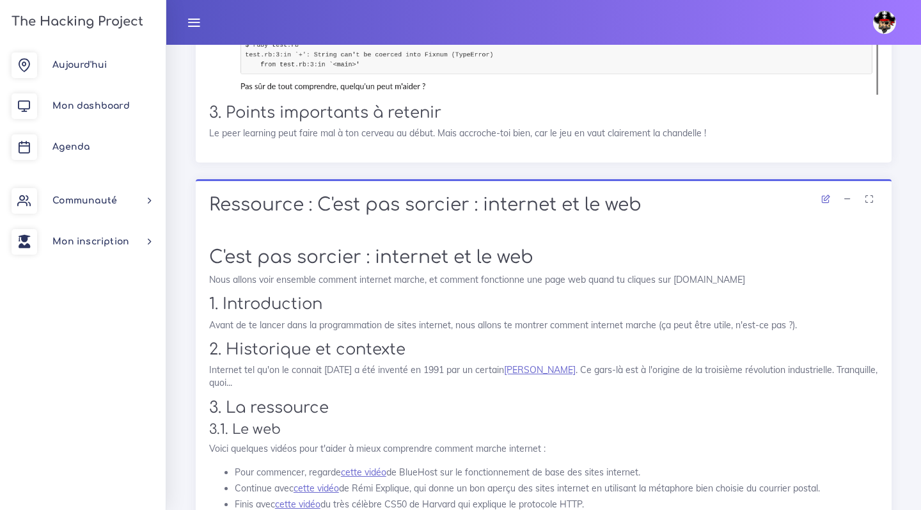
scroll to position [6026, 0]
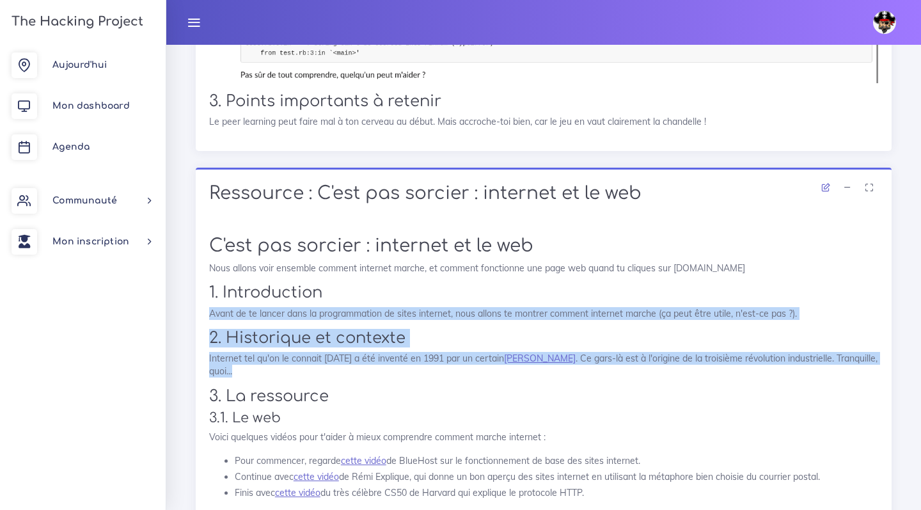
drag, startPoint x: 417, startPoint y: 249, endPoint x: 471, endPoint y: 320, distance: 89.0
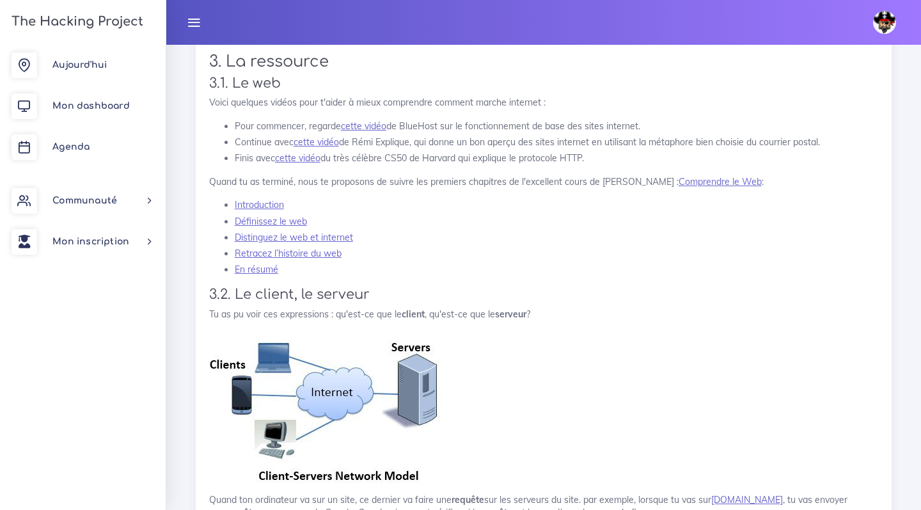
scroll to position [6212, 0]
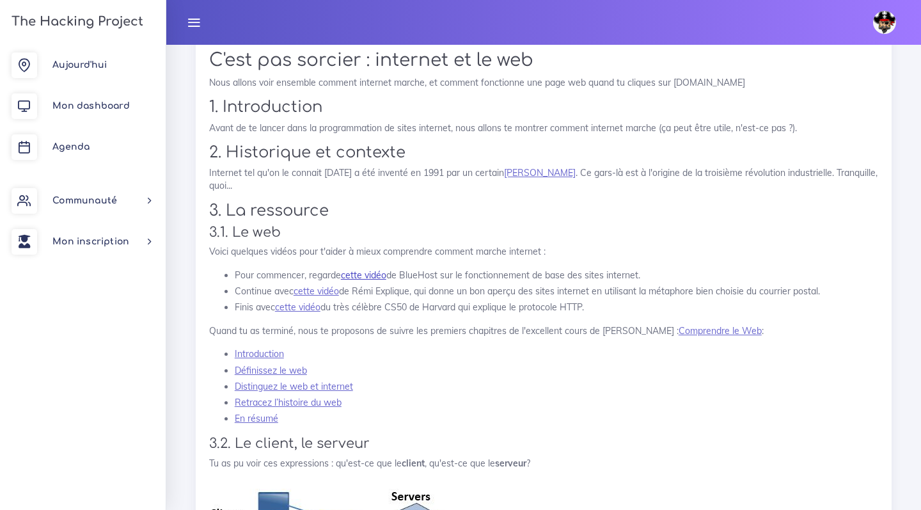
click at [361, 269] on link "cette vidéo" at bounding box center [363, 275] width 45 height 12
click at [317, 285] on link "cette vidéo" at bounding box center [316, 291] width 45 height 12
click at [295, 301] on link "cette vidéo" at bounding box center [297, 307] width 45 height 12
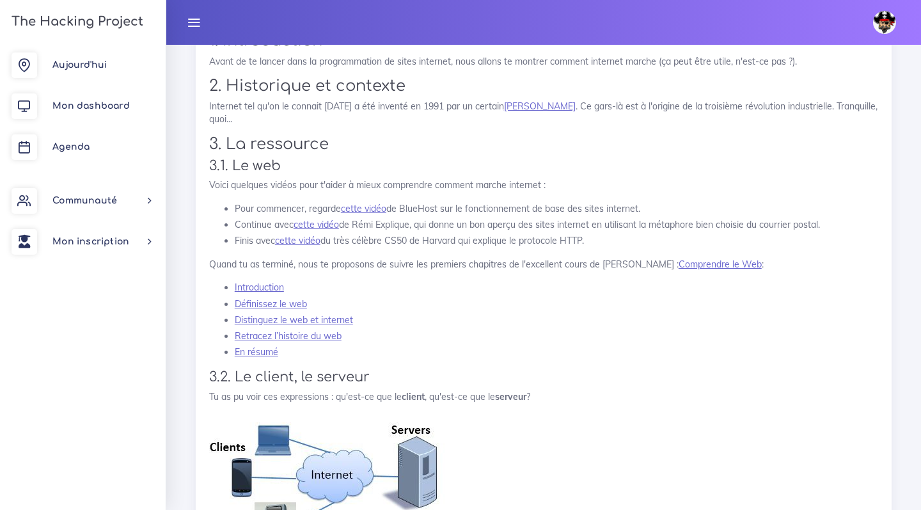
scroll to position [6279, 0]
click at [689, 258] on link "Comprendre le Web" at bounding box center [719, 264] width 83 height 12
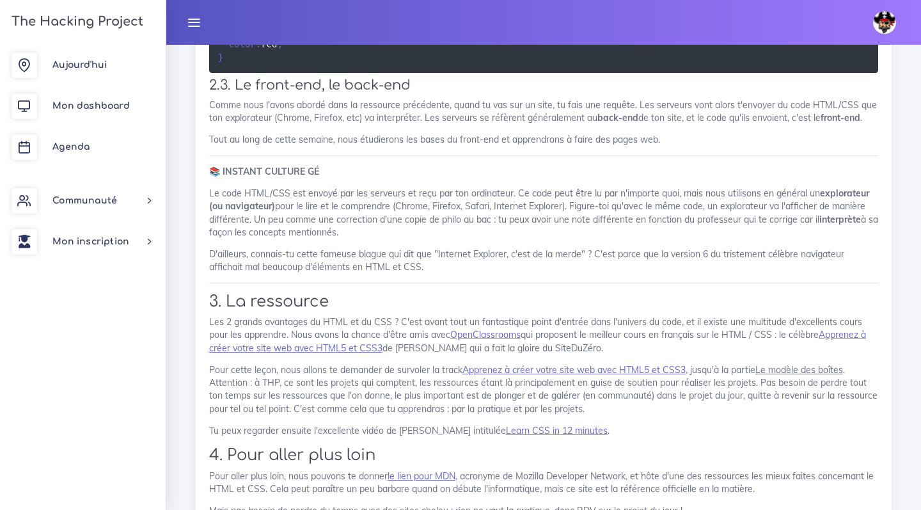
scroll to position [9750, 0]
drag, startPoint x: 574, startPoint y: 263, endPoint x: 659, endPoint y: 289, distance: 88.8
drag, startPoint x: 655, startPoint y: 286, endPoint x: 636, endPoint y: 236, distance: 53.8
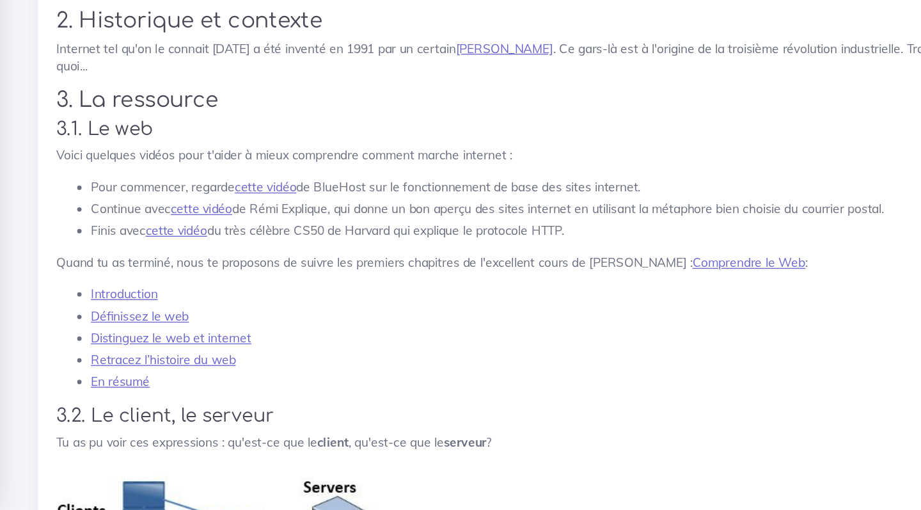
scroll to position [6248, 0]
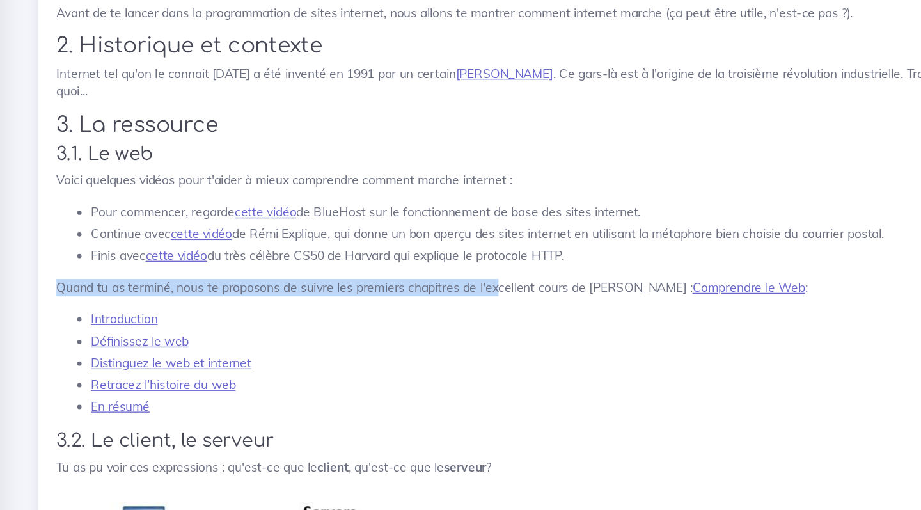
drag, startPoint x: 223, startPoint y: 162, endPoint x: 365, endPoint y: 171, distance: 142.9
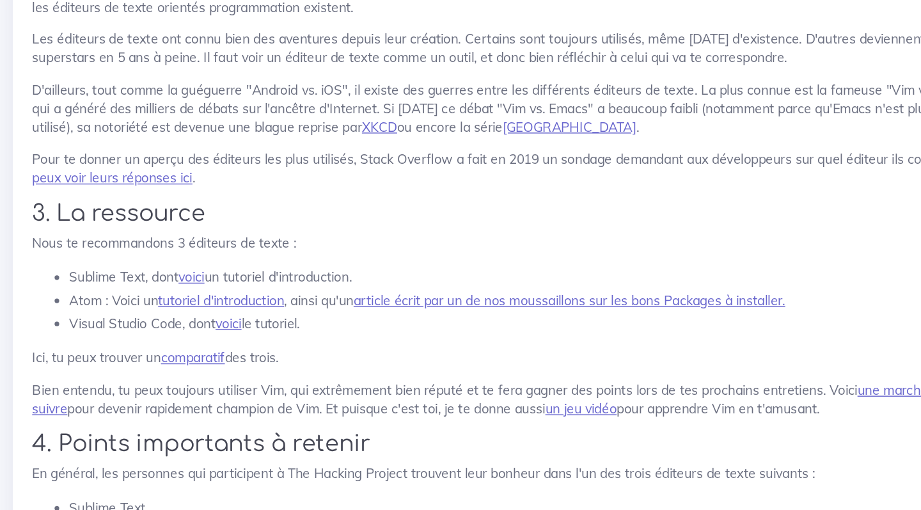
scroll to position [7340, 0]
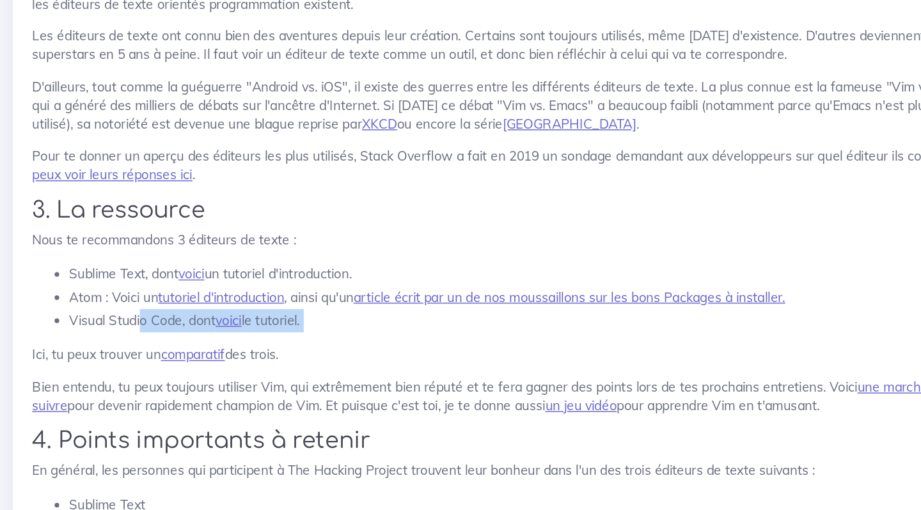
drag, startPoint x: 96, startPoint y: 173, endPoint x: 219, endPoint y: 196, distance: 125.5
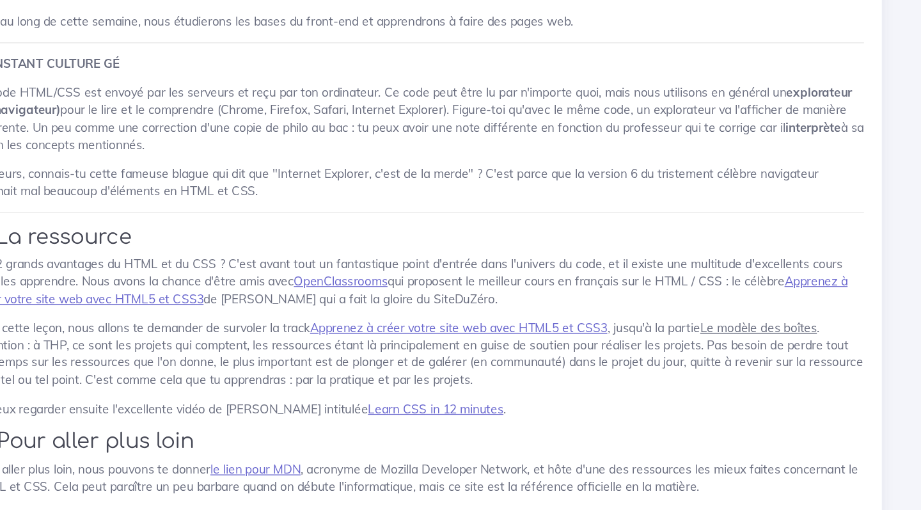
scroll to position [9749, 0]
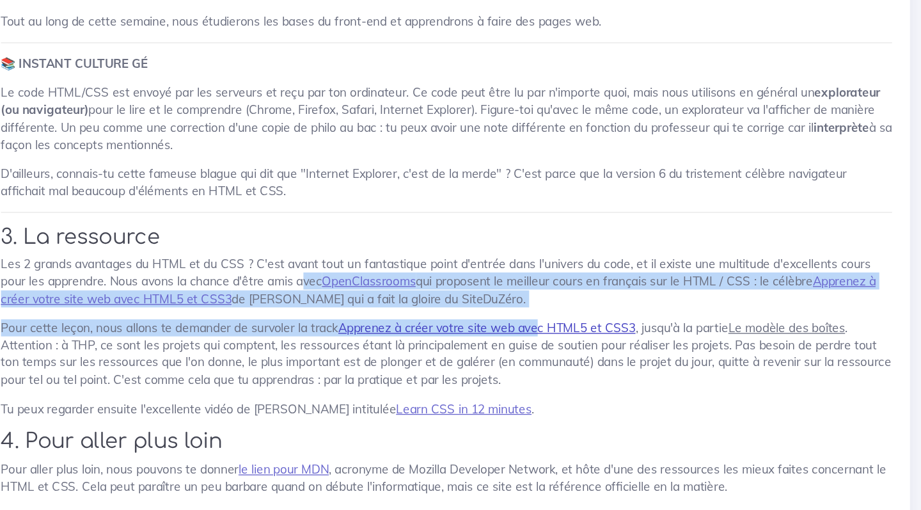
drag, startPoint x: 226, startPoint y: 145, endPoint x: 405, endPoint y: 175, distance: 182.1
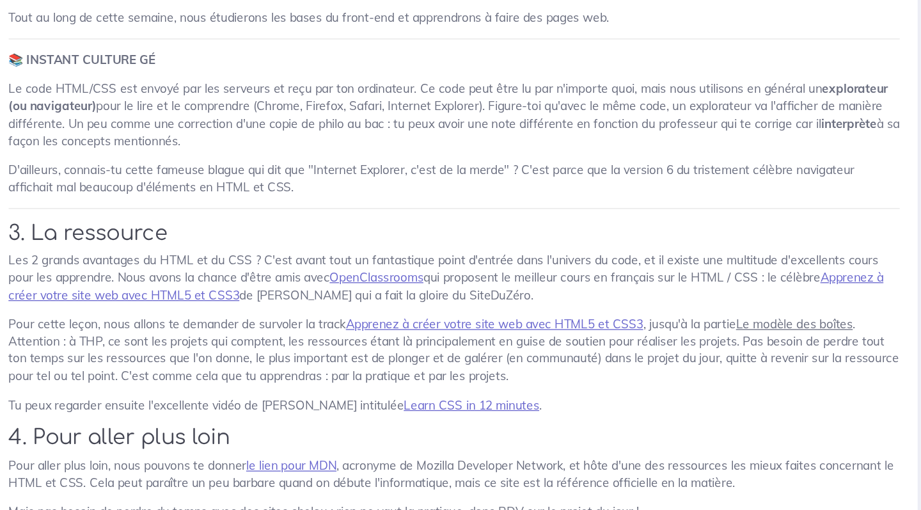
scroll to position [9750, 0]
click at [462, 365] on link "Apprenez à créer votre site web avec HTML5 et CSS3" at bounding box center [573, 371] width 223 height 12
